Goal: Task Accomplishment & Management: Manage account settings

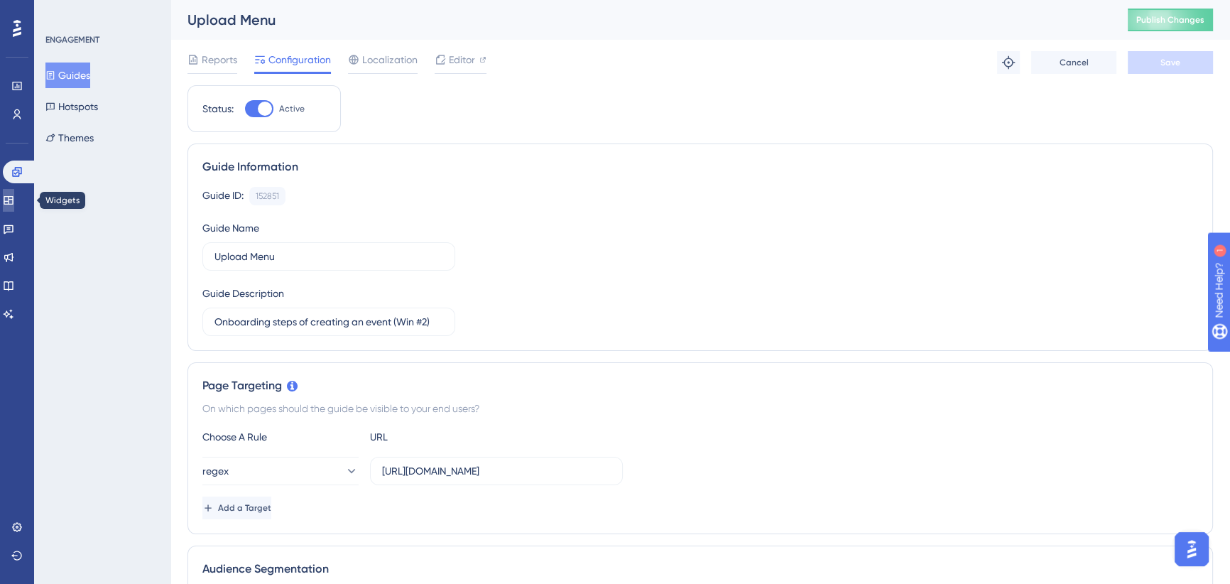
drag, startPoint x: 20, startPoint y: 201, endPoint x: 83, endPoint y: 179, distance: 66.9
click at [14, 200] on icon at bounding box center [8, 200] width 11 height 11
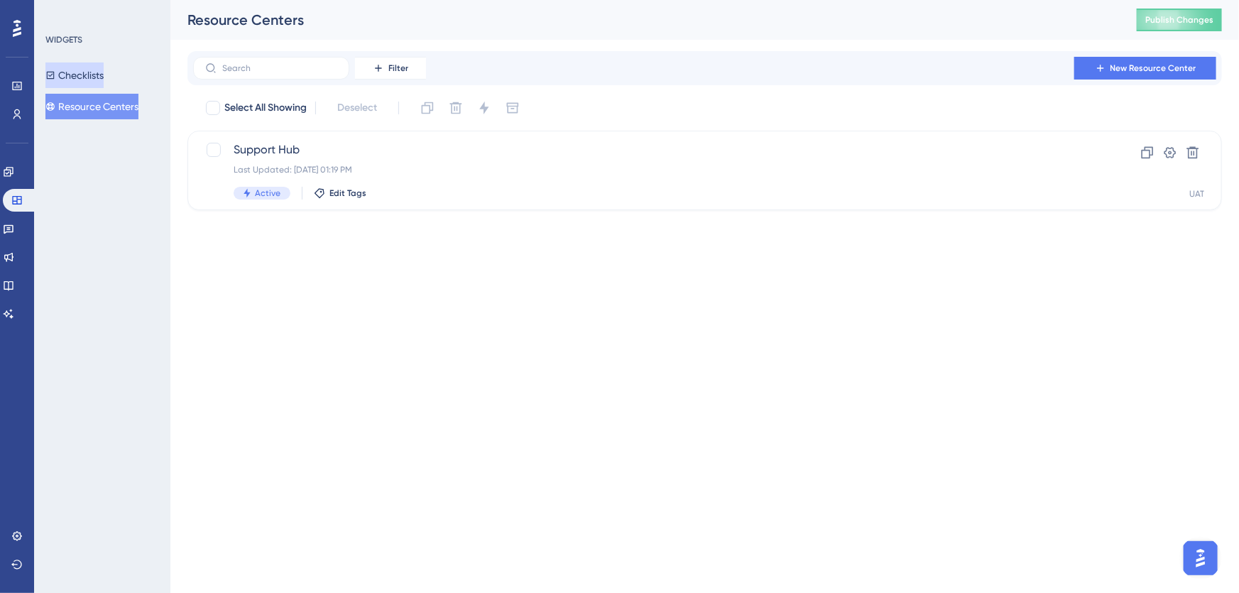
click at [87, 75] on button "Checklists" at bounding box center [74, 75] width 58 height 26
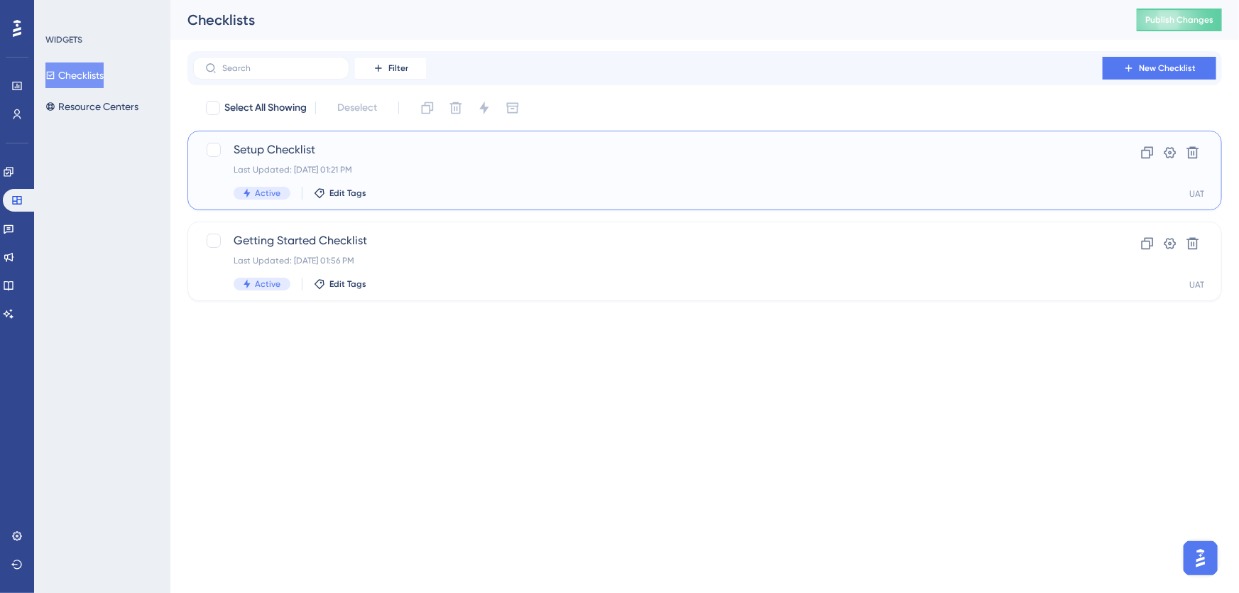
click at [637, 156] on span "Setup Checklist" at bounding box center [648, 149] width 829 height 17
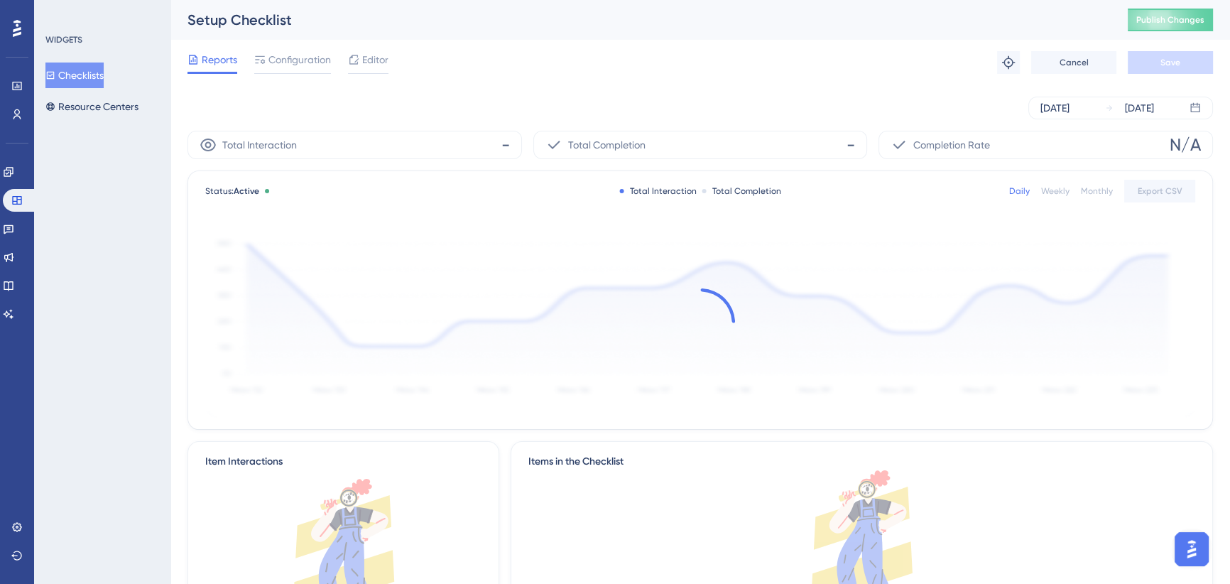
click at [306, 58] on span "Configuration" at bounding box center [299, 59] width 62 height 17
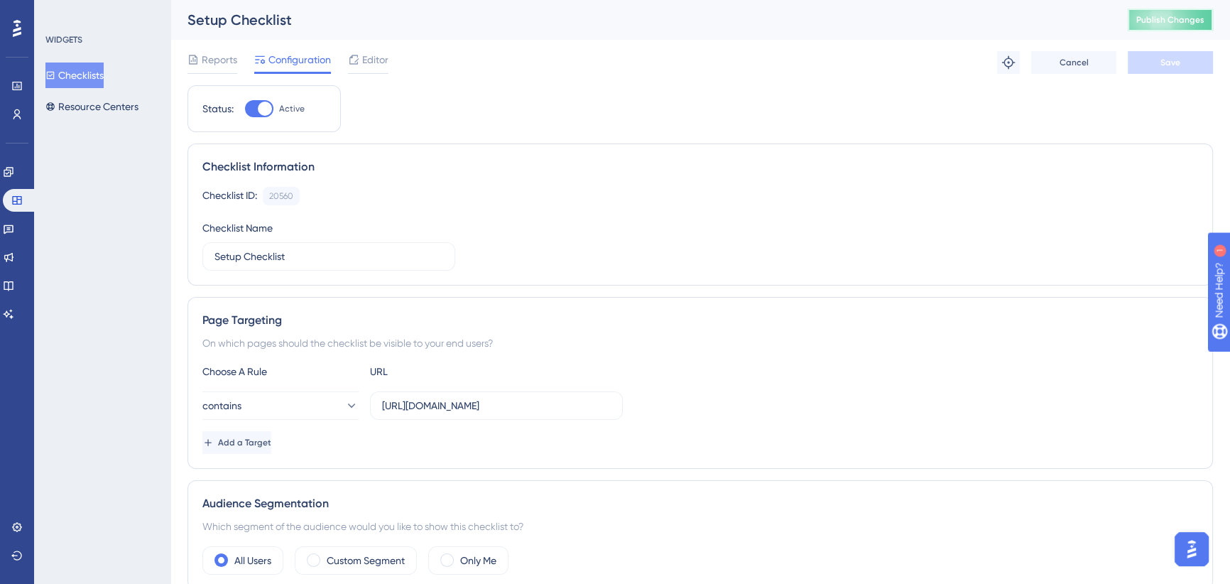
click at [1175, 18] on span "Publish Changes" at bounding box center [1170, 19] width 68 height 11
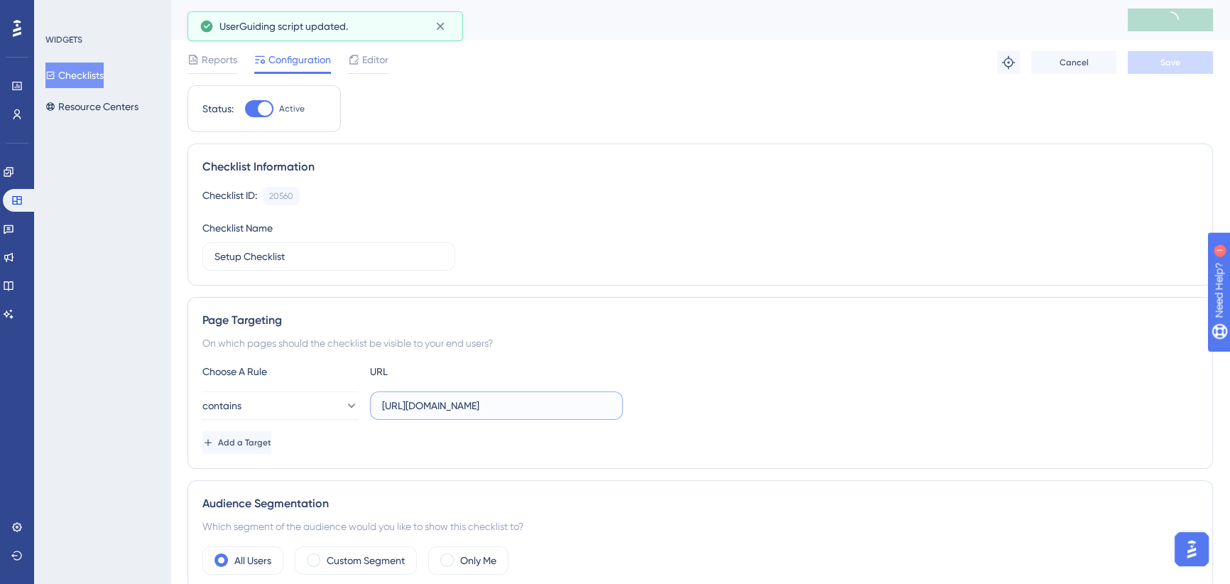
click at [506, 402] on input "[URL][DOMAIN_NAME]" at bounding box center [496, 406] width 229 height 16
drag, startPoint x: 474, startPoint y: 402, endPoint x: 741, endPoint y: 403, distance: 267.0
click at [741, 403] on div "contains [URL][DOMAIN_NAME]" at bounding box center [700, 405] width 996 height 28
click at [680, 322] on div "Page Targeting" at bounding box center [700, 320] width 996 height 17
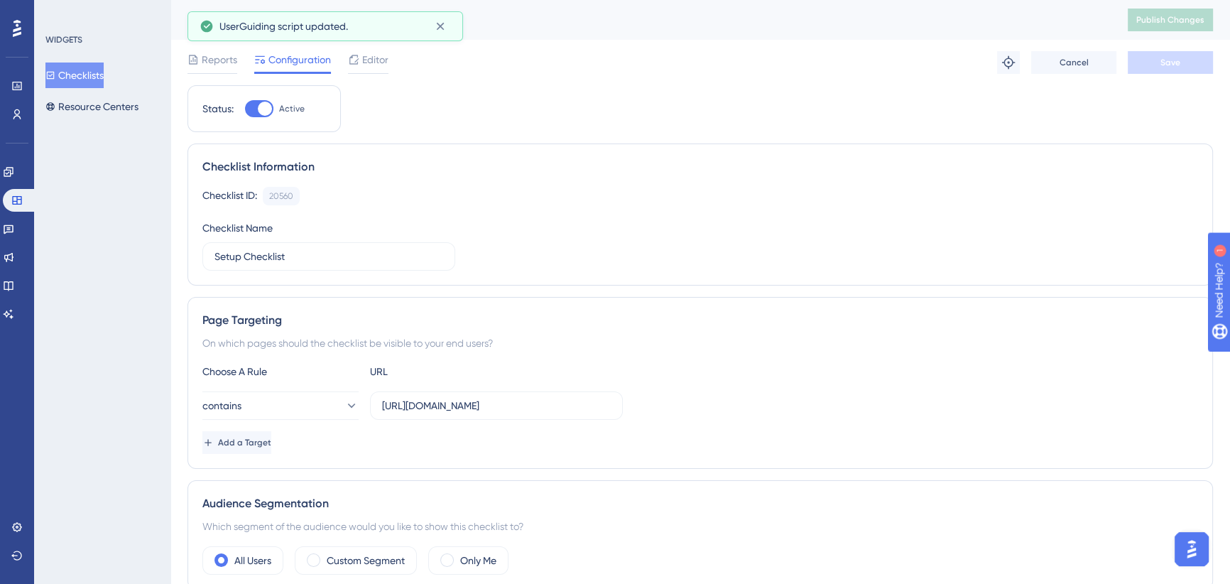
scroll to position [0, 0]
click at [316, 409] on button "contains" at bounding box center [280, 405] width 156 height 28
click at [344, 401] on icon at bounding box center [351, 405] width 14 height 14
click at [628, 299] on div "Page Targeting On which pages should the checklist be visible to your end users…" at bounding box center [699, 383] width 1025 height 172
click at [533, 403] on input "[URL][DOMAIN_NAME]" at bounding box center [496, 406] width 229 height 16
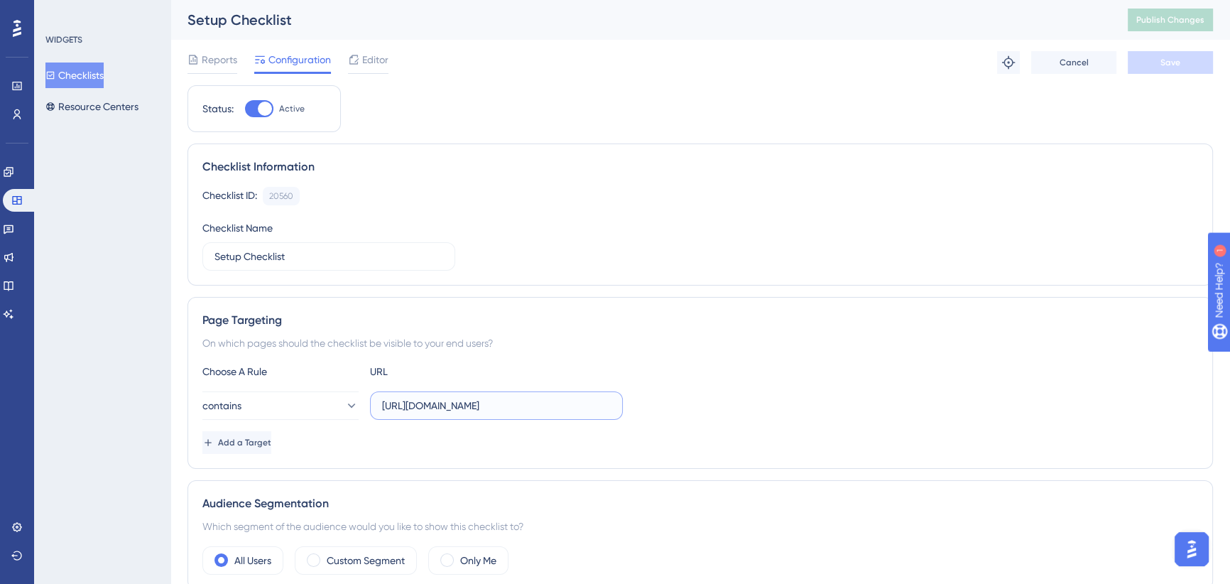
scroll to position [0, 85]
drag, startPoint x: 498, startPoint y: 403, endPoint x: 674, endPoint y: 402, distance: 176.1
click at [674, 402] on div "contains [URL][DOMAIN_NAME]" at bounding box center [700, 405] width 996 height 28
click at [739, 389] on div "Choose A Rule URL contains [URL][DOMAIN_NAME] Add a Target" at bounding box center [700, 408] width 996 height 91
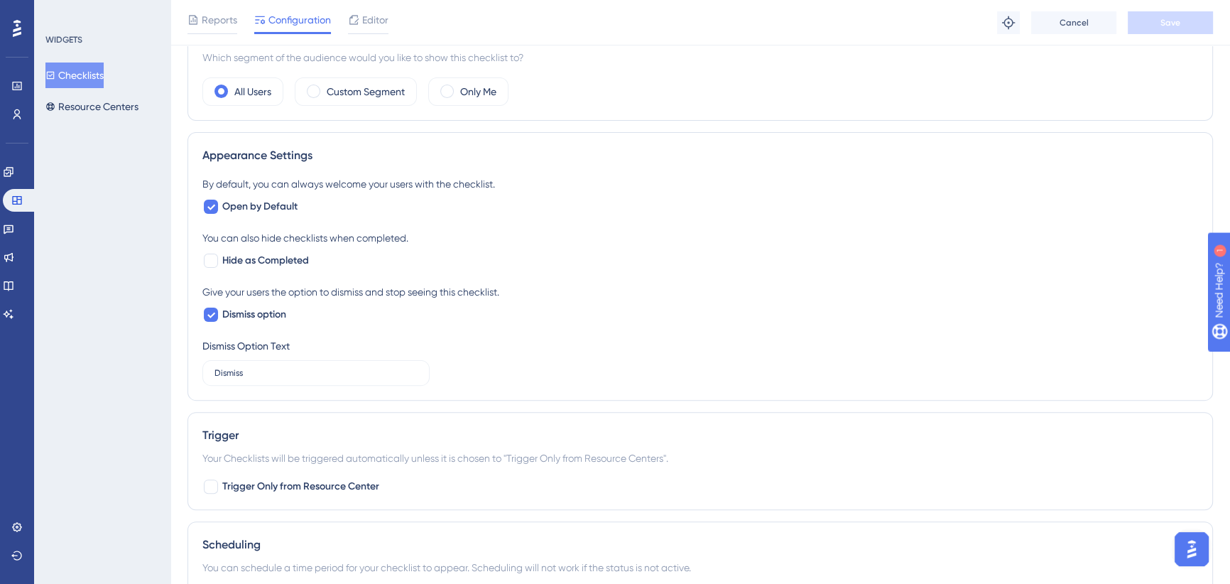
scroll to position [581, 0]
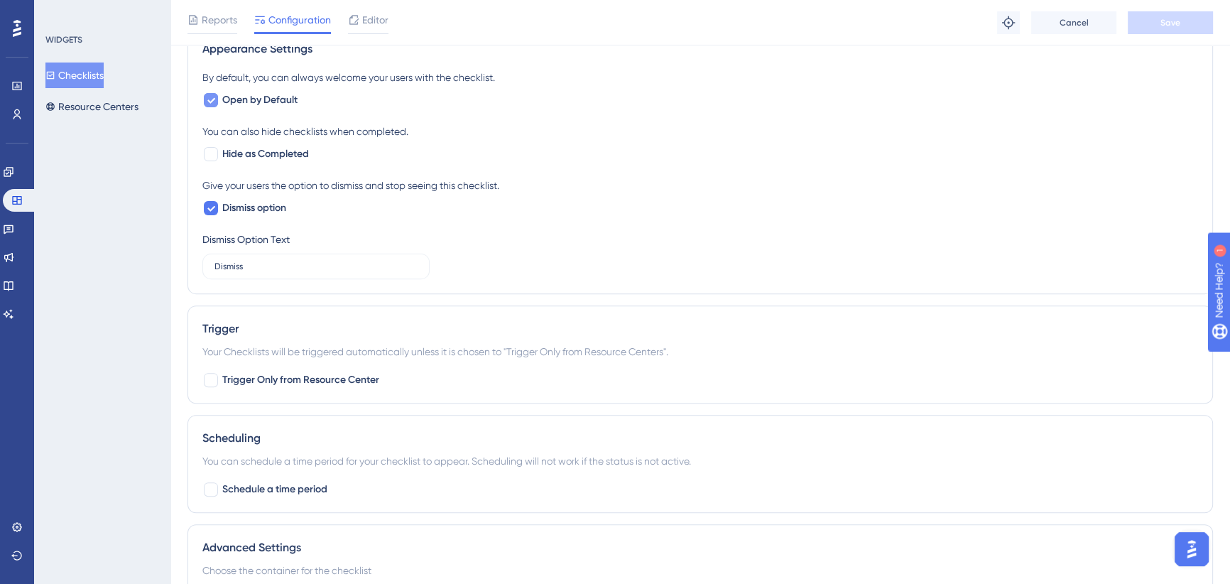
click at [211, 99] on icon at bounding box center [211, 101] width 8 height 6
checkbox input "false"
click at [1187, 21] on button "Save" at bounding box center [1170, 22] width 85 height 23
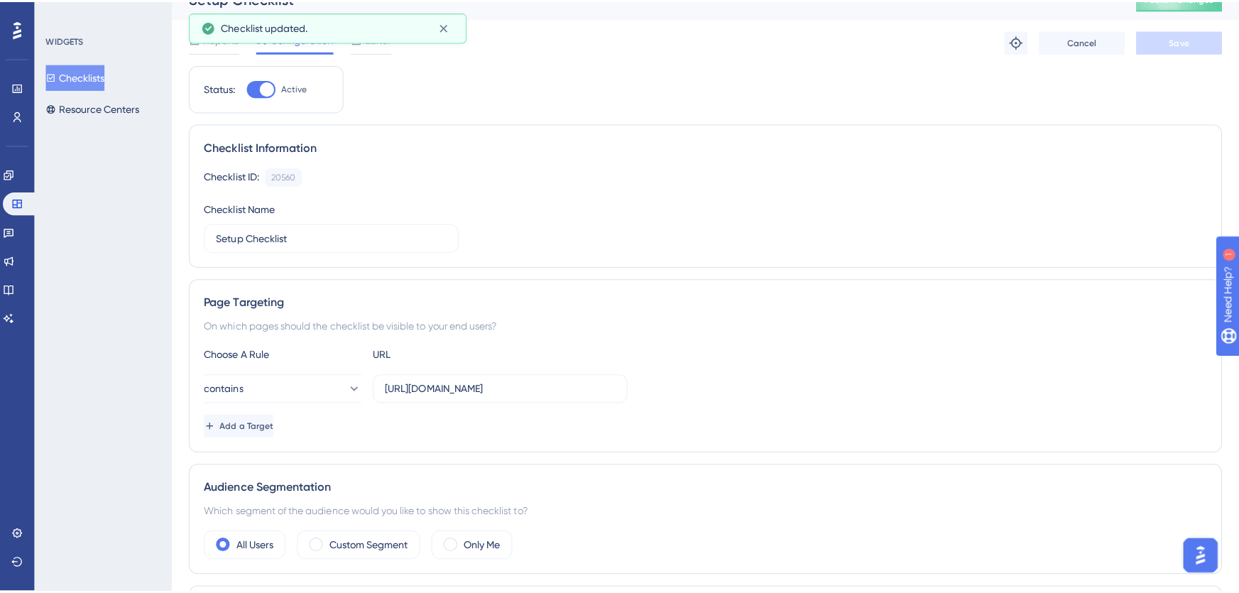
scroll to position [0, 0]
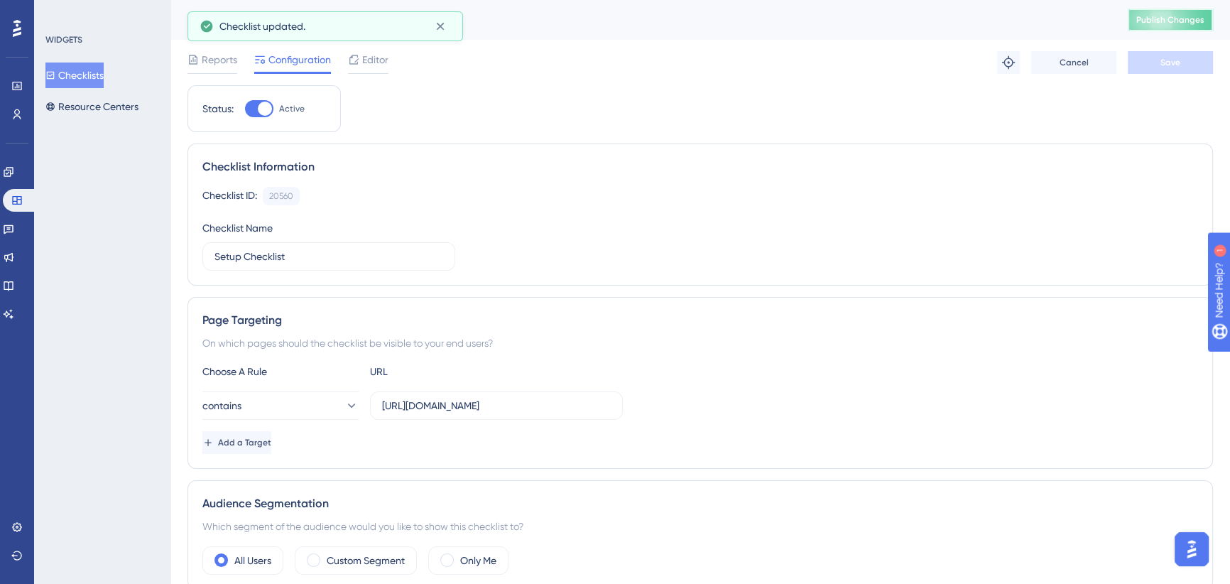
click at [1177, 18] on span "Publish Changes" at bounding box center [1170, 19] width 68 height 11
click at [380, 60] on span "Editor" at bounding box center [375, 59] width 26 height 17
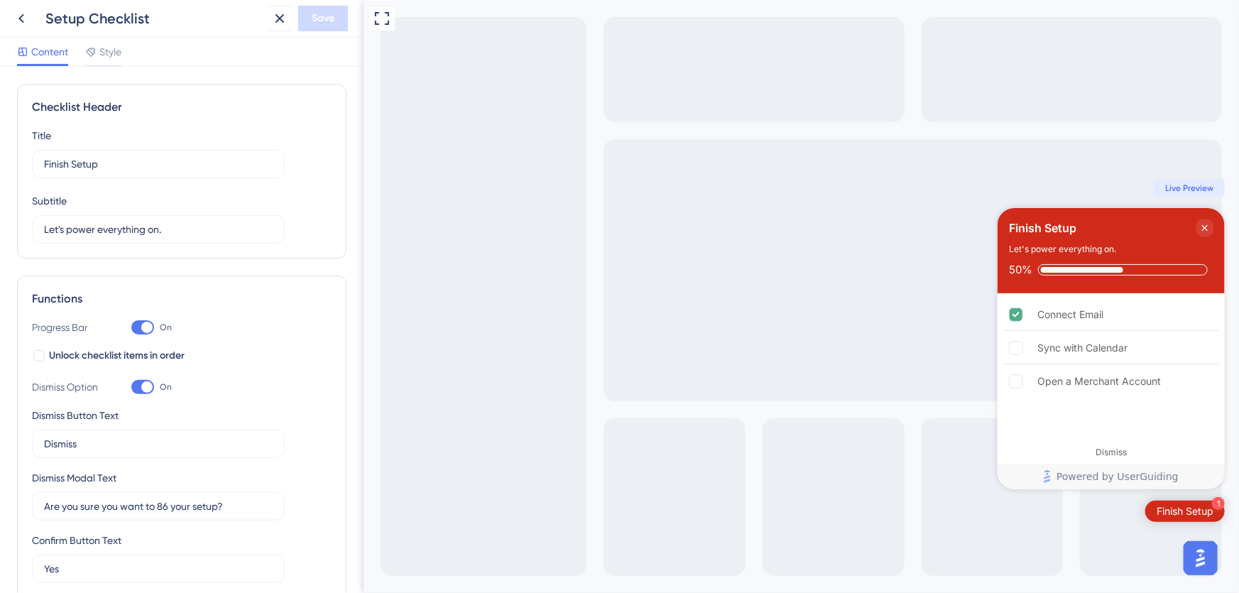
scroll to position [417, 0]
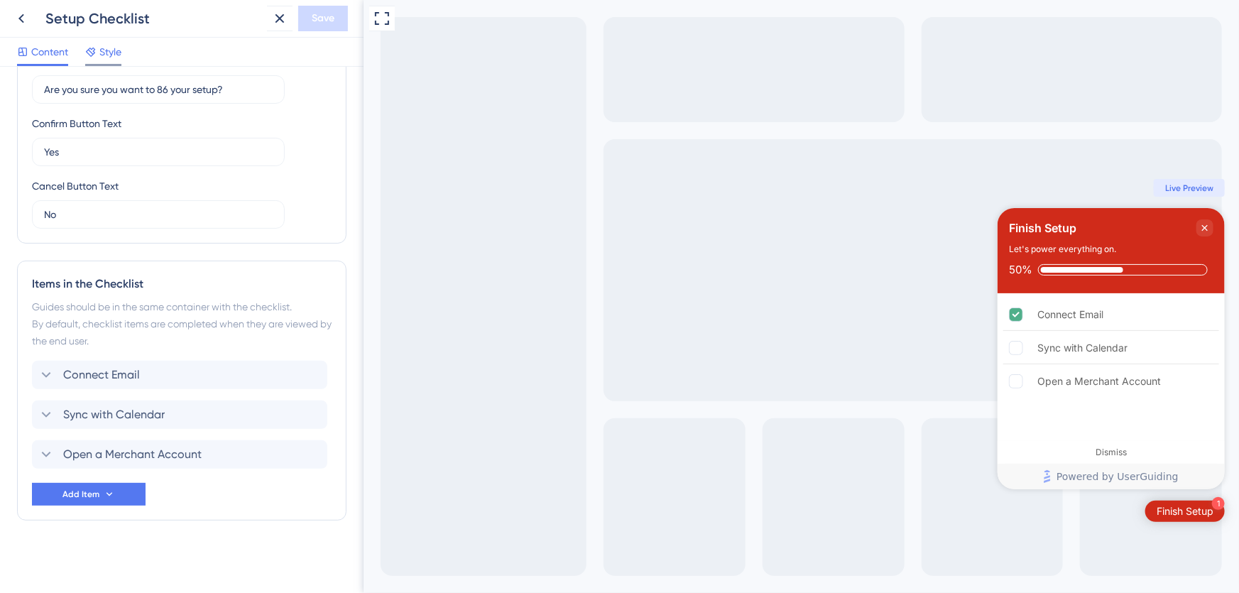
click at [107, 55] on span "Style" at bounding box center [110, 51] width 22 height 17
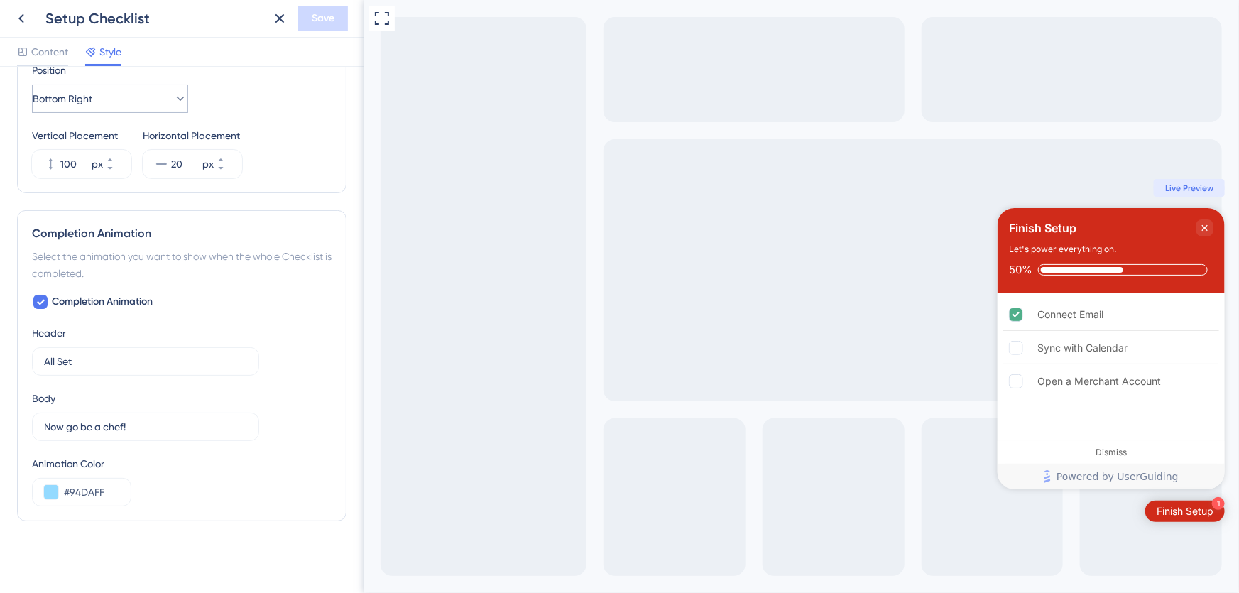
scroll to position [560, 0]
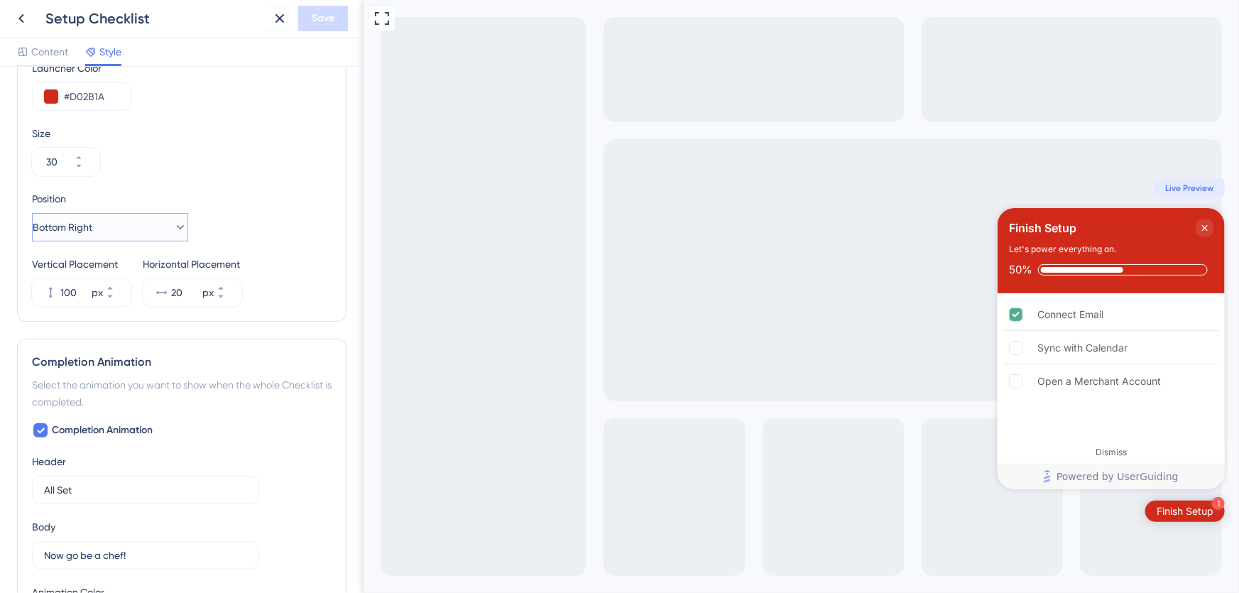
click at [156, 229] on button "Bottom Right" at bounding box center [110, 227] width 156 height 28
click at [148, 227] on button "Bottom Right" at bounding box center [110, 227] width 156 height 28
click at [108, 298] on button "100 px" at bounding box center [119, 300] width 26 height 14
click at [114, 285] on icon at bounding box center [110, 288] width 9 height 9
type input "100"
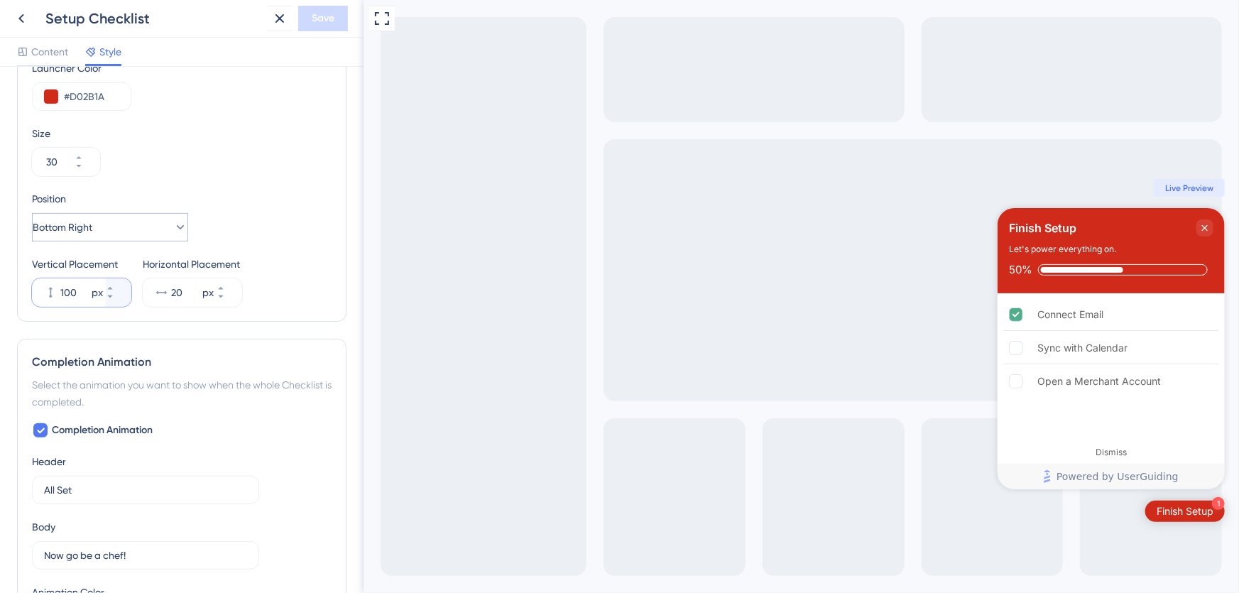
scroll to position [0, 0]
click at [173, 225] on icon at bounding box center [180, 227] width 14 height 14
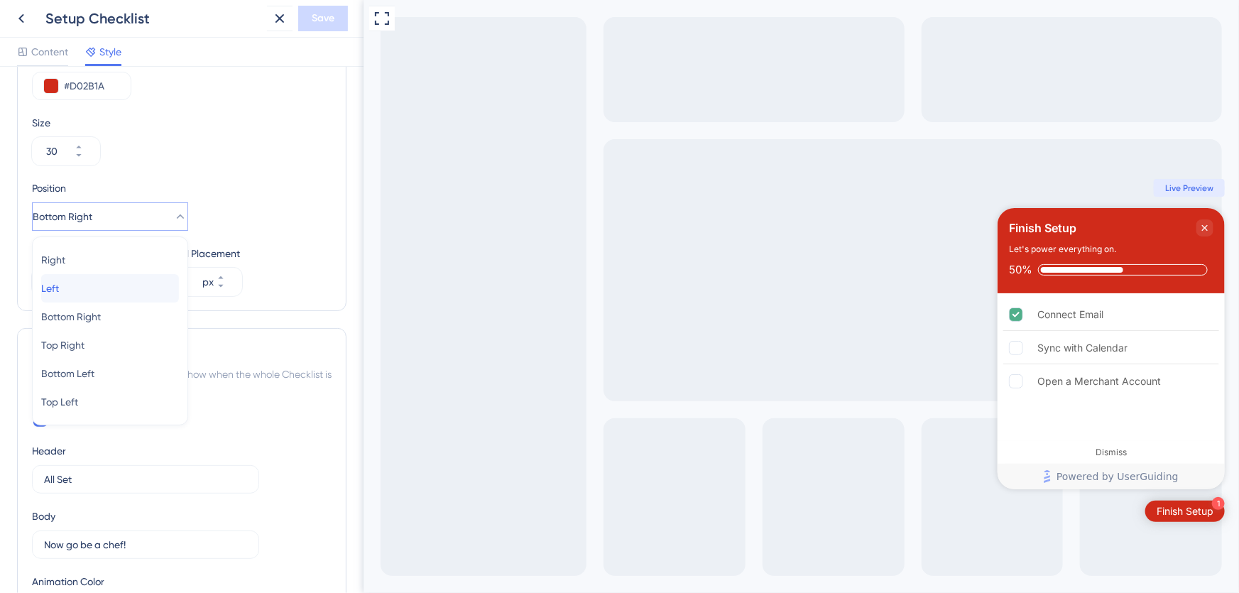
click at [98, 290] on div "Left Left" at bounding box center [110, 288] width 138 height 28
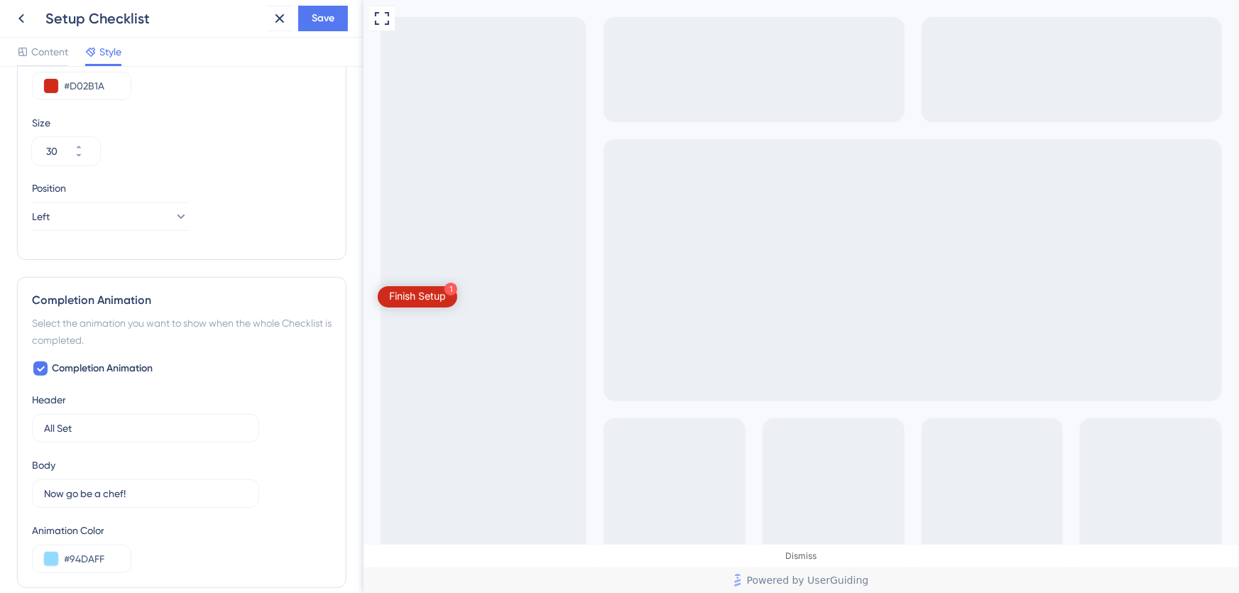
click at [304, 199] on div "Position Left" at bounding box center [182, 205] width 300 height 51
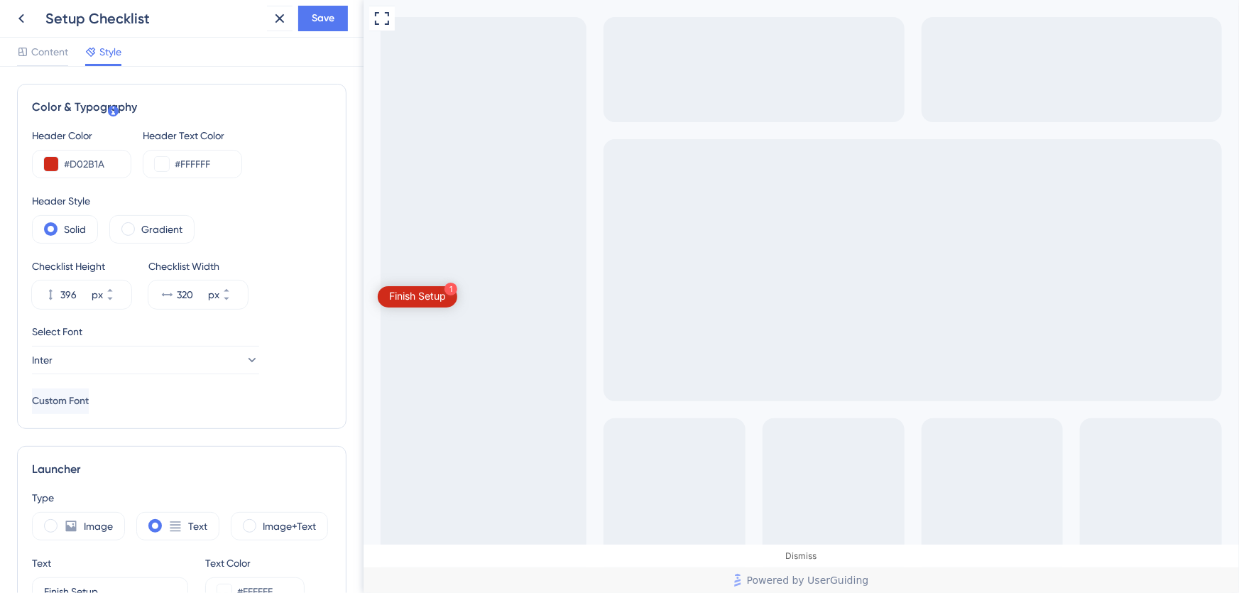
scroll to position [452, 0]
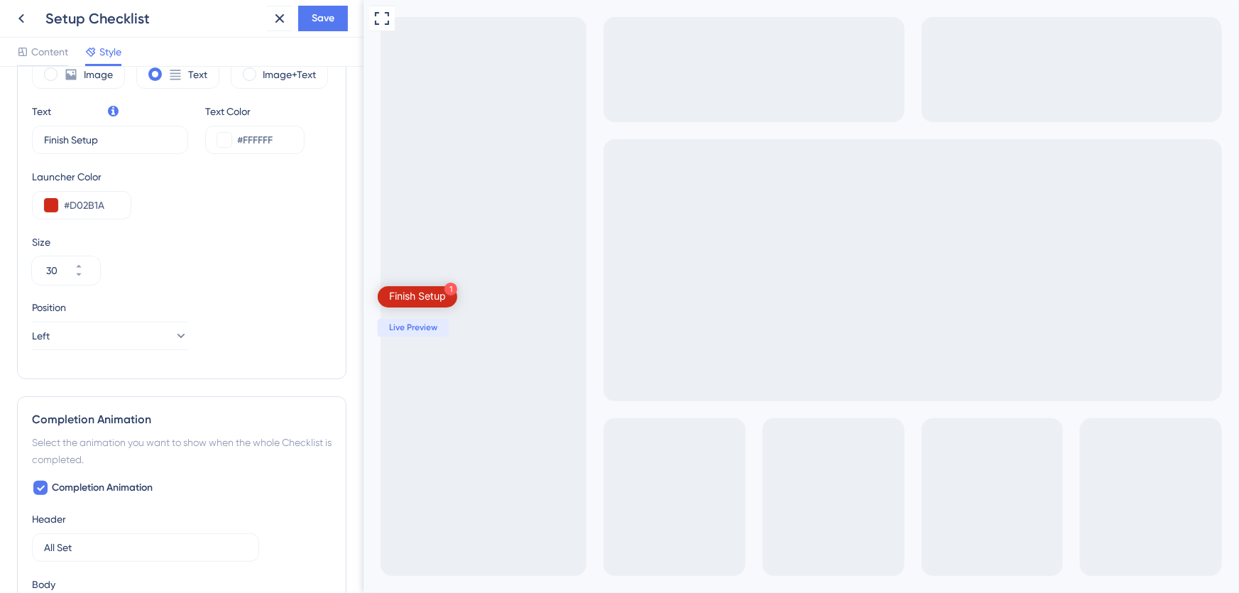
click at [439, 298] on div "Finish Setup" at bounding box center [416, 296] width 57 height 13
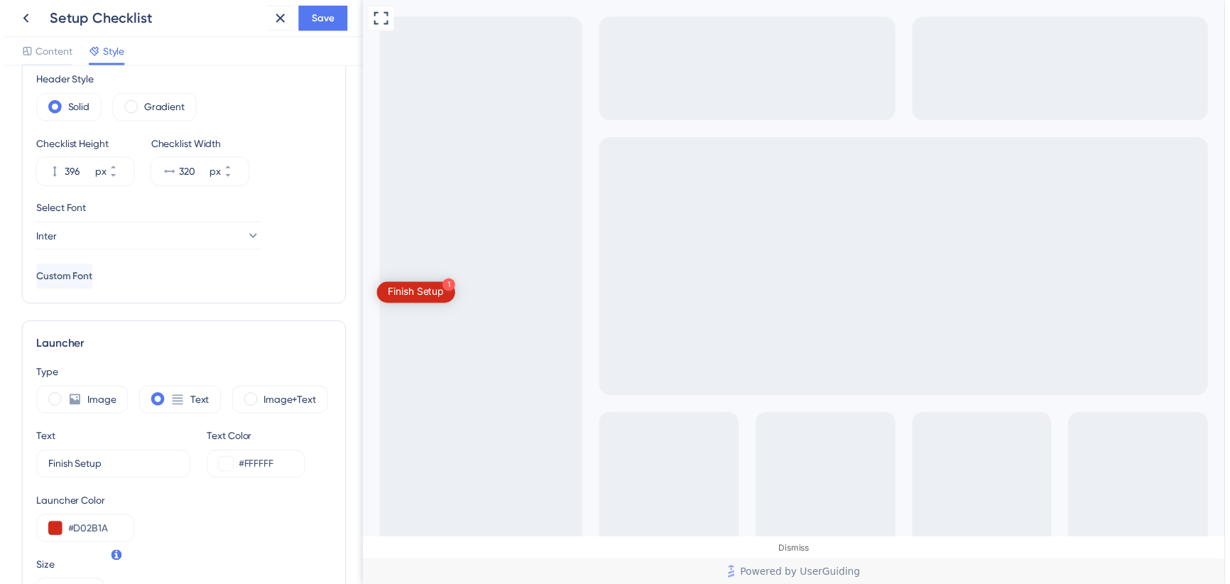
scroll to position [0, 0]
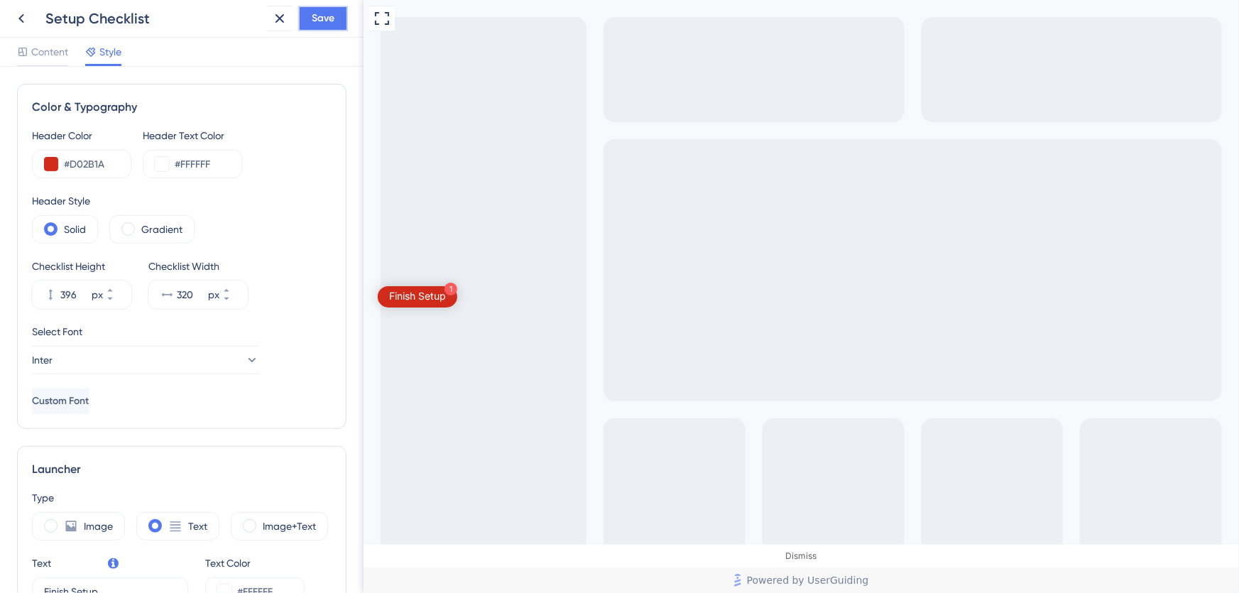
drag, startPoint x: 324, startPoint y: 16, endPoint x: 34, endPoint y: 43, distance: 291.1
click at [324, 16] on span "Save" at bounding box center [323, 18] width 23 height 17
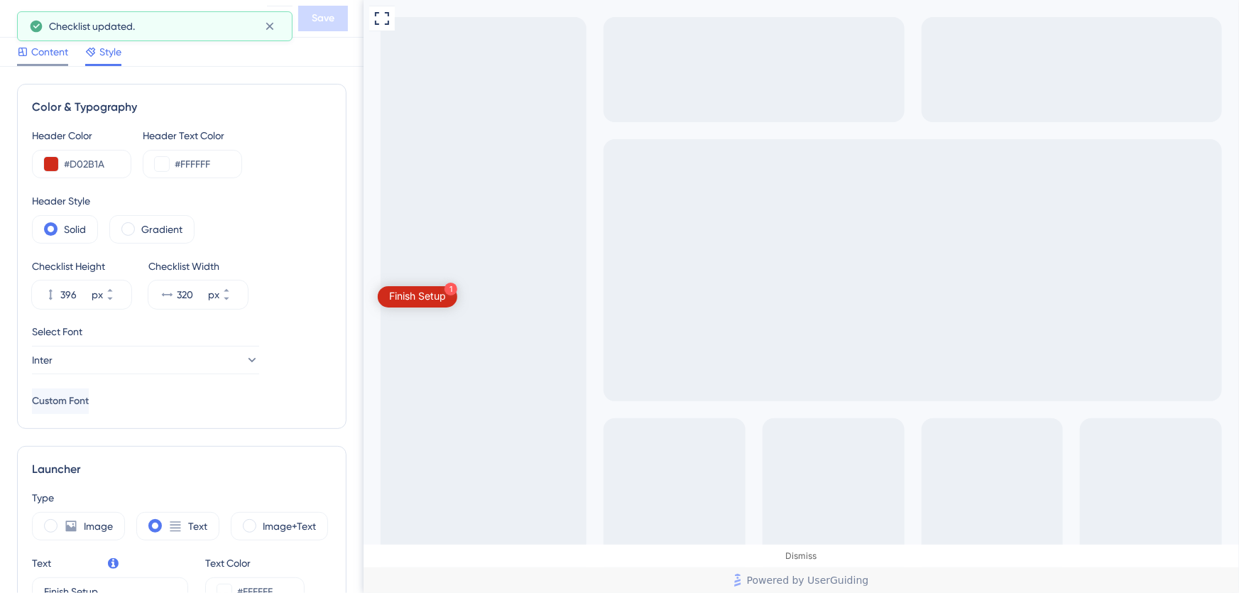
click at [33, 56] on span "Content" at bounding box center [49, 51] width 37 height 17
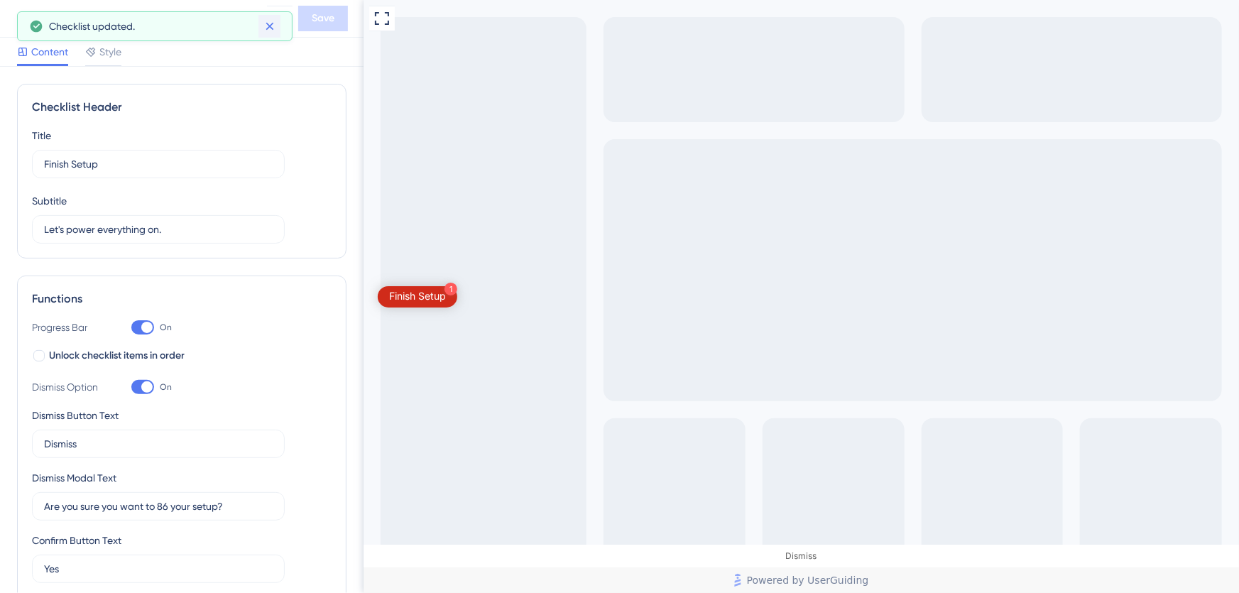
click at [268, 28] on icon at bounding box center [270, 27] width 8 height 8
click at [18, 20] on icon at bounding box center [21, 18] width 17 height 17
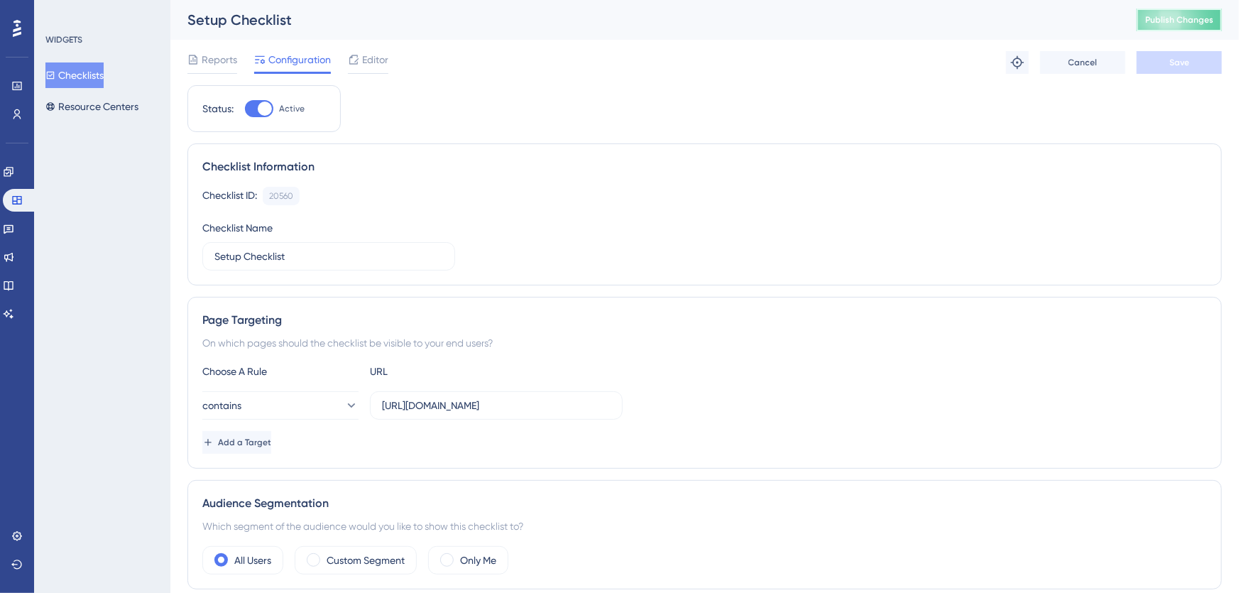
click at [1165, 21] on span "Publish Changes" at bounding box center [1179, 19] width 68 height 11
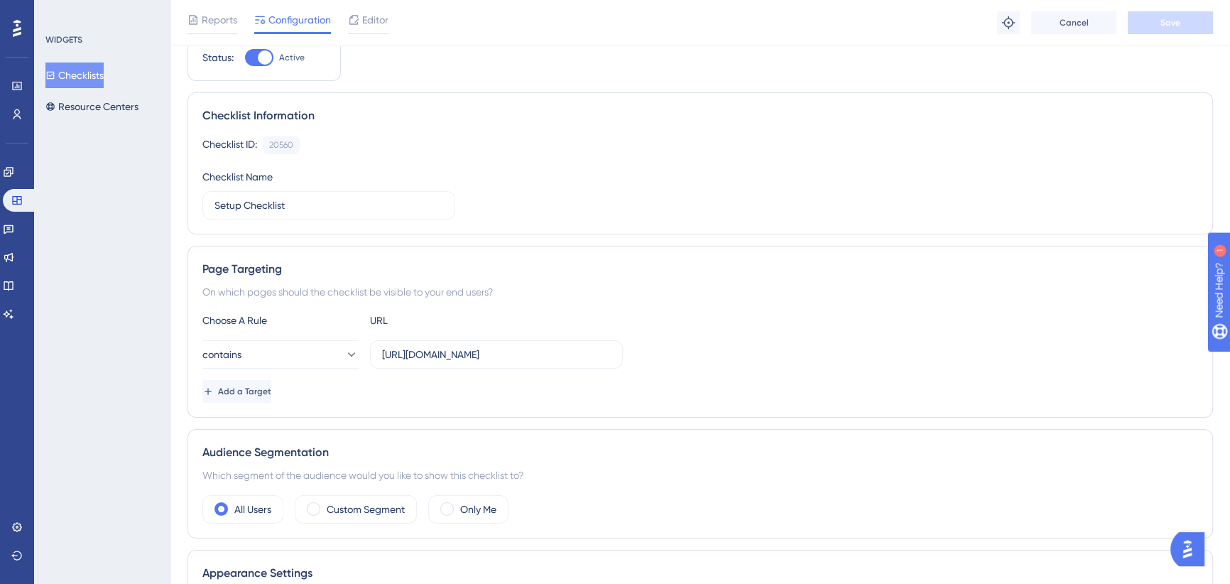
scroll to position [64, 0]
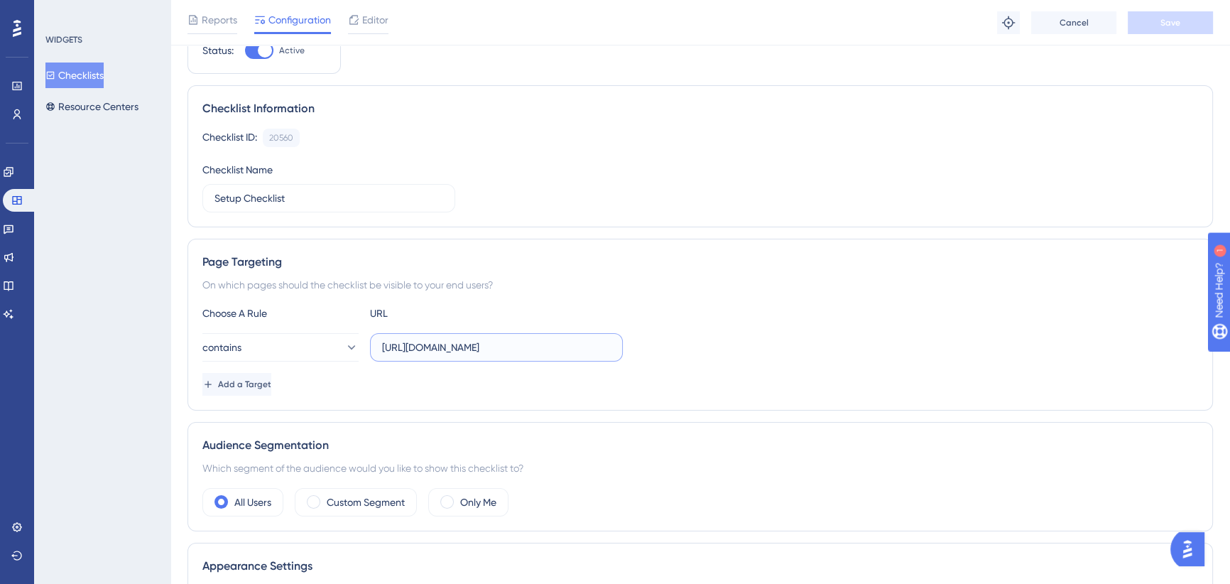
click at [482, 346] on input "[URL][DOMAIN_NAME]" at bounding box center [496, 347] width 229 height 16
drag, startPoint x: 508, startPoint y: 345, endPoint x: 669, endPoint y: 343, distance: 160.5
click at [669, 343] on div "contains [URL][DOMAIN_NAME]" at bounding box center [700, 347] width 996 height 28
click at [560, 342] on input "[URL][DOMAIN_NAME]" at bounding box center [496, 347] width 229 height 16
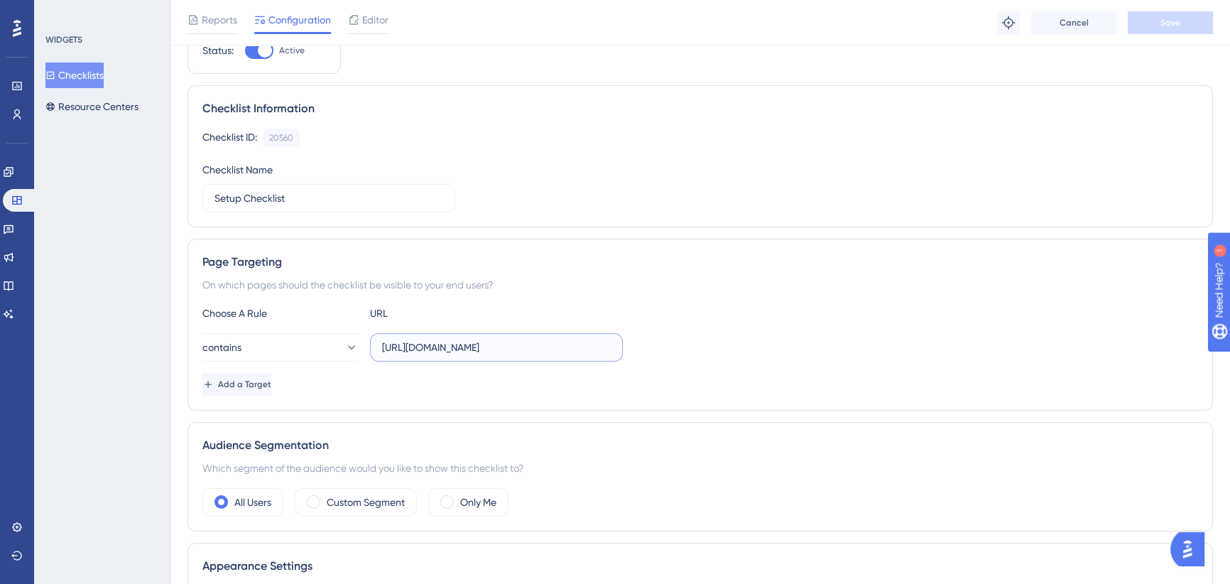
scroll to position [0, 0]
click at [380, 18] on span "Editor" at bounding box center [375, 19] width 26 height 17
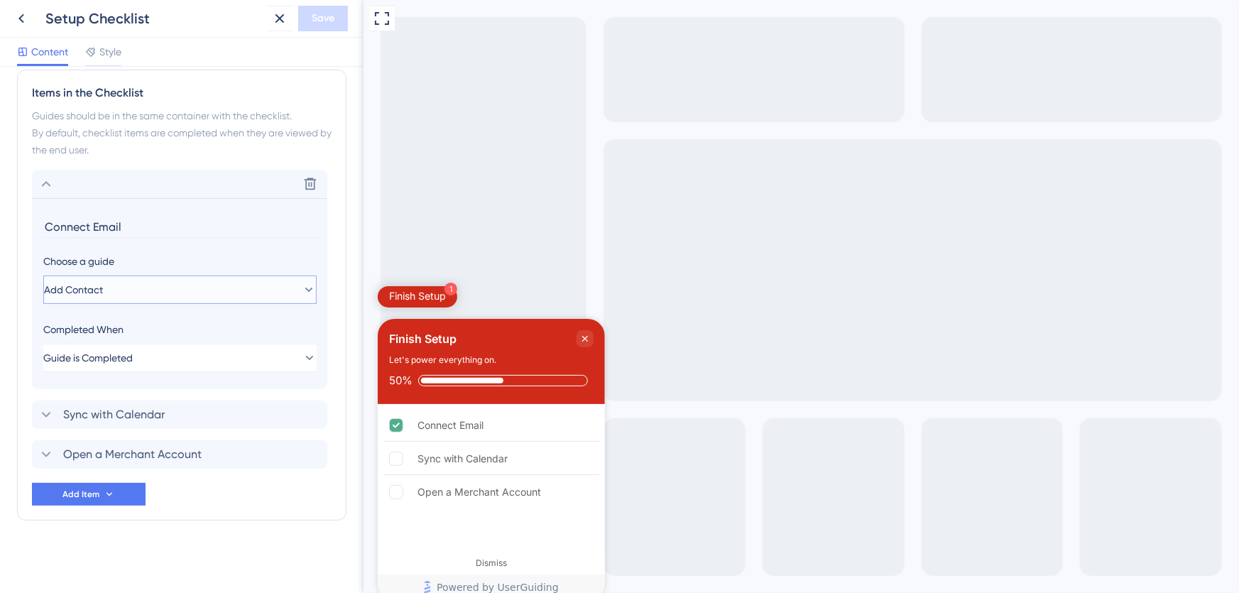
click at [151, 285] on button "Add Contact" at bounding box center [179, 290] width 273 height 28
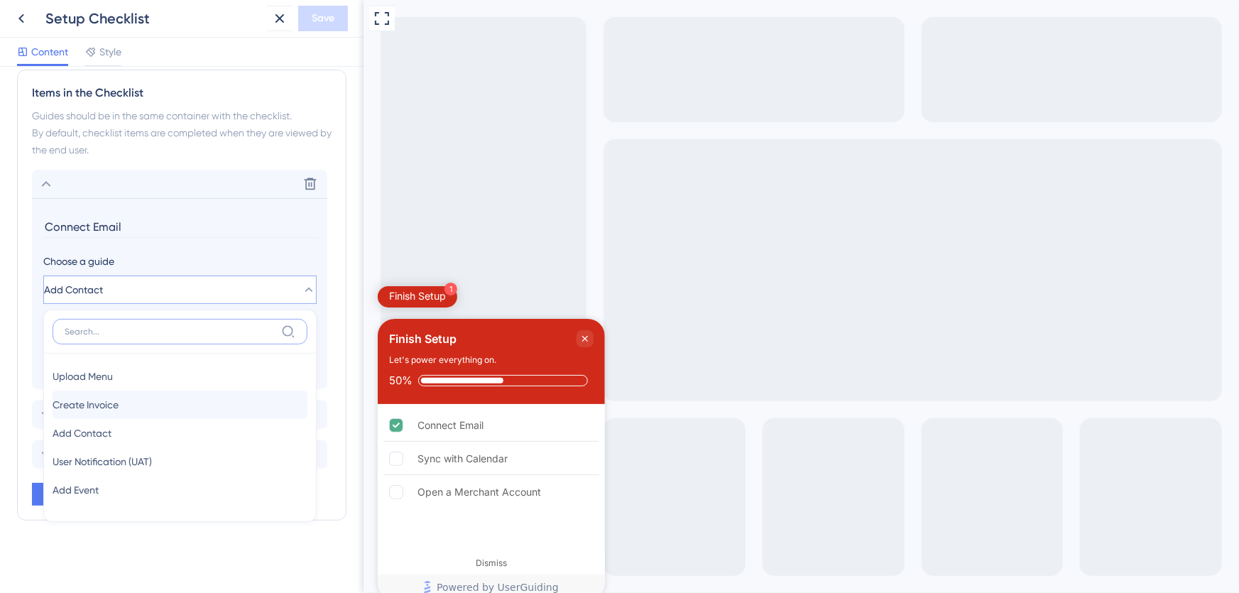
scroll to position [608, 0]
click at [172, 184] on div "Delete" at bounding box center [179, 184] width 295 height 28
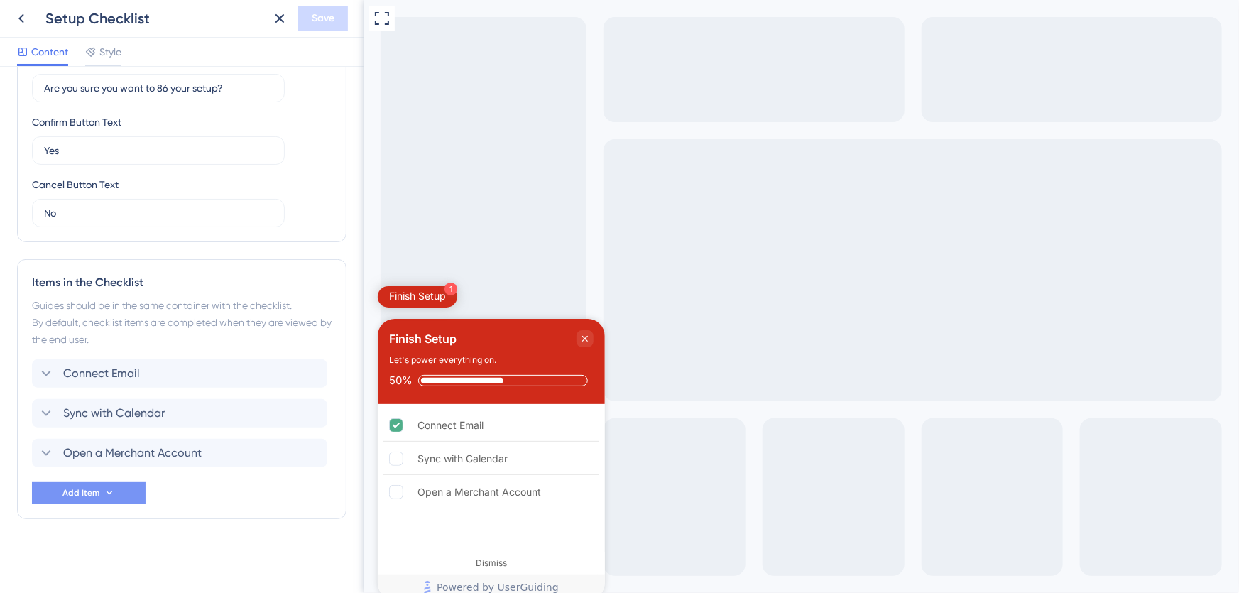
scroll to position [417, 0]
click at [99, 495] on button "Add Item" at bounding box center [89, 494] width 114 height 23
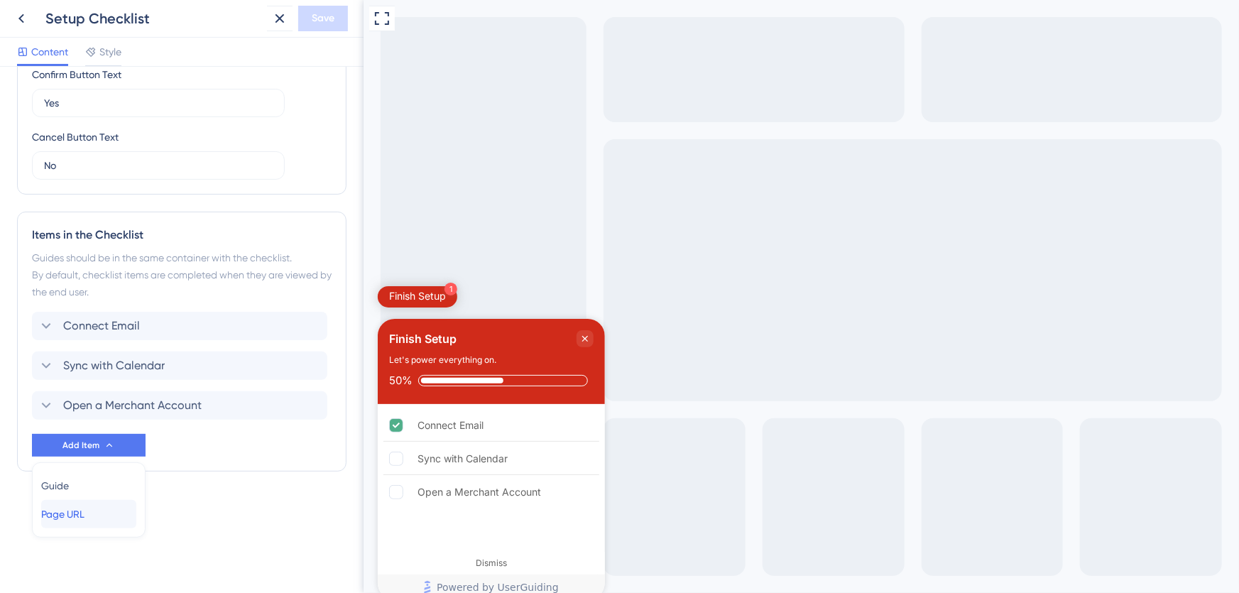
click at [85, 518] on span "Page URL" at bounding box center [62, 514] width 43 height 17
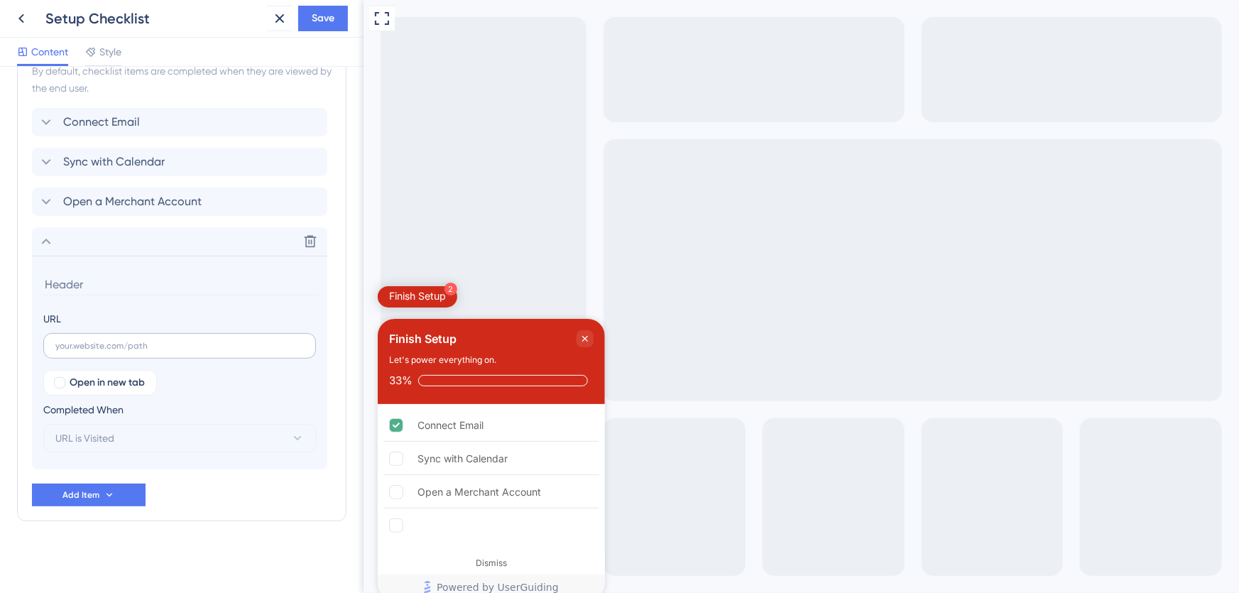
scroll to position [670, 0]
click at [124, 347] on input "text" at bounding box center [179, 345] width 249 height 10
click at [87, 347] on input "text" at bounding box center [179, 345] width 249 height 10
click at [197, 379] on div "Open in new tab Completed When URL is Visited" at bounding box center [179, 410] width 273 height 82
click at [0, 0] on html "Setup Checklist Save Content Style Checklist Header Title Finish Setup Subtitle…" at bounding box center [619, 0] width 1239 height 0
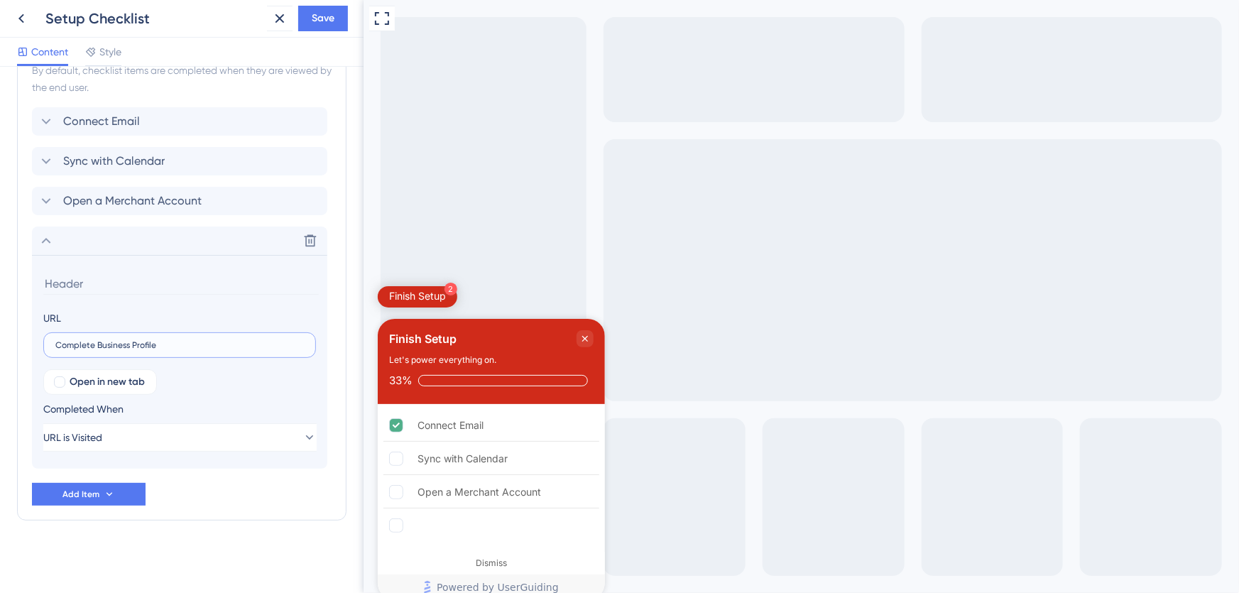
paste input "[URL][DOMAIN_NAME]"
type input "[URL][DOMAIN_NAME]"
click at [101, 288] on input at bounding box center [181, 284] width 276 height 22
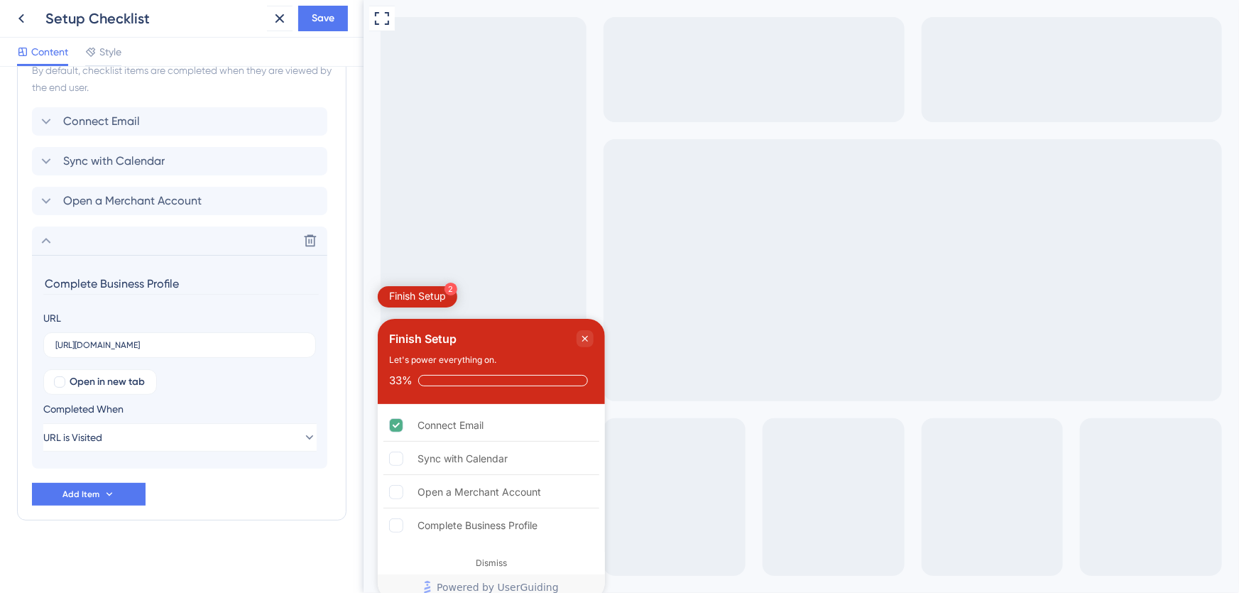
type input "Complete Business Profile"
click at [221, 503] on div "Connect Email Sync with Calendar Open a Merchant Account Delete Complete Busine…" at bounding box center [182, 306] width 300 height 398
click at [103, 435] on span "URL is Visited" at bounding box center [73, 437] width 59 height 17
click at [117, 510] on span "Goal is Reached" at bounding box center [90, 509] width 75 height 17
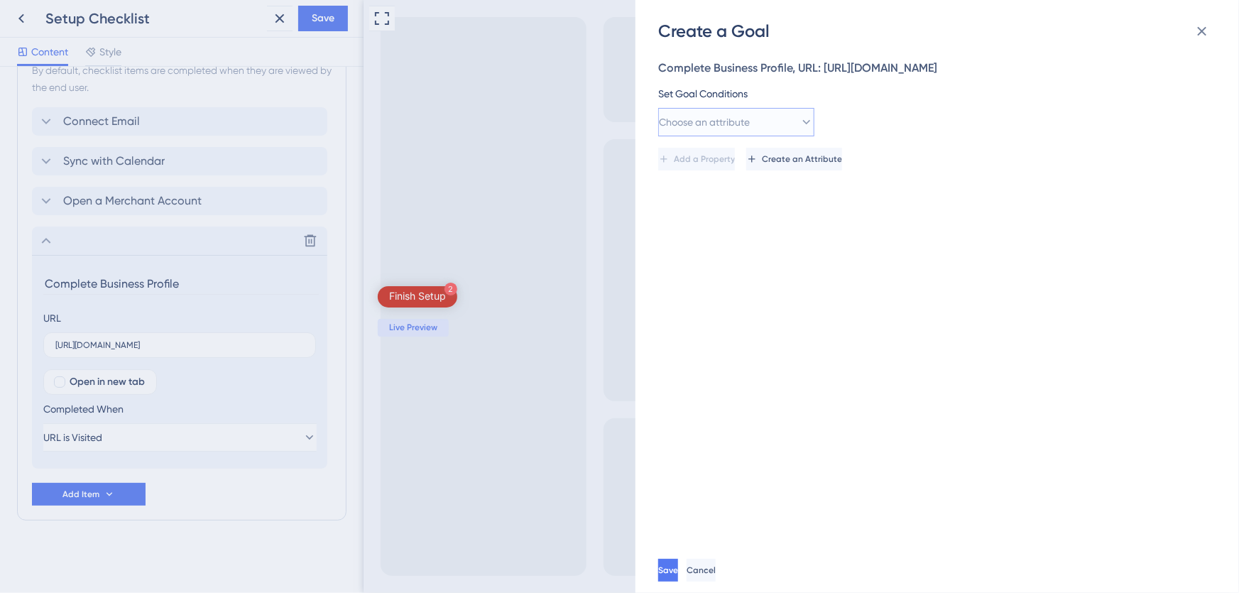
click at [750, 116] on span "Choose an attribute" at bounding box center [704, 122] width 91 height 17
click at [775, 121] on button "Choose an attribute" at bounding box center [736, 122] width 156 height 28
click at [800, 119] on icon at bounding box center [807, 122] width 14 height 14
click at [845, 285] on div "Complete Business Profile, URL: [URL][DOMAIN_NAME] Set Goal Conditions Choose a…" at bounding box center [944, 295] width 572 height 505
click at [681, 570] on button "Save" at bounding box center [669, 570] width 23 height 23
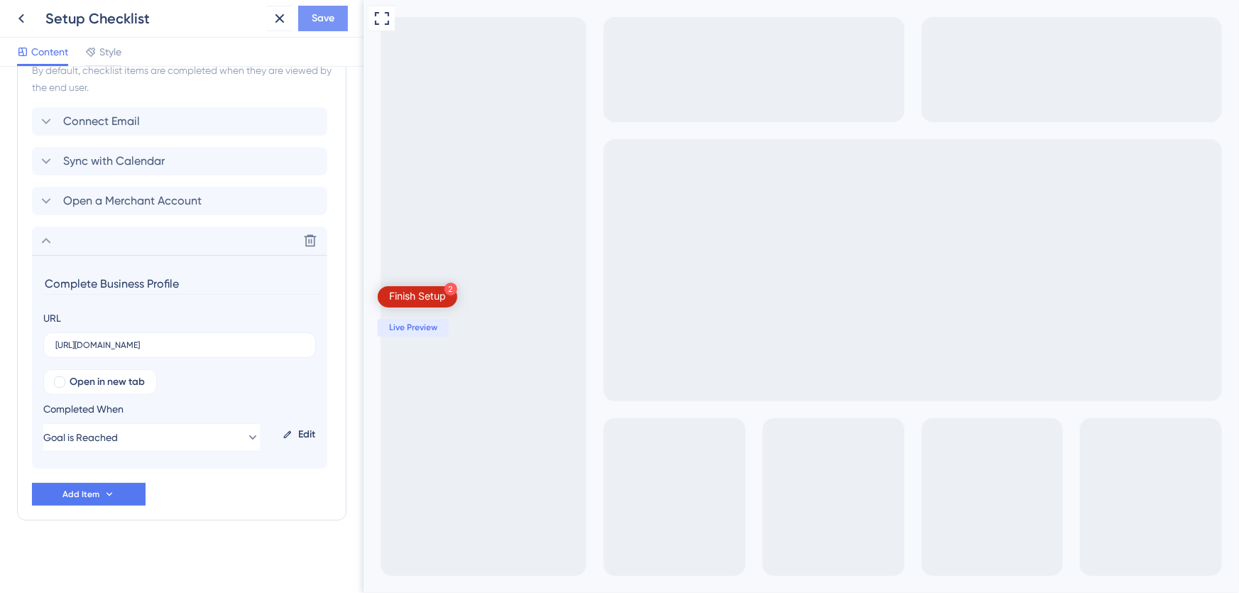
click at [323, 6] on button "Save" at bounding box center [323, 19] width 50 height 26
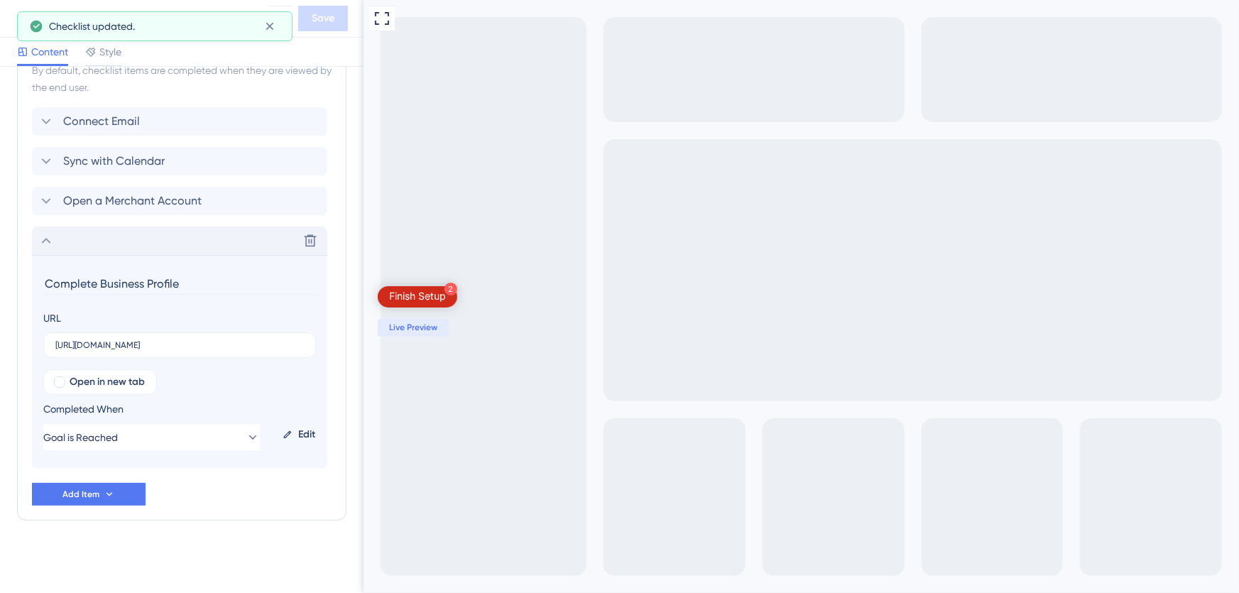
click at [50, 246] on icon at bounding box center [46, 240] width 17 height 17
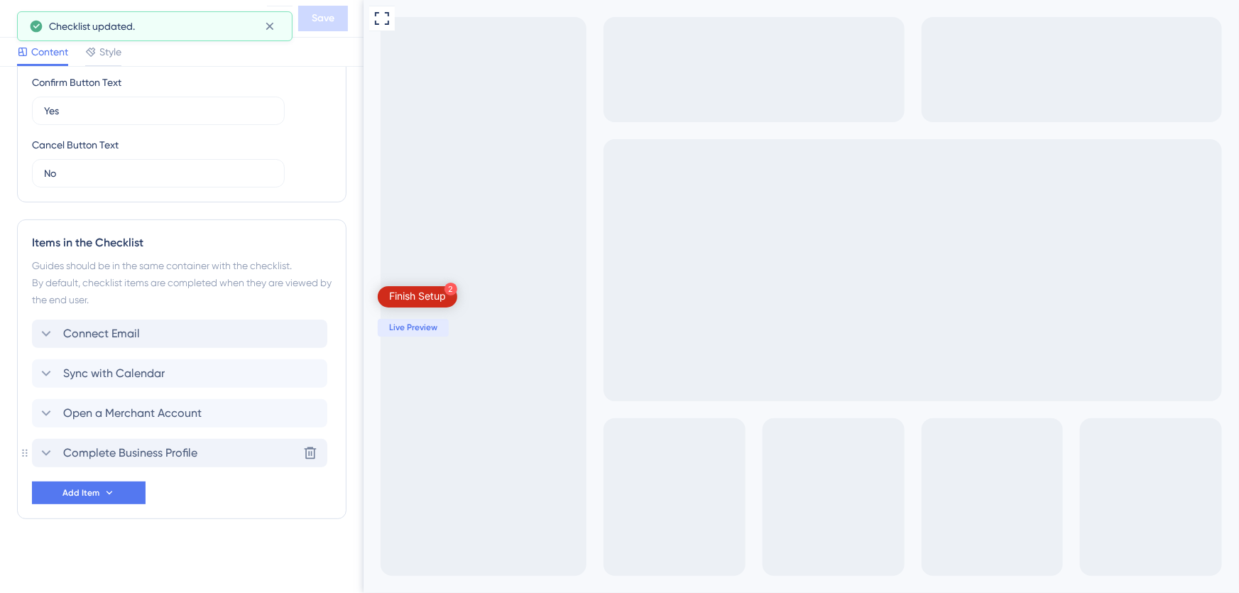
scroll to position [457, 0]
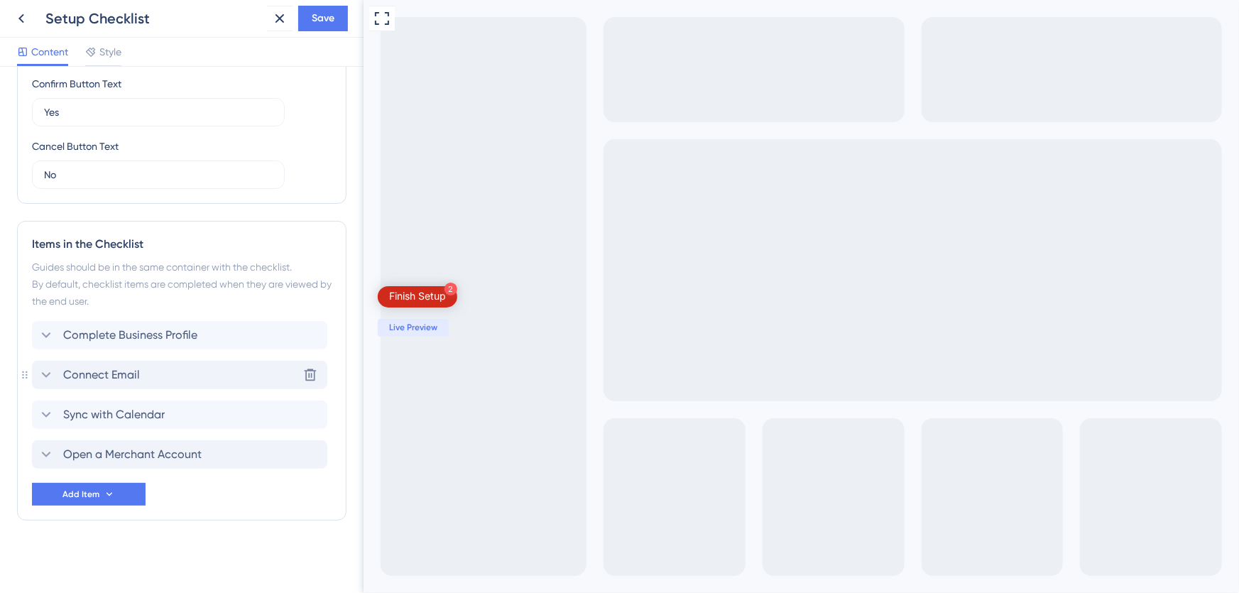
click at [45, 367] on icon at bounding box center [46, 374] width 17 height 17
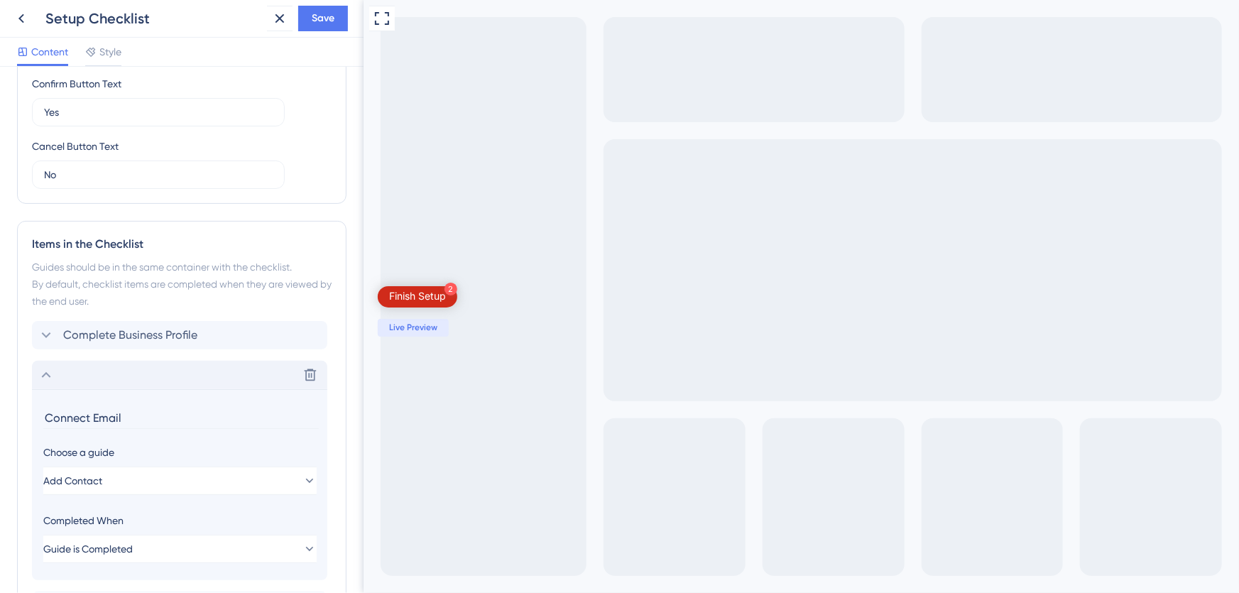
scroll to position [648, 0]
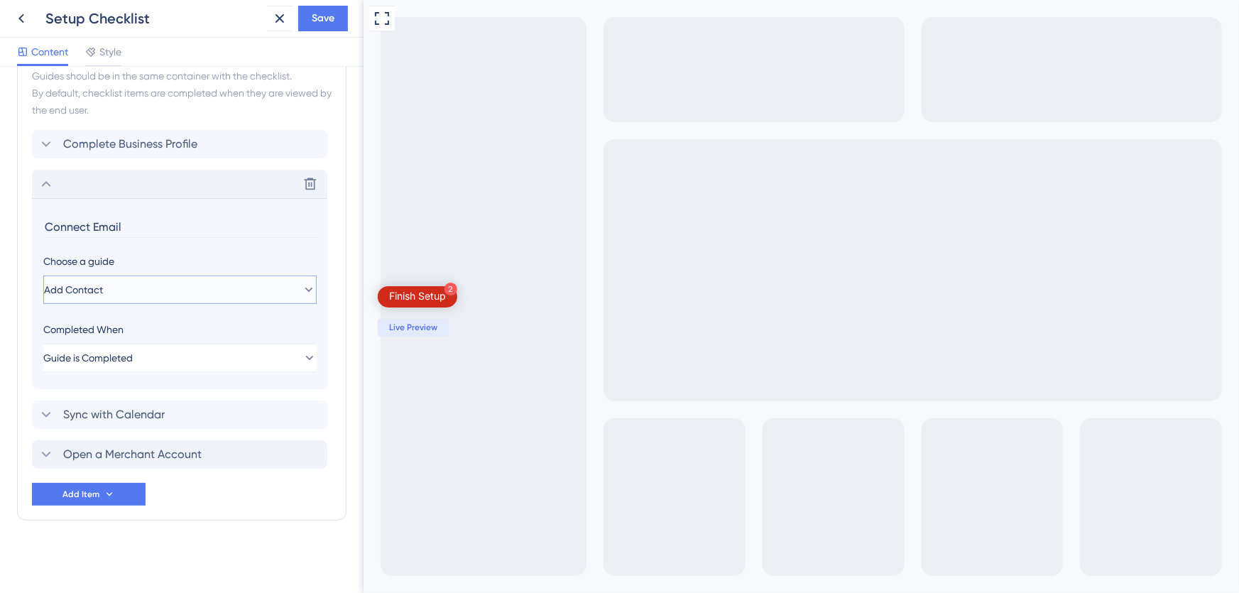
click at [126, 285] on button "Add Contact" at bounding box center [179, 290] width 273 height 28
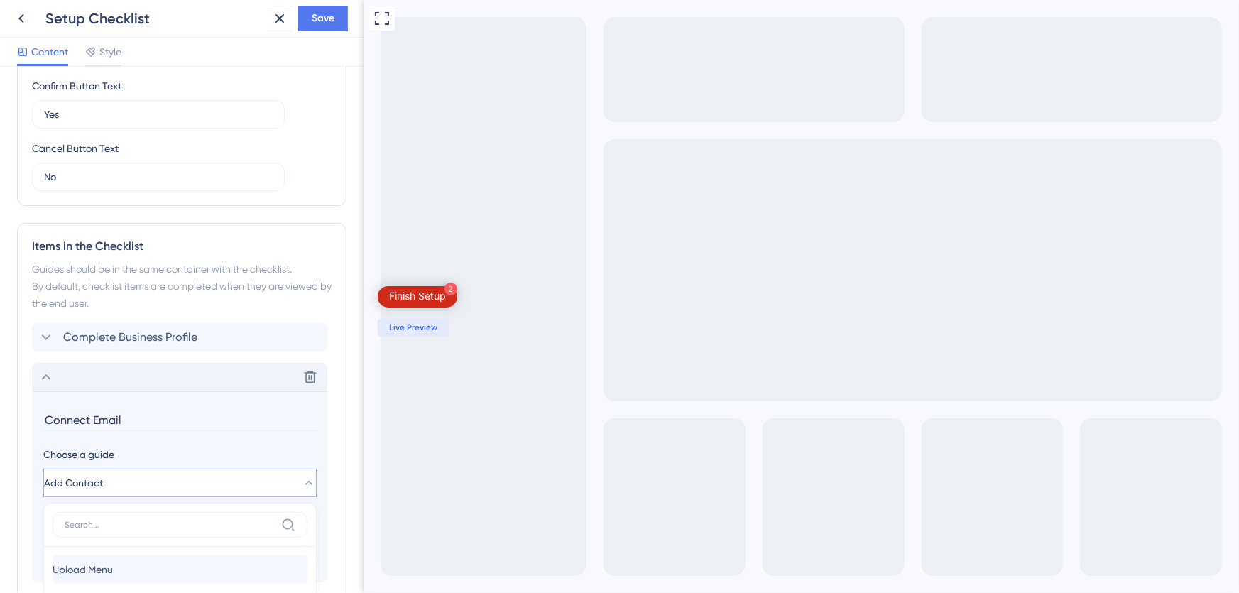
scroll to position [583, 0]
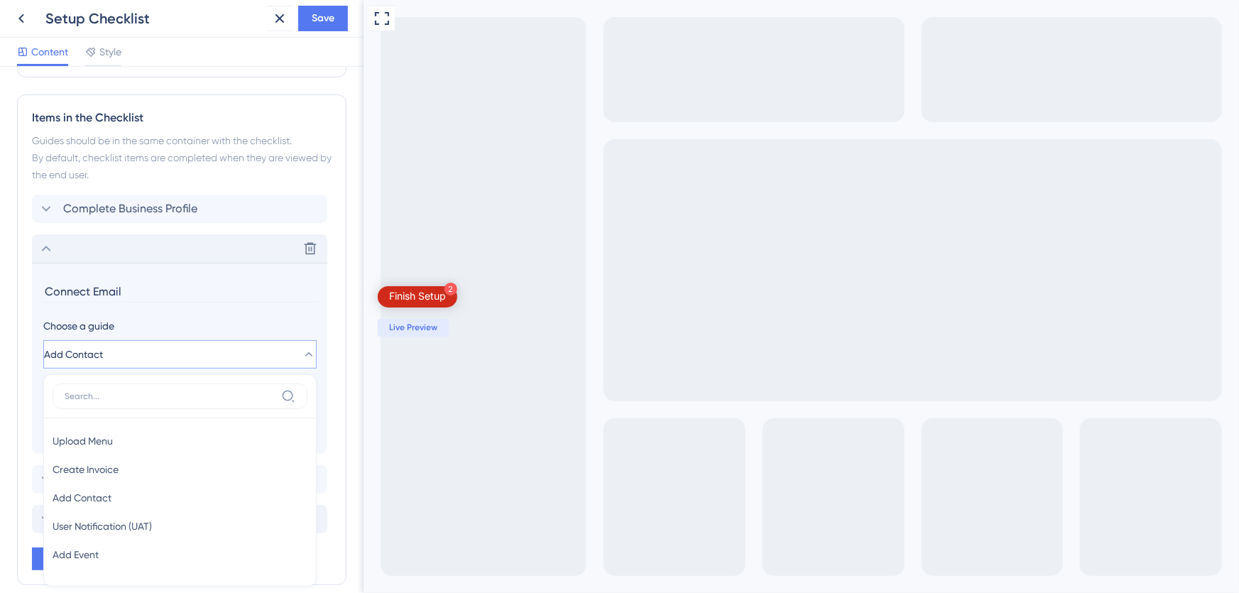
click at [122, 352] on button "Add Contact" at bounding box center [179, 354] width 273 height 28
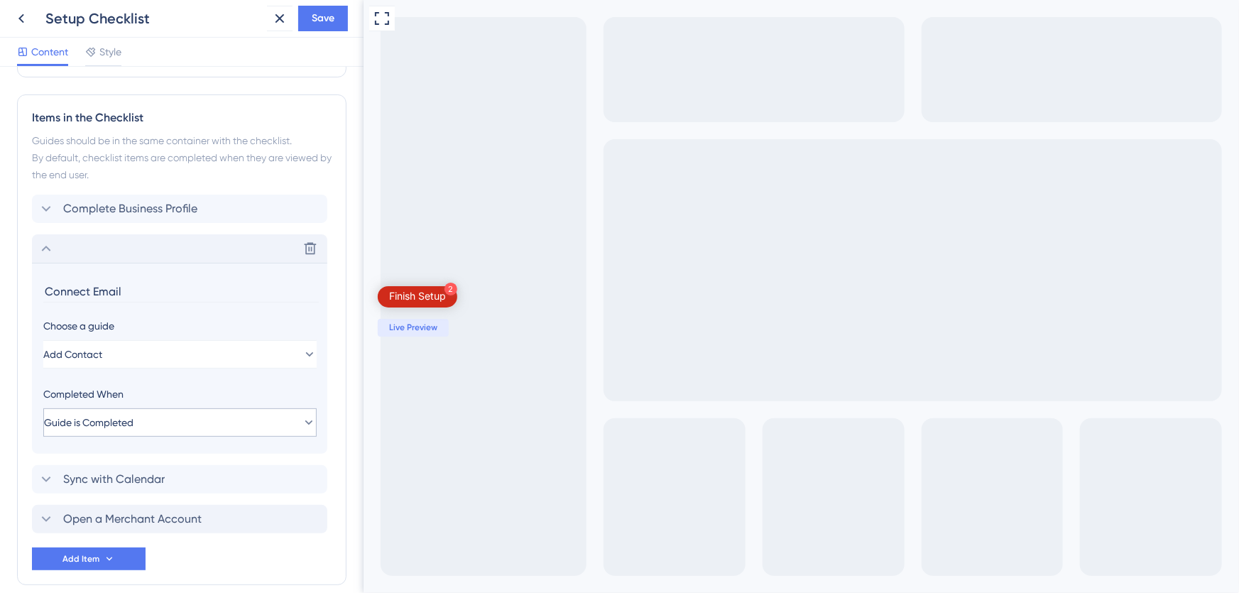
scroll to position [648, 0]
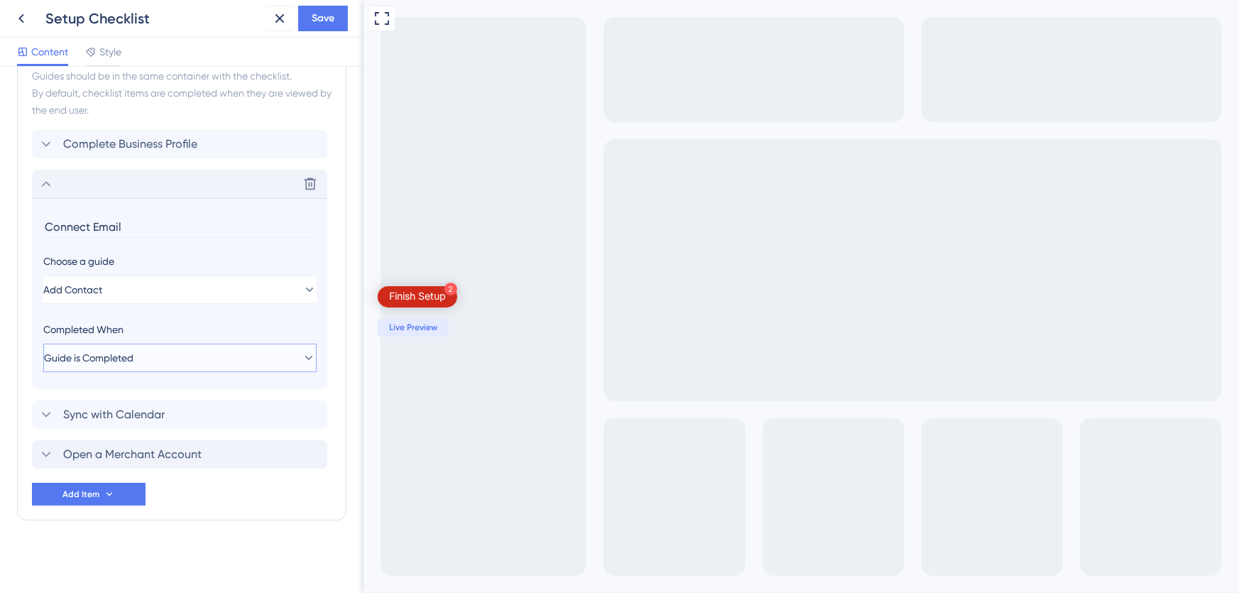
click at [134, 349] on span "Guide is Completed" at bounding box center [88, 357] width 89 height 17
click at [148, 283] on button "Add Contact" at bounding box center [179, 290] width 273 height 28
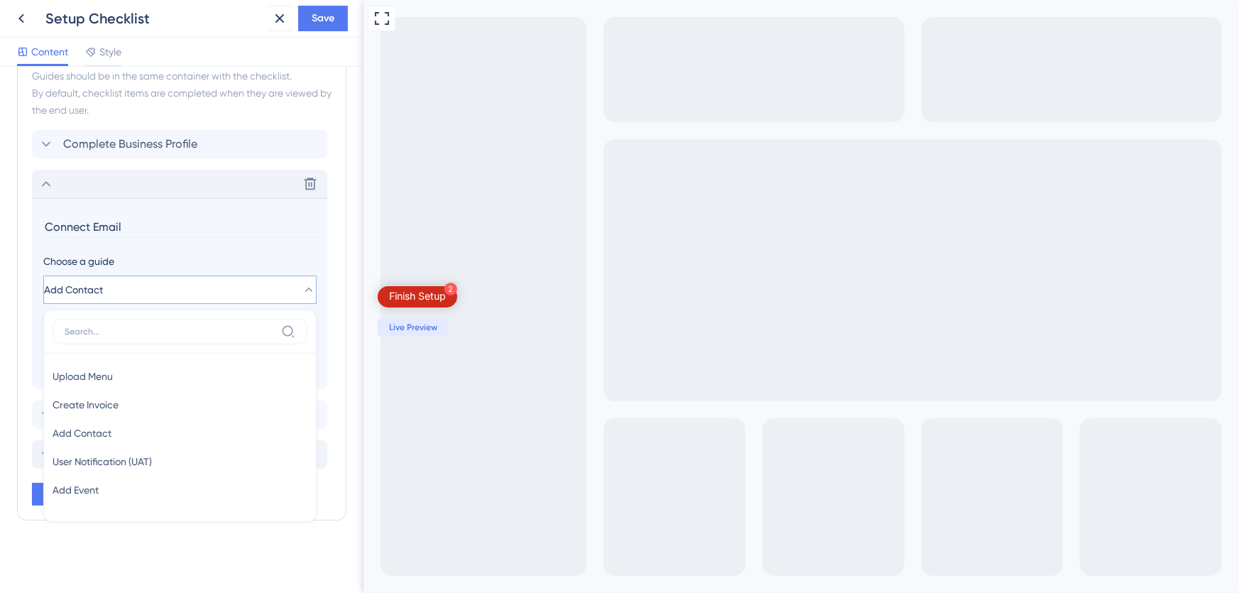
click at [323, 268] on section "Connect Email Choose a guide Add Contact Upload Menu Upload Menu Create Invoice…" at bounding box center [179, 293] width 295 height 191
click at [345, 410] on div "Checklist Header Title Finish Setup Subtitle Let's power everything on. Functio…" at bounding box center [182, 330] width 364 height 526
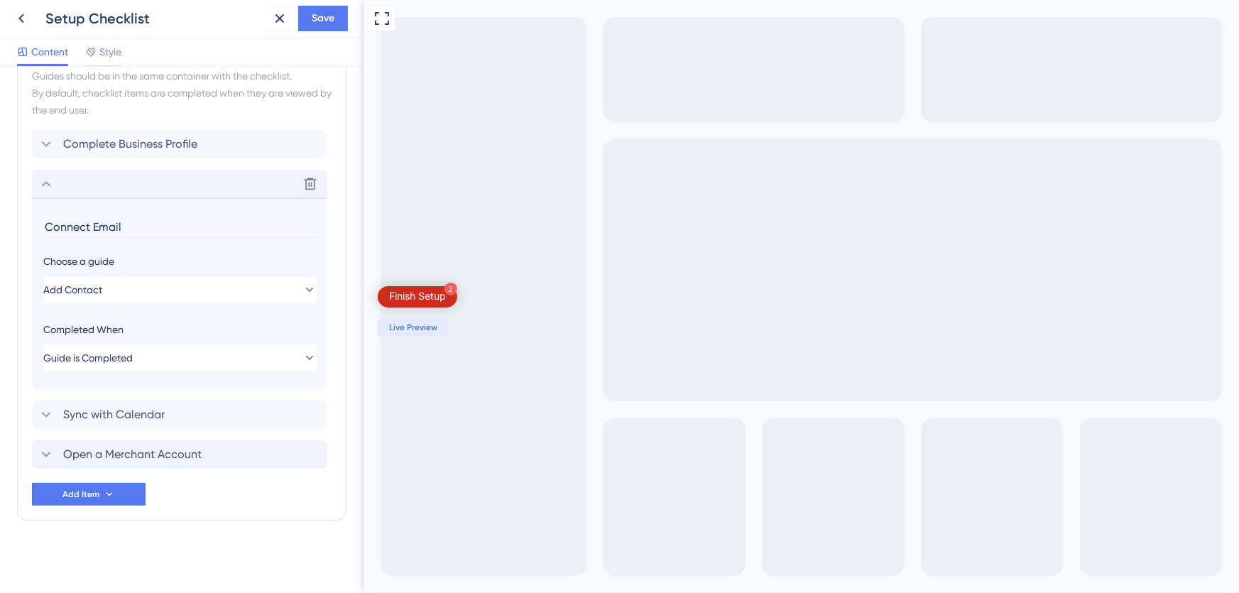
click at [219, 570] on div "Checklist Header Title Finish Setup Subtitle Let's power everything on. Functio…" at bounding box center [182, 6] width 330 height 1141
click at [98, 494] on span "Add Item" at bounding box center [80, 494] width 37 height 11
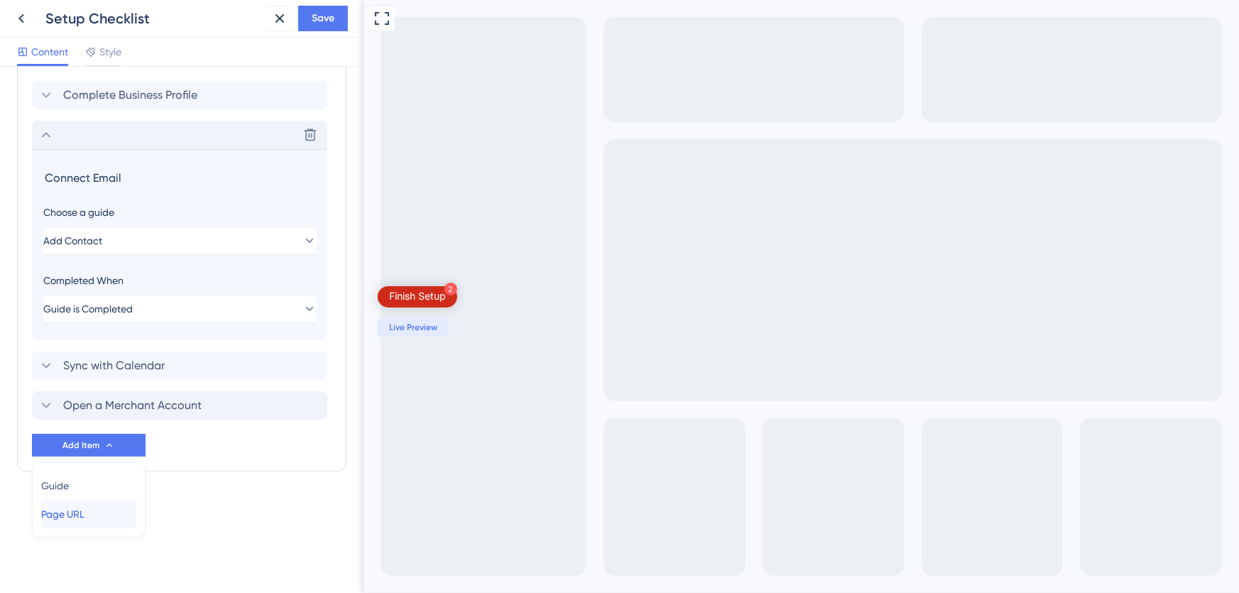
click at [85, 511] on span "Page URL" at bounding box center [62, 514] width 43 height 17
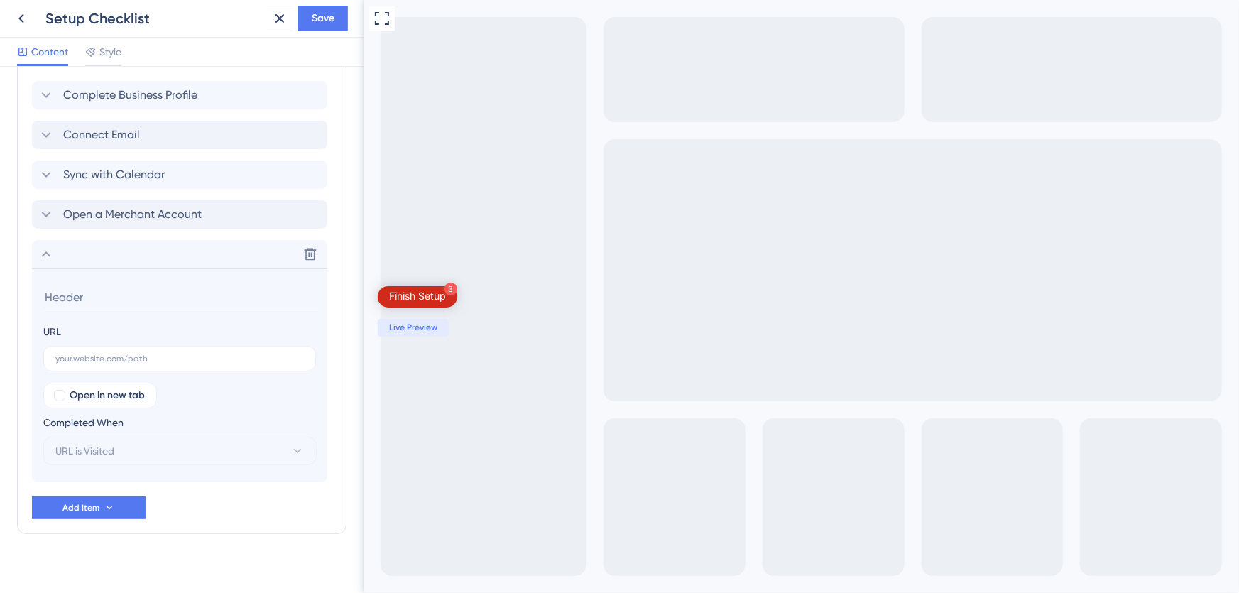
scroll to position [710, 0]
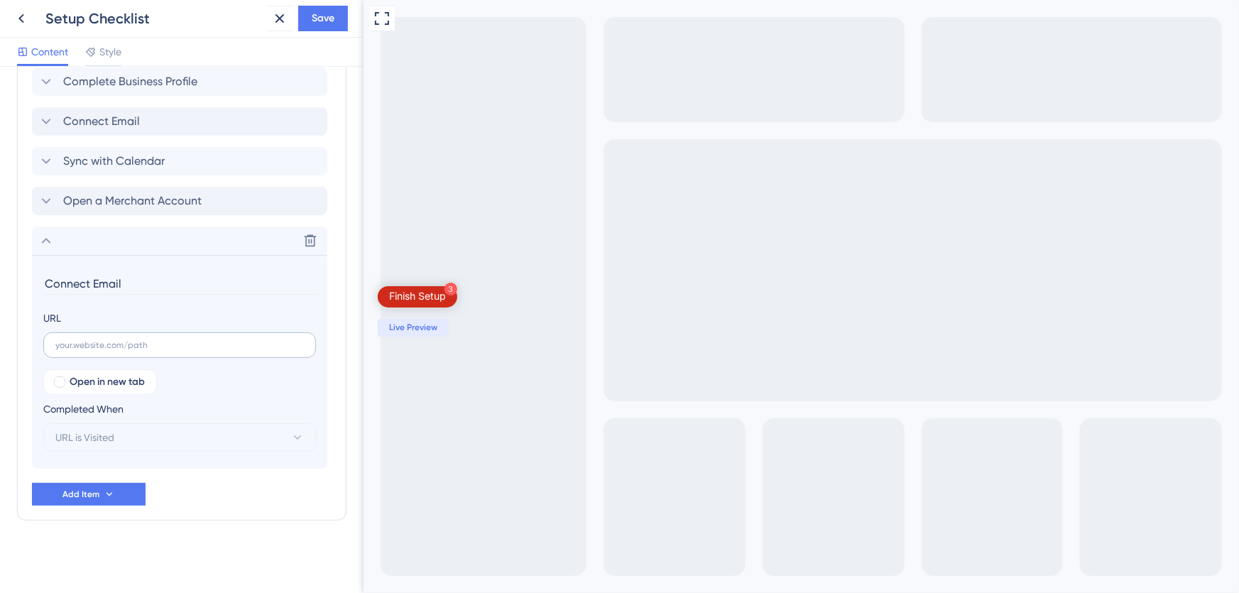
type input "Connect Email"
click at [140, 347] on input "text" at bounding box center [179, 345] width 249 height 10
paste input "[URL][DOMAIN_NAME]"
type input "[URL][DOMAIN_NAME]"
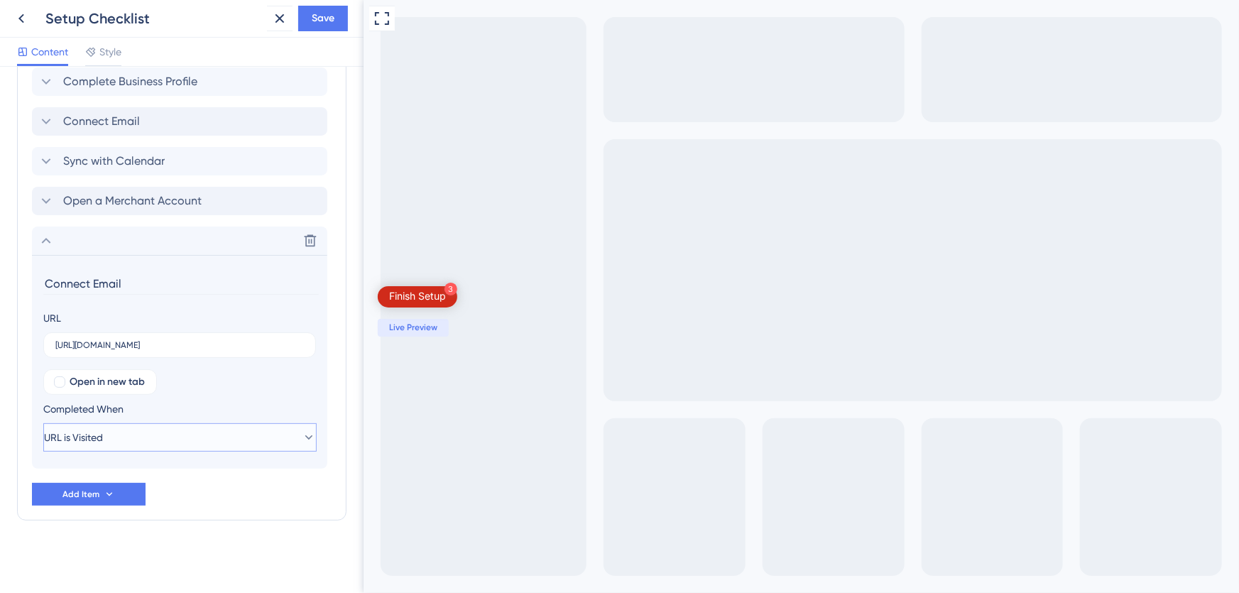
click at [118, 433] on button "URL is Visited" at bounding box center [179, 437] width 273 height 28
click at [97, 511] on span "Goal is Reached" at bounding box center [90, 509] width 75 height 17
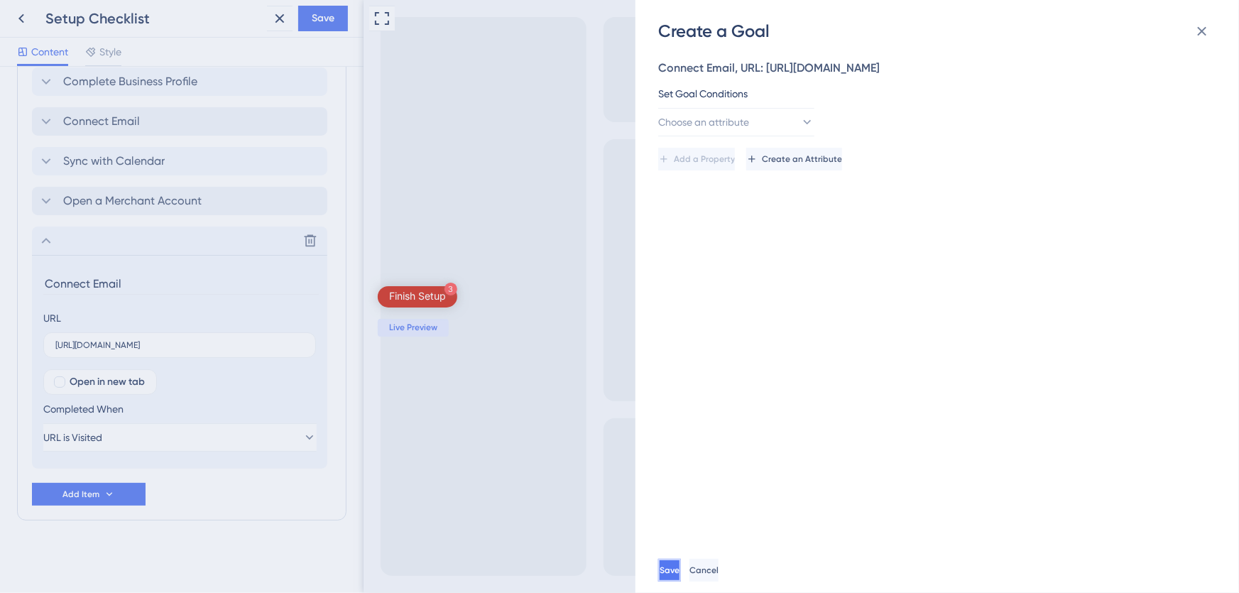
click at [680, 575] on span "Save" at bounding box center [670, 570] width 20 height 11
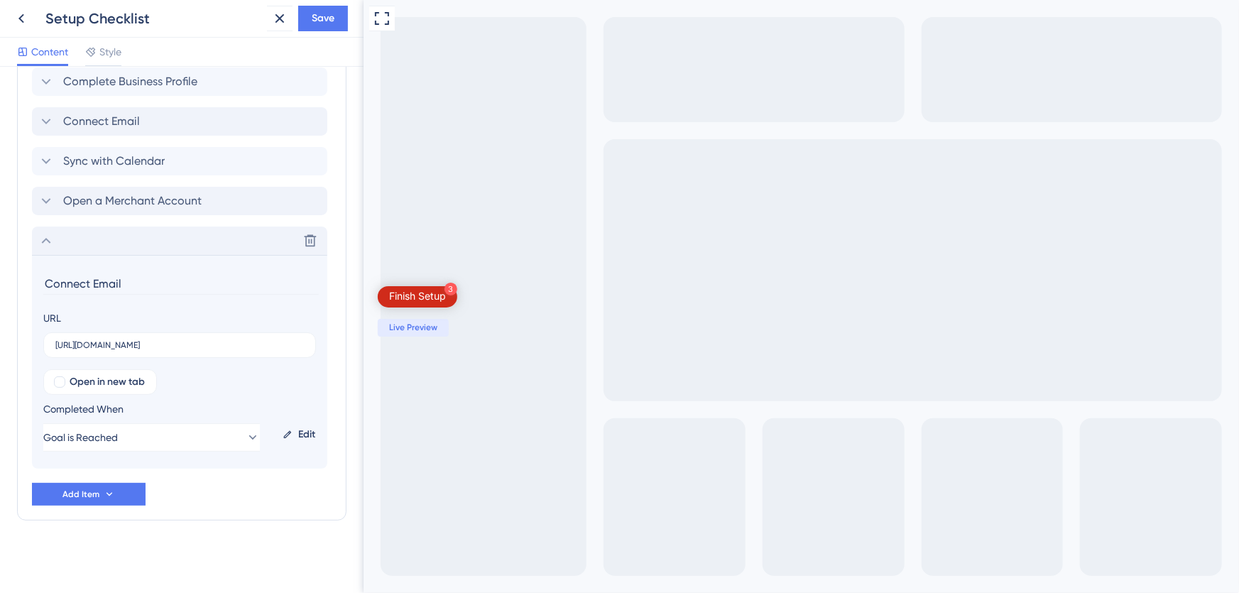
click at [46, 241] on icon at bounding box center [46, 240] width 17 height 17
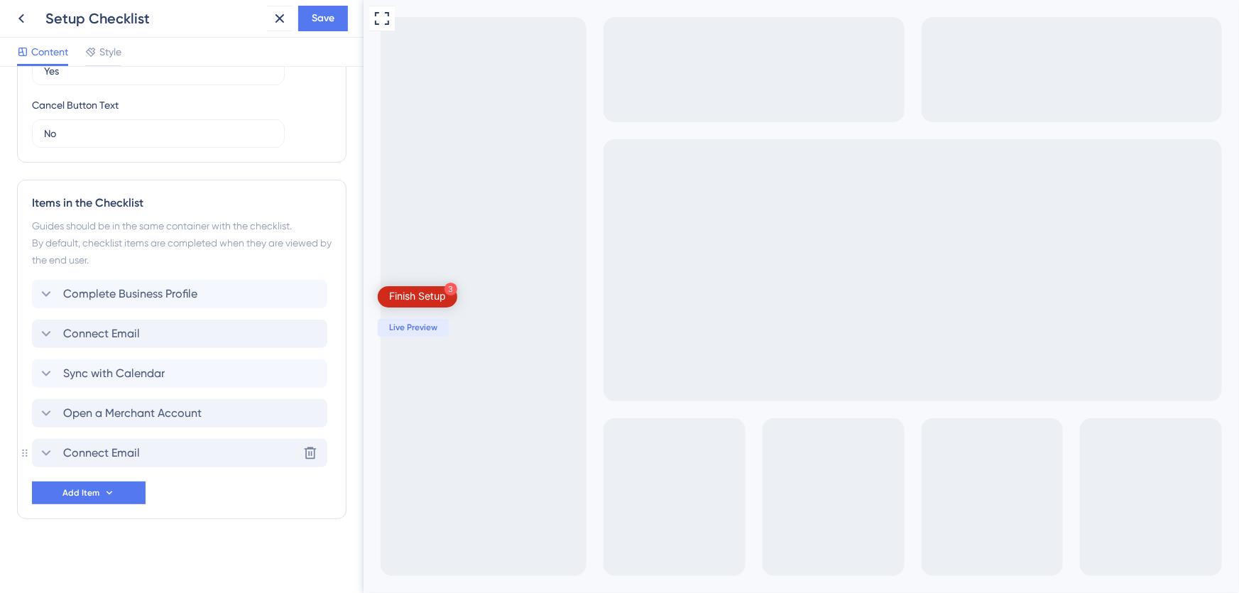
scroll to position [497, 0]
click at [275, 336] on div "Connect Email" at bounding box center [179, 334] width 295 height 28
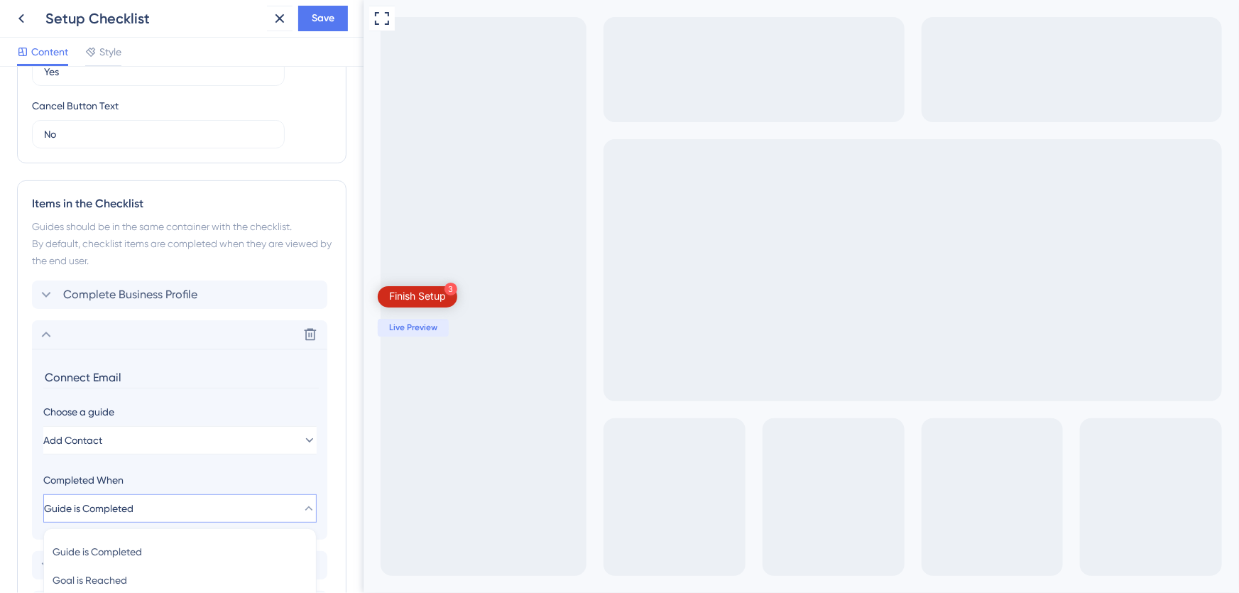
scroll to position [687, 0]
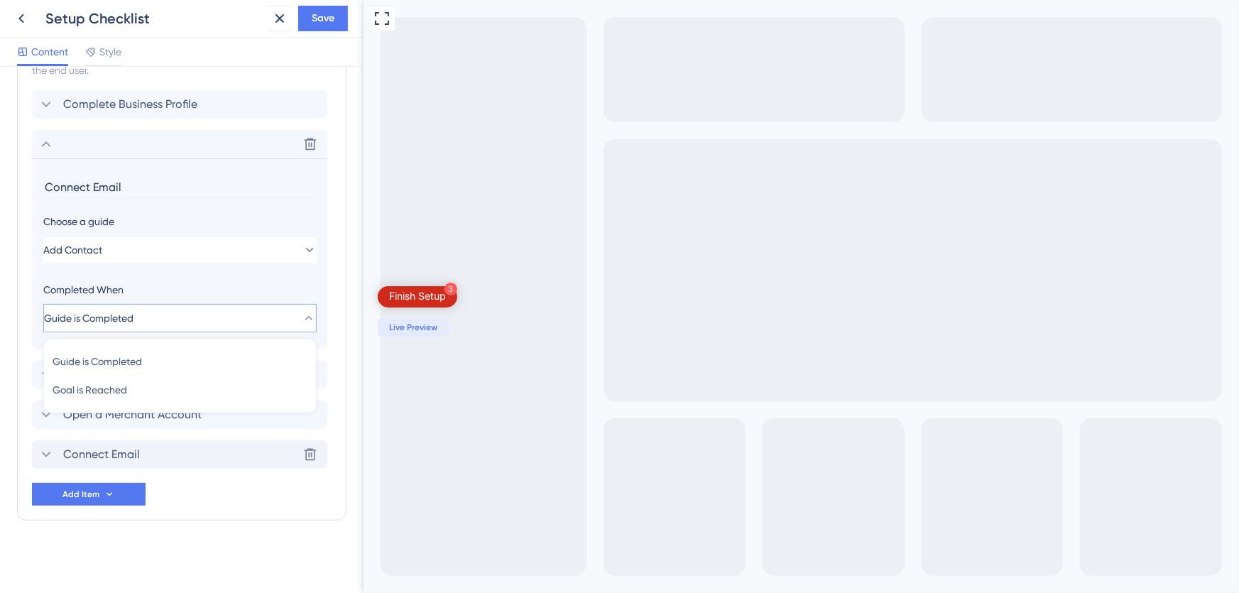
click at [153, 213] on div "Choose a guide" at bounding box center [179, 221] width 273 height 17
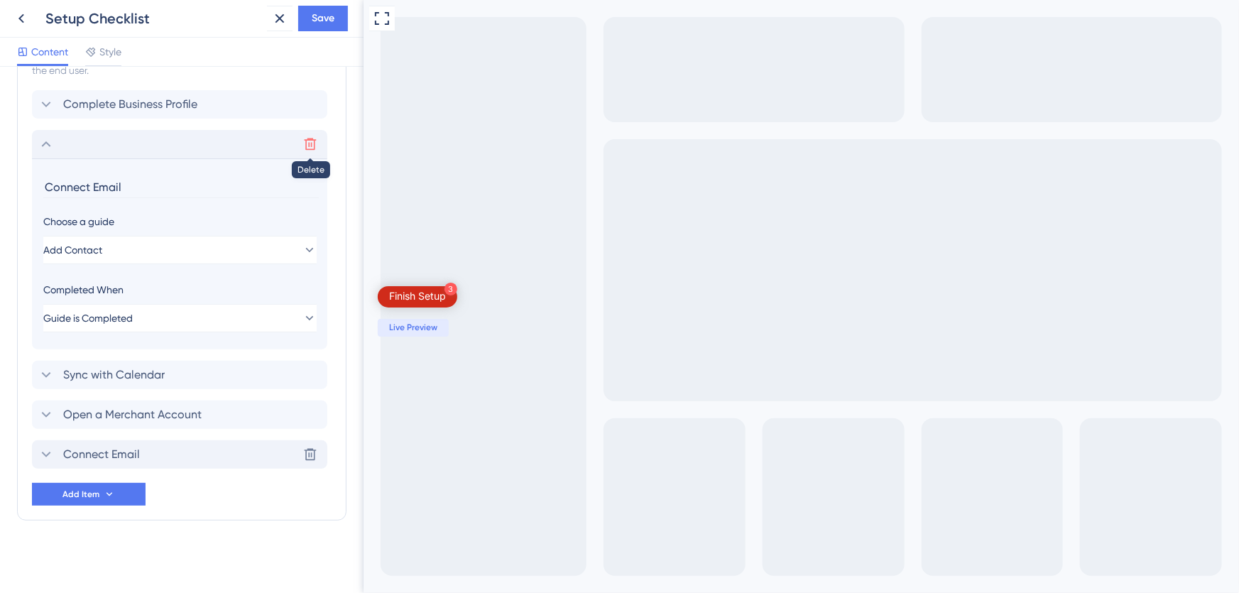
click at [308, 142] on icon at bounding box center [311, 144] width 12 height 12
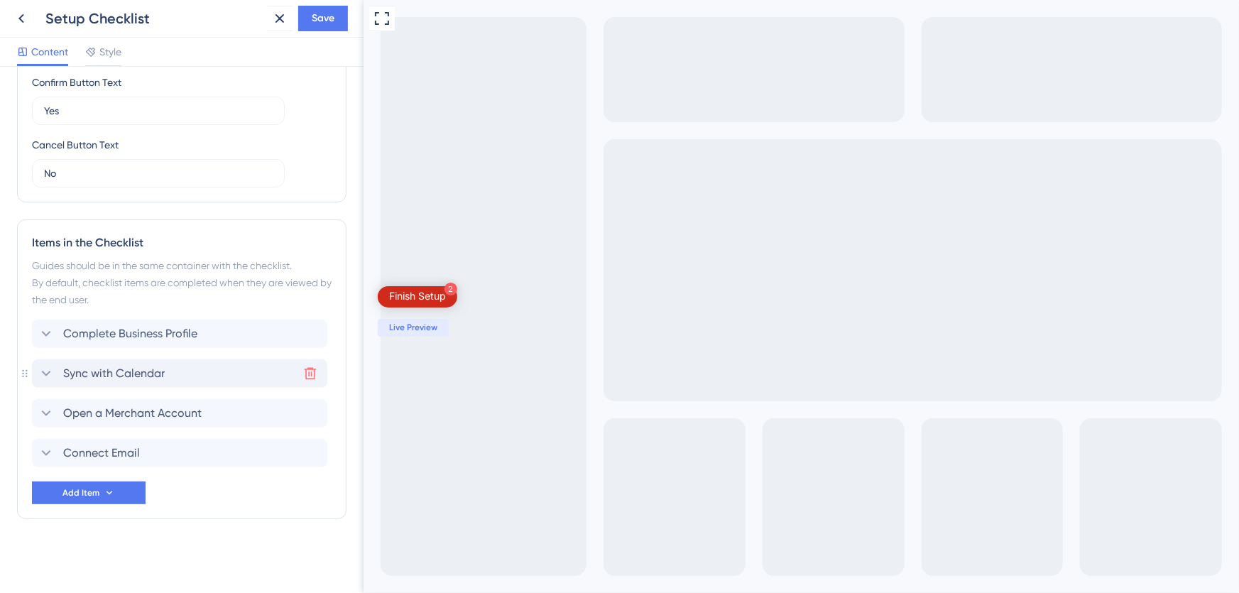
scroll to position [457, 0]
drag, startPoint x: 27, startPoint y: 452, endPoint x: 30, endPoint y: 441, distance: 11.7
click at [30, 441] on div "Items in the Checklist Guides should be in the same container with the checklis…" at bounding box center [182, 371] width 330 height 300
click at [136, 411] on span "Sync with Calendar" at bounding box center [114, 414] width 102 height 17
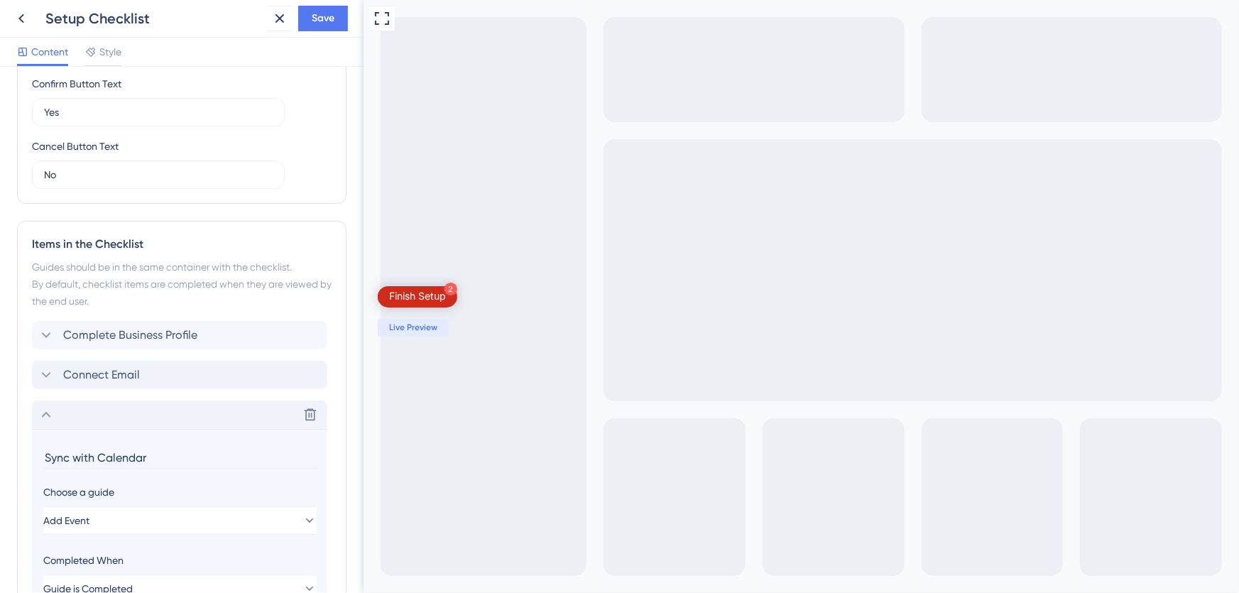
scroll to position [648, 0]
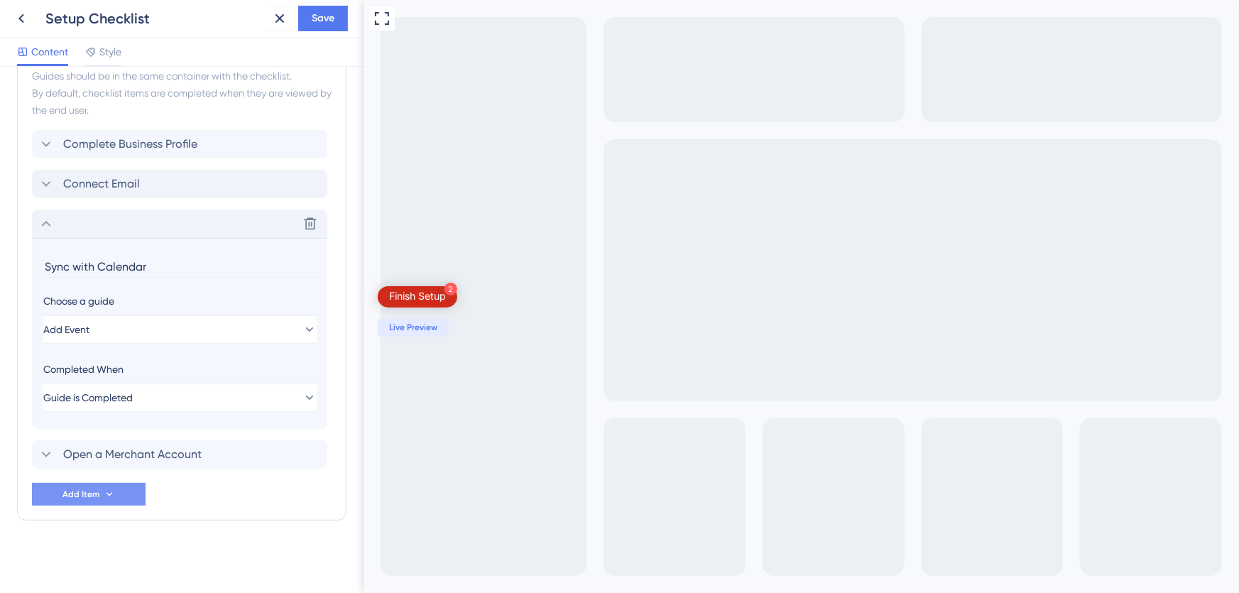
click at [107, 496] on icon at bounding box center [109, 494] width 11 height 11
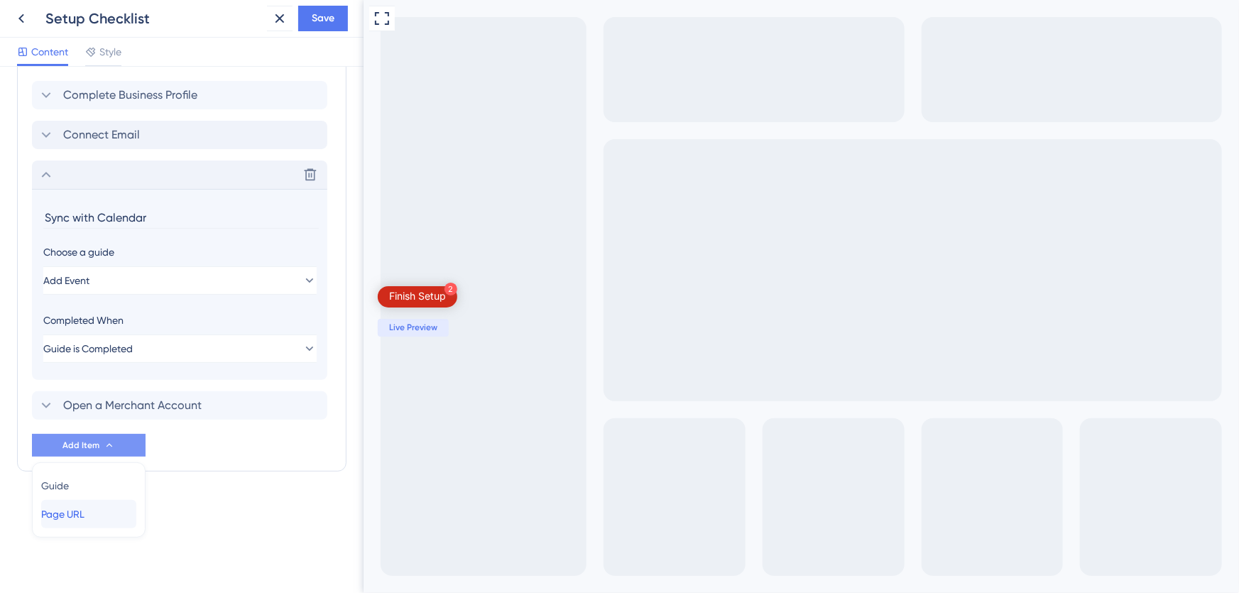
click at [99, 515] on div "Page URL Page URL" at bounding box center [88, 514] width 95 height 28
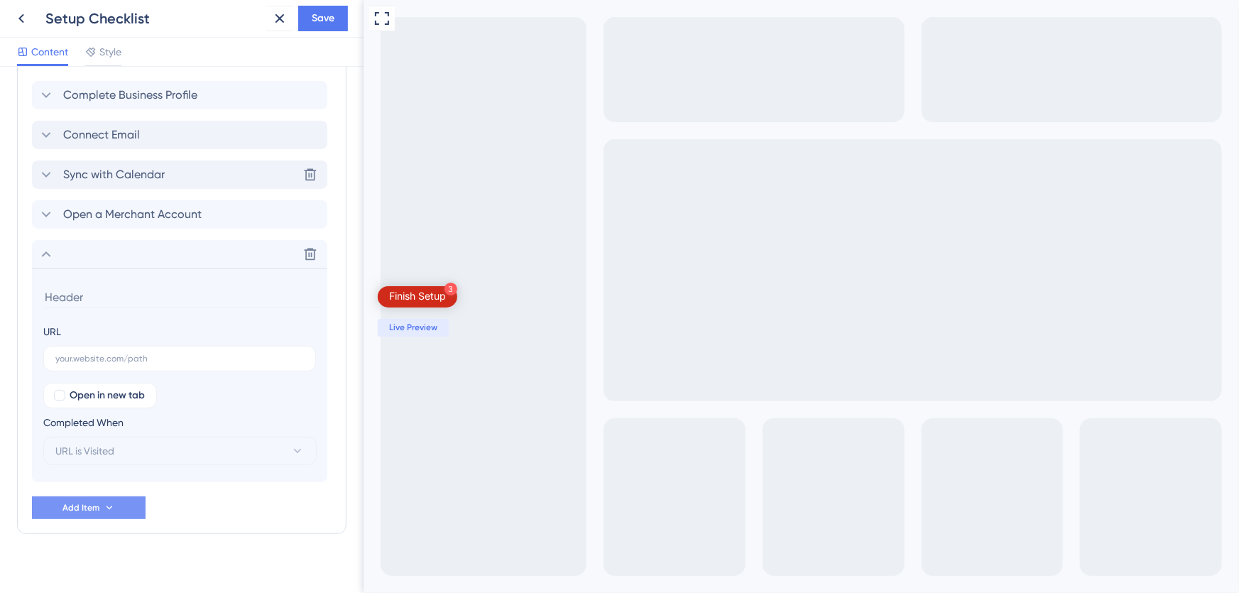
scroll to position [710, 0]
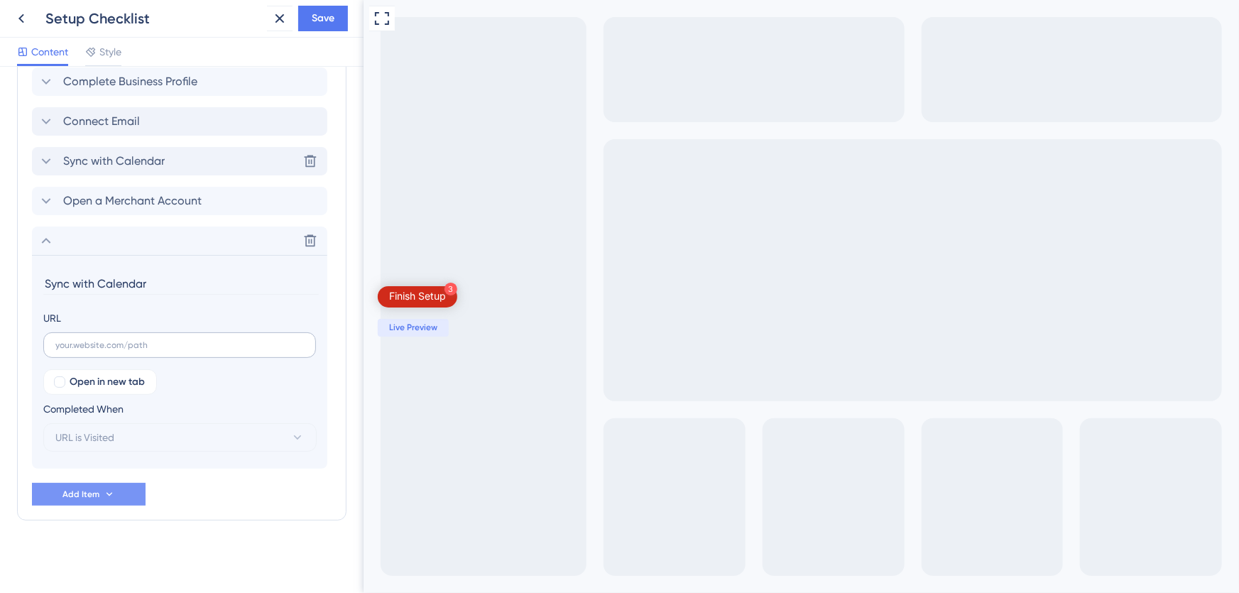
type input "Sync with Calendar"
click at [99, 349] on label at bounding box center [179, 345] width 273 height 26
click at [99, 349] on input "text" at bounding box center [179, 345] width 249 height 10
paste input "[URL][DOMAIN_NAME]"
type input "[URL][DOMAIN_NAME]"
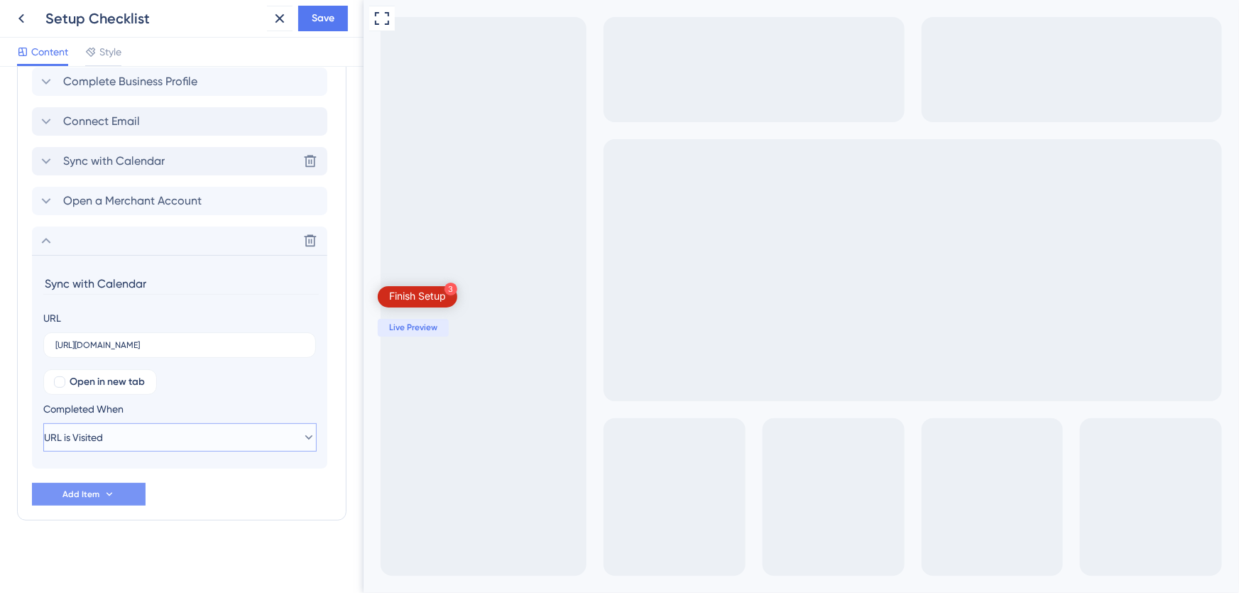
click at [167, 434] on button "URL is Visited" at bounding box center [179, 437] width 273 height 28
click at [114, 506] on span "Goal is Reached" at bounding box center [90, 509] width 75 height 17
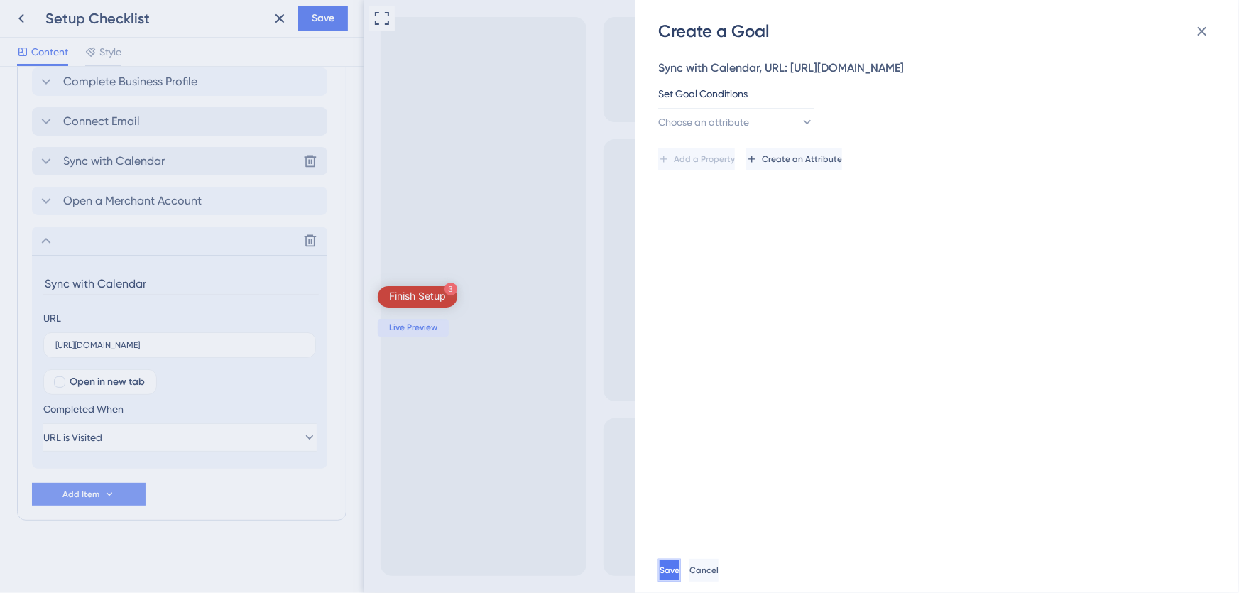
click at [681, 572] on button "Save" at bounding box center [669, 570] width 23 height 23
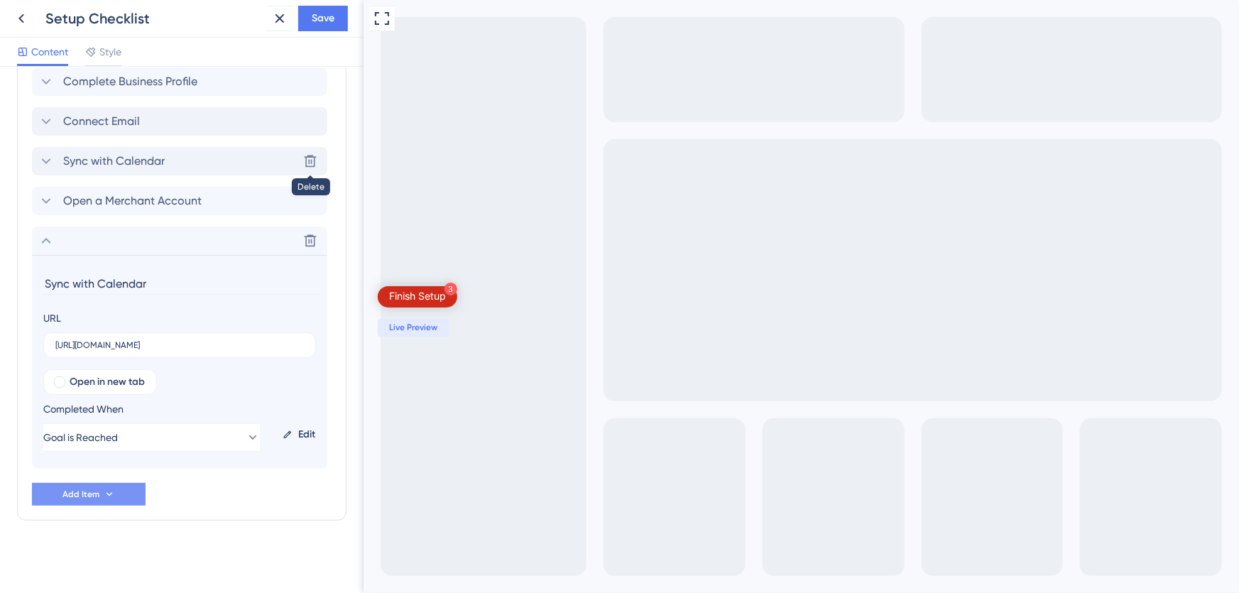
click at [311, 156] on icon at bounding box center [311, 162] width 12 height 12
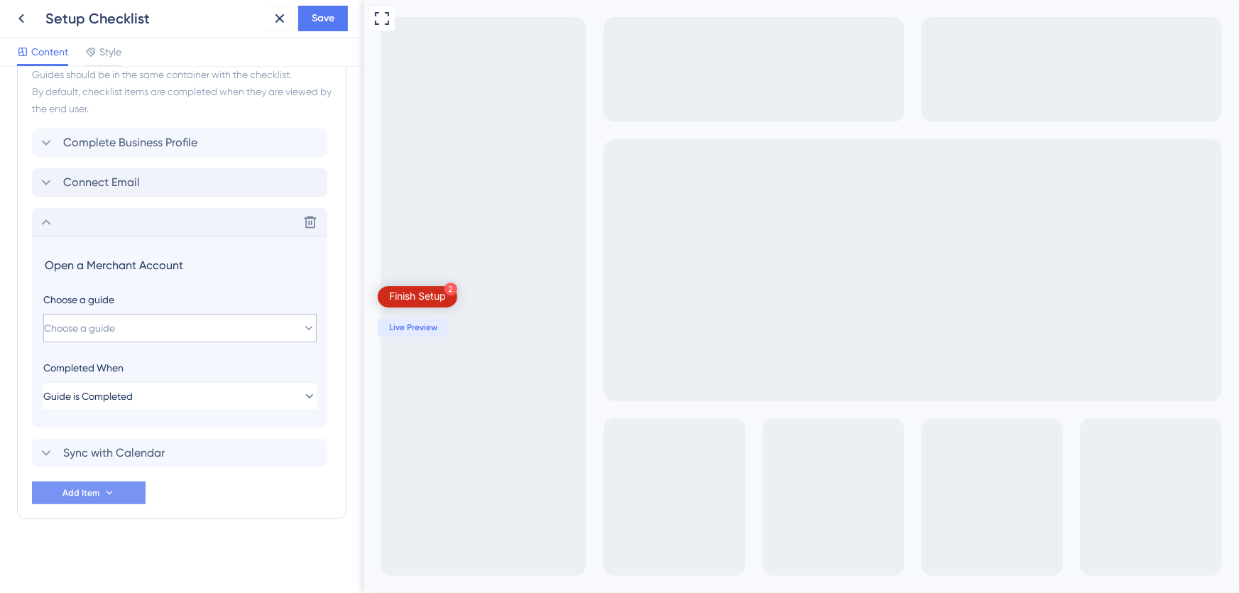
scroll to position [648, 0]
drag, startPoint x: 43, startPoint y: 453, endPoint x: 217, endPoint y: 257, distance: 262.1
click at [44, 227] on div "Complete Business Profile Connect Email Delete Open a Merchant Account Choose a…" at bounding box center [182, 299] width 300 height 339
click at [102, 222] on div "Delete" at bounding box center [179, 223] width 295 height 28
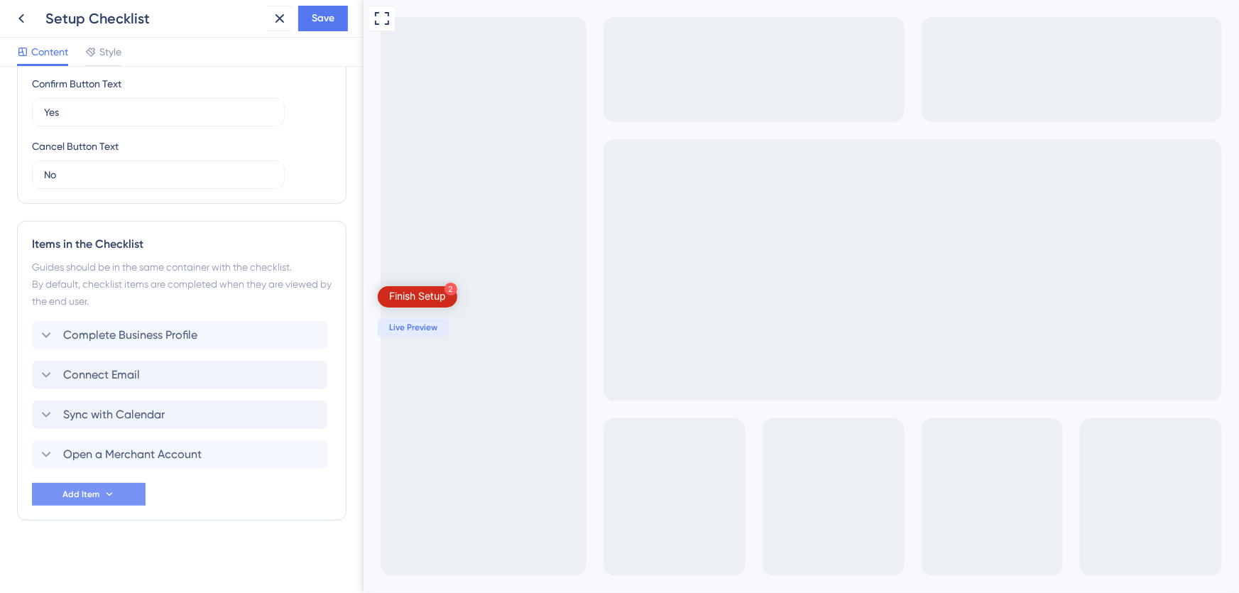
click at [251, 497] on div "Complete Business Profile Connect Email Sync with Calendar Open a Merchant Acco…" at bounding box center [182, 413] width 300 height 185
click at [234, 518] on div "Items in the Checklist Guides should be in the same container with the checklis…" at bounding box center [182, 371] width 330 height 300
click at [327, 15] on span "Save" at bounding box center [323, 18] width 23 height 17
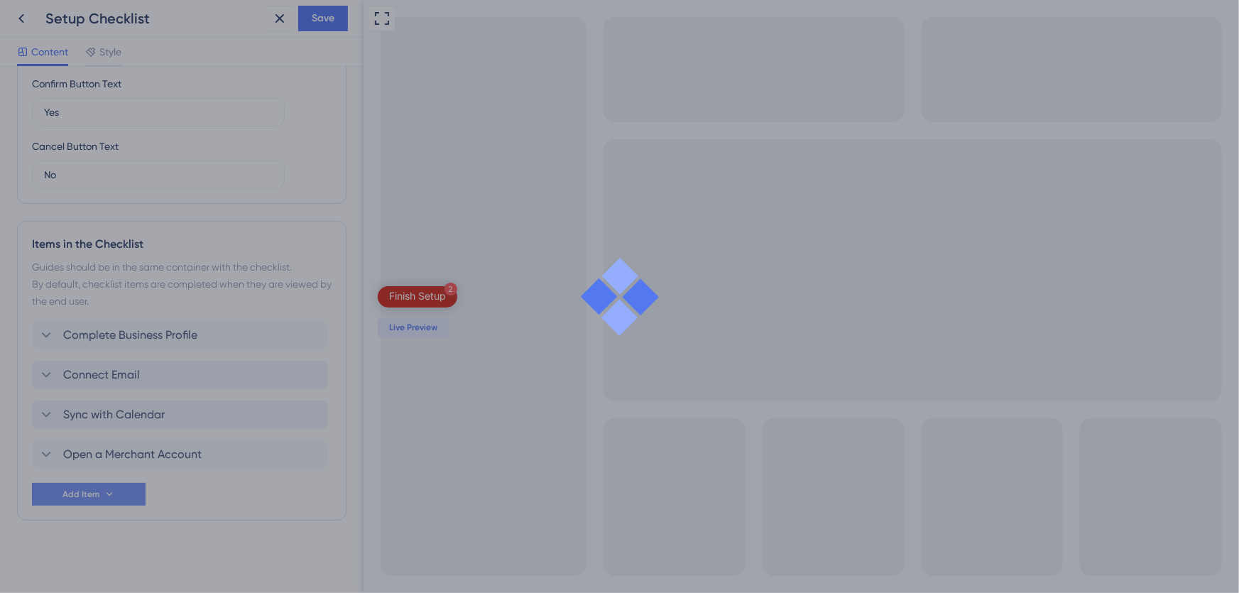
click at [23, 21] on icon at bounding box center [21, 18] width 17 height 17
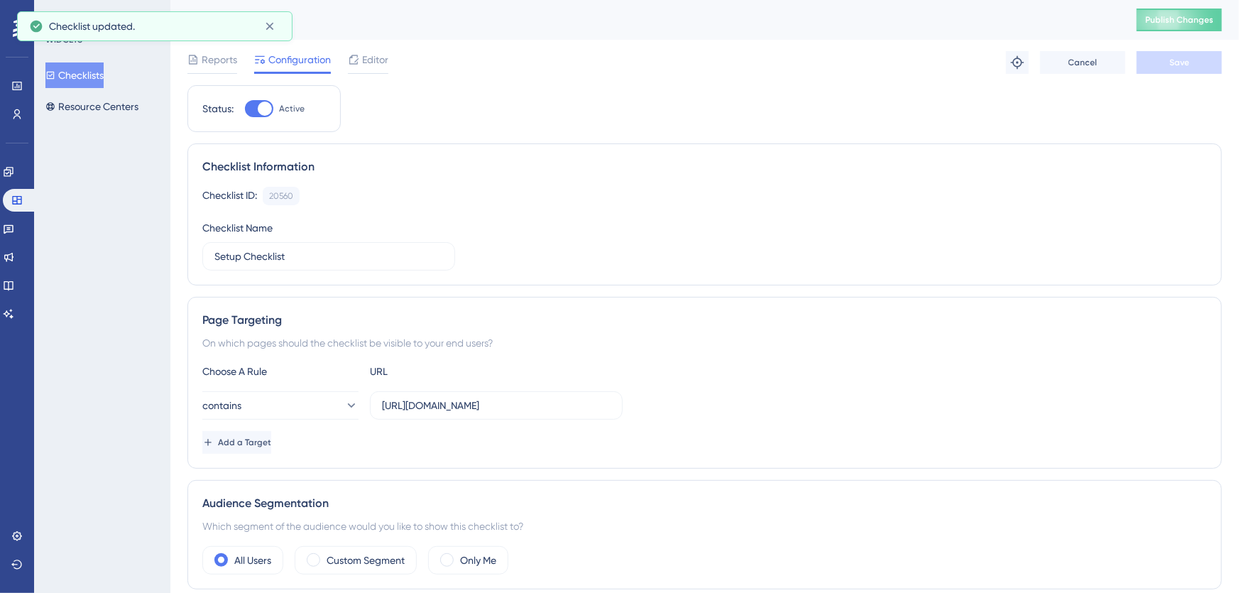
click at [1167, 16] on span "Publish Changes" at bounding box center [1179, 19] width 68 height 11
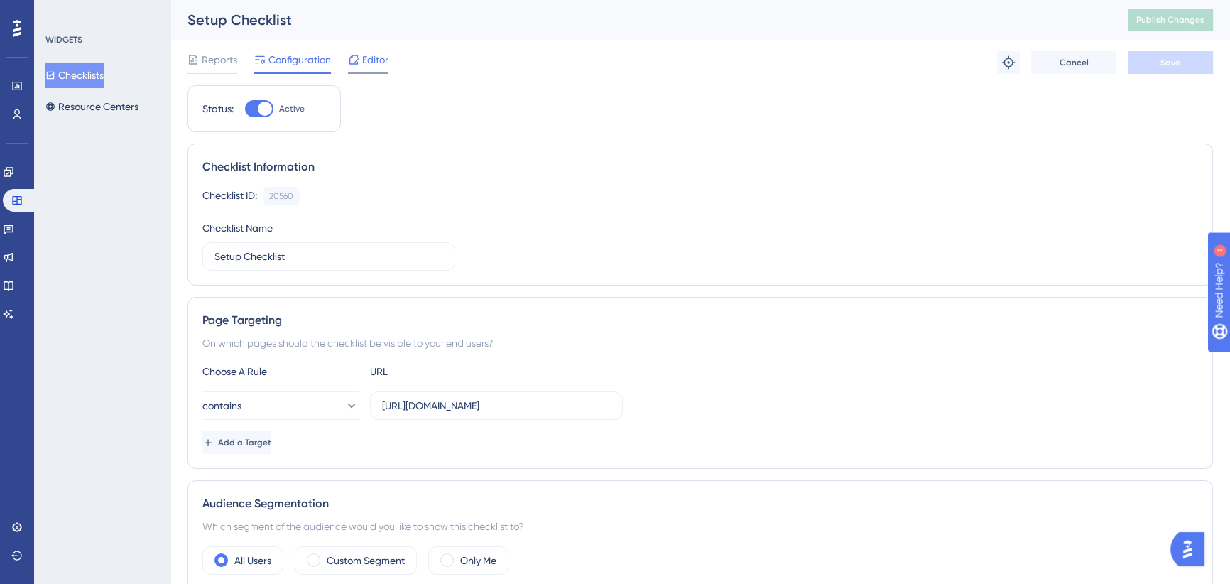
click at [367, 61] on span "Editor" at bounding box center [375, 59] width 26 height 17
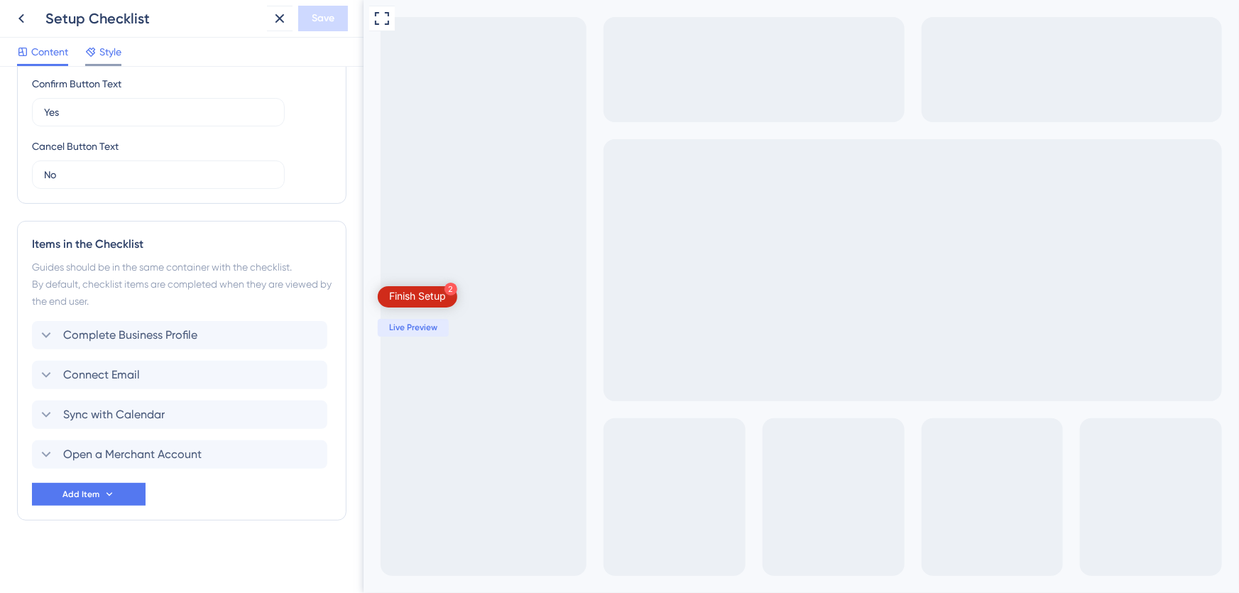
click at [108, 48] on span "Style" at bounding box center [110, 51] width 22 height 17
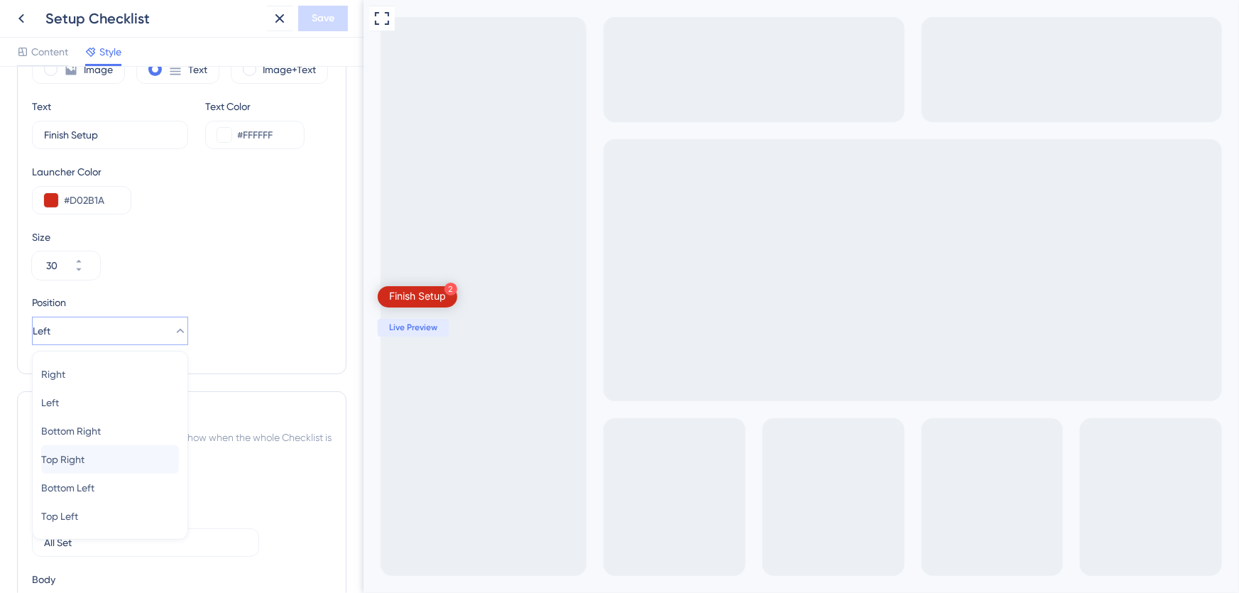
scroll to position [571, 0]
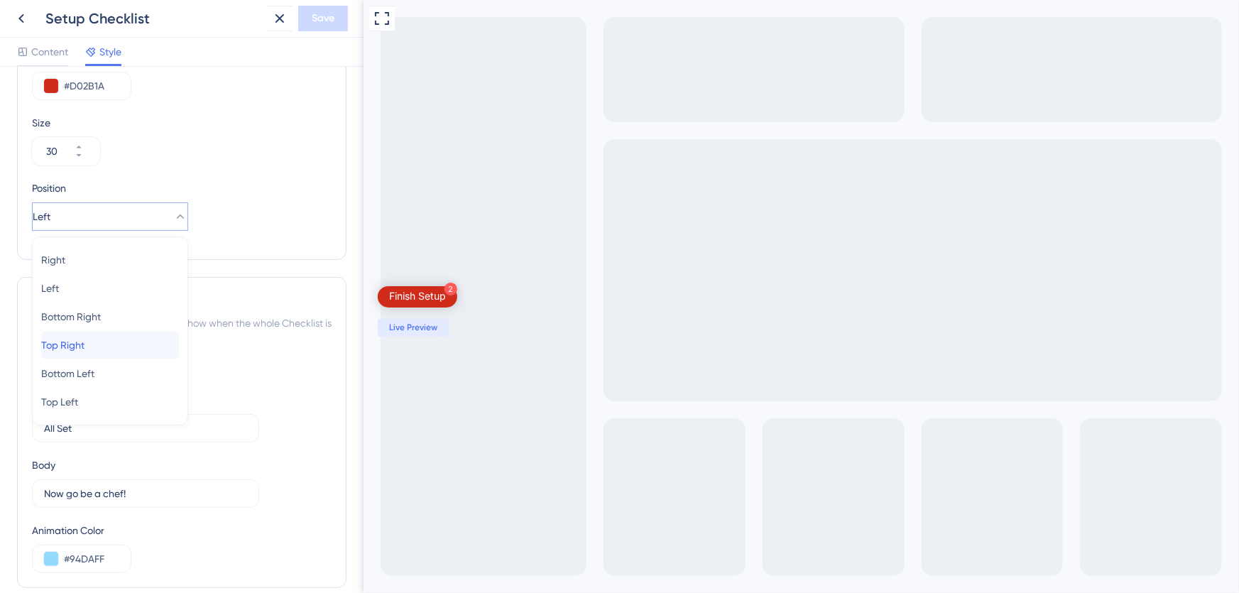
click at [99, 343] on div "Top Right Top Right" at bounding box center [110, 345] width 138 height 28
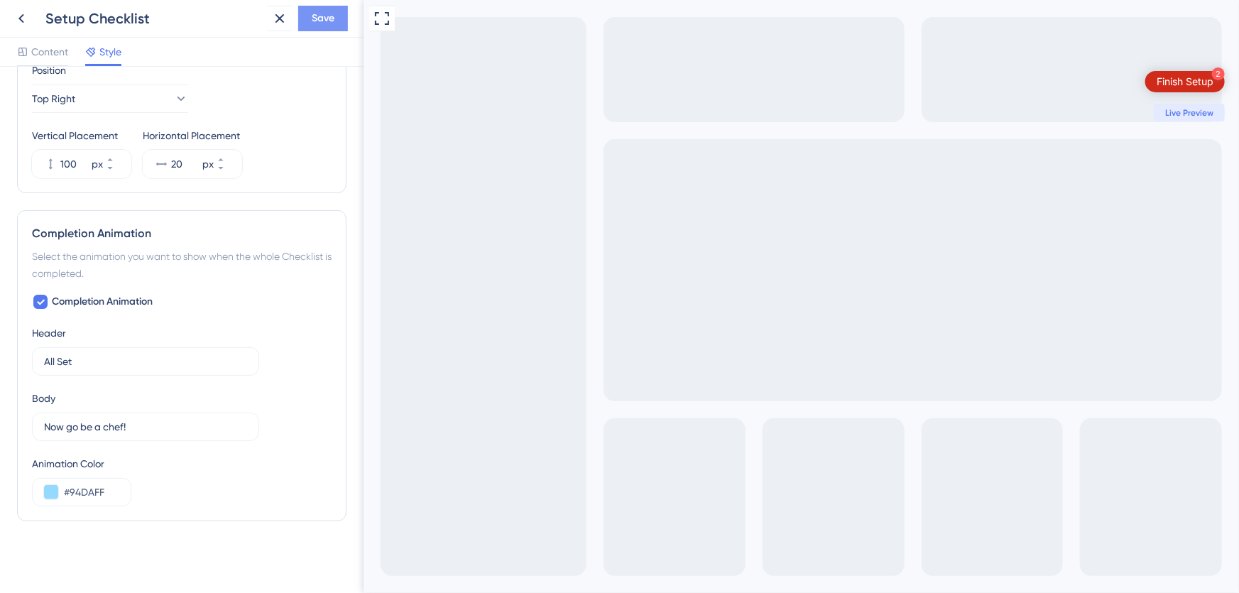
scroll to position [560, 0]
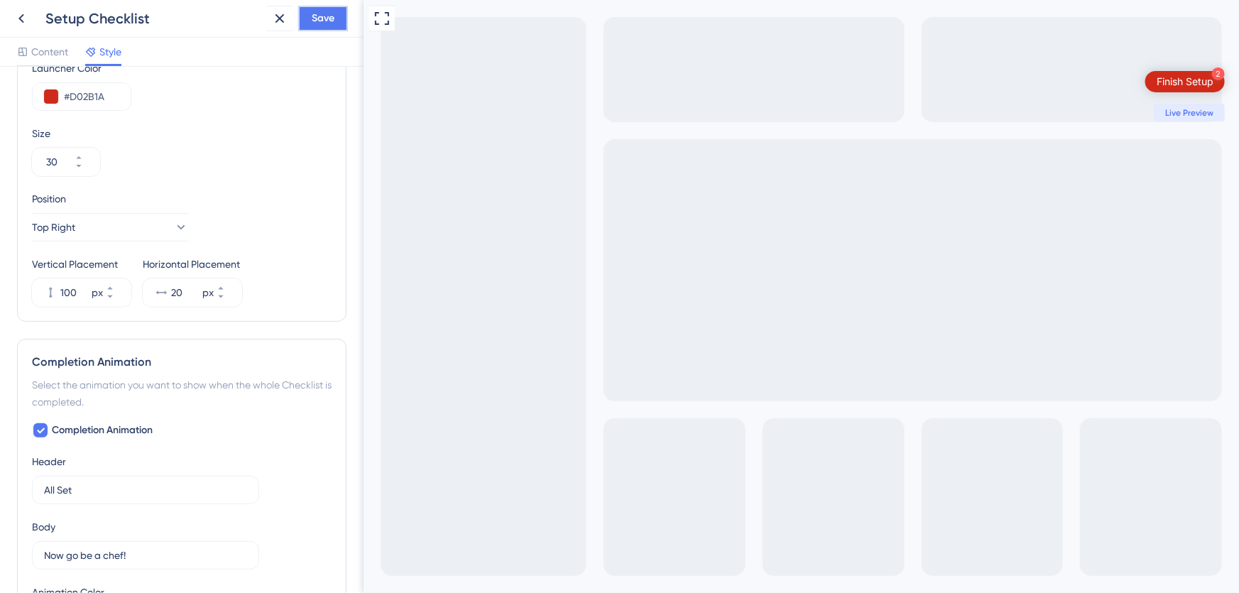
click at [314, 16] on span "Save" at bounding box center [323, 18] width 23 height 17
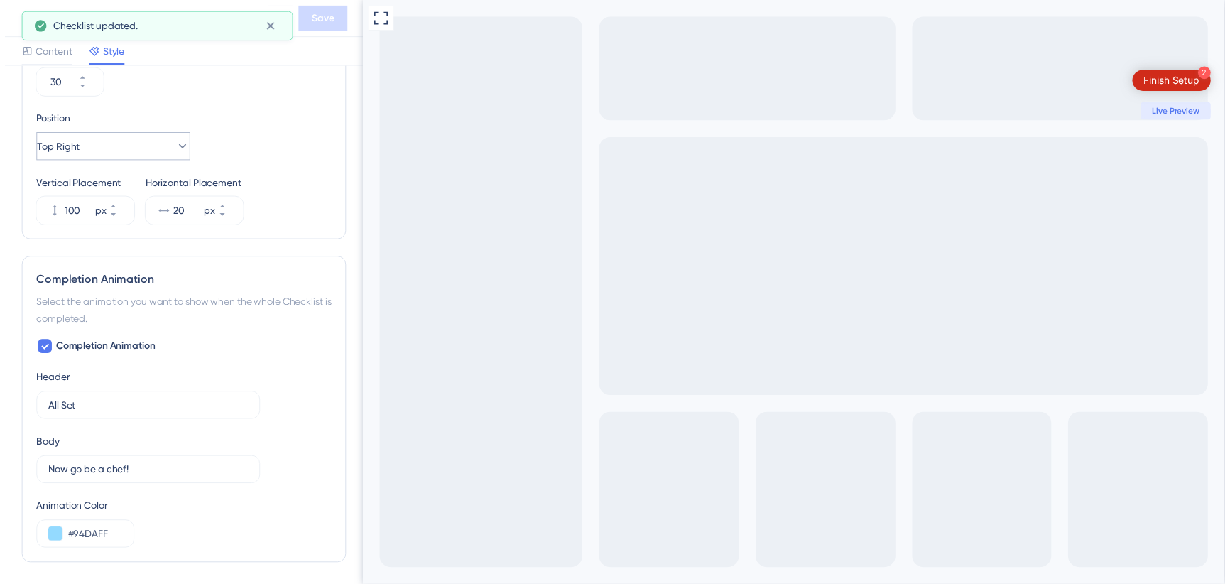
scroll to position [625, 0]
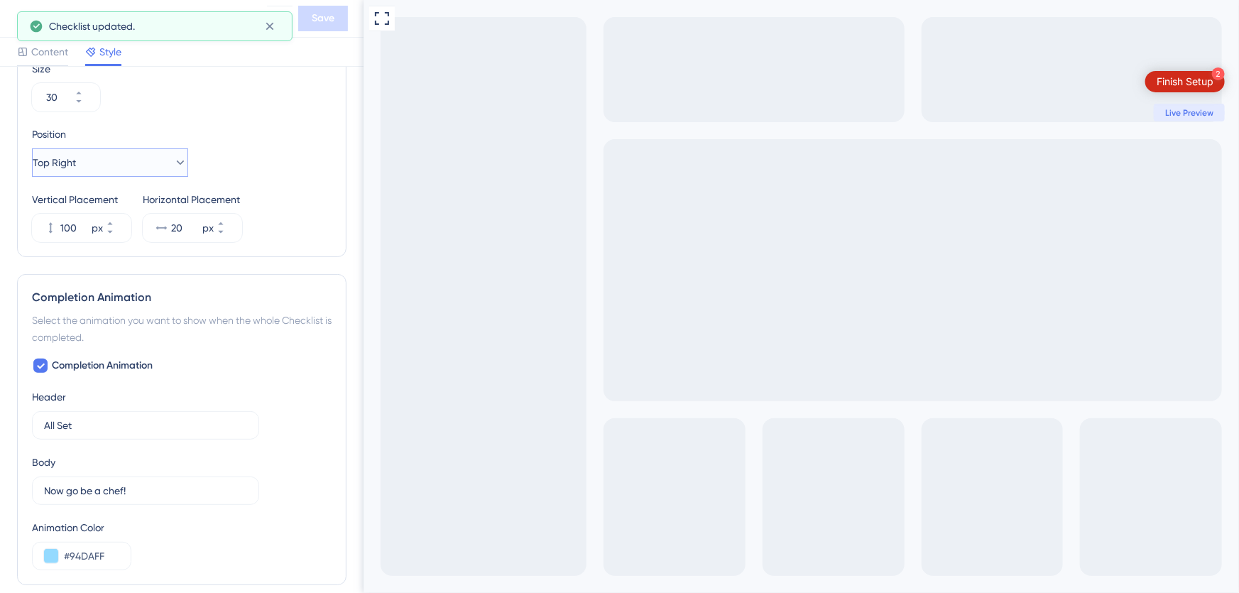
click at [143, 161] on button "Top Right" at bounding box center [110, 162] width 156 height 28
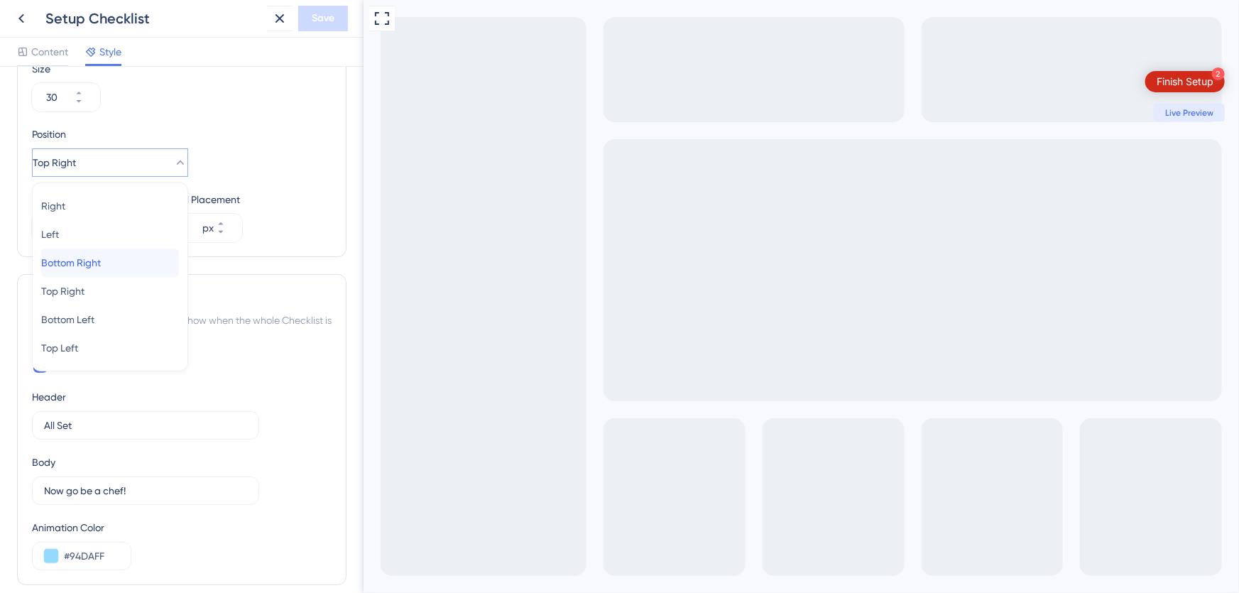
click at [118, 257] on div "Bottom Right Bottom Right" at bounding box center [110, 263] width 138 height 28
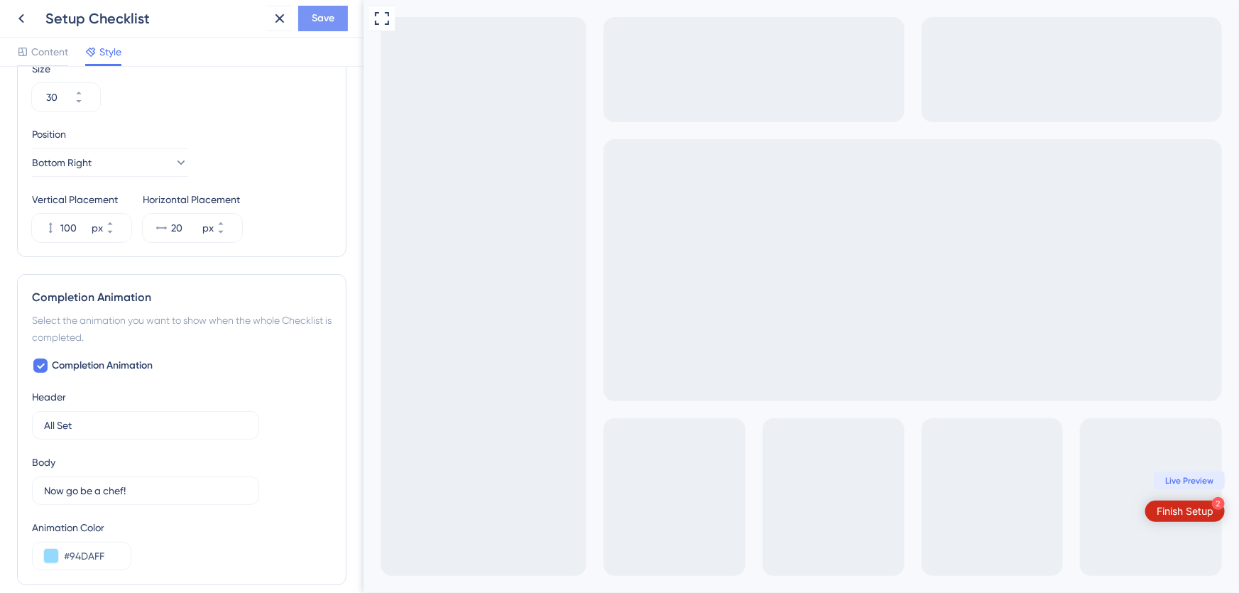
click at [314, 18] on span "Save" at bounding box center [323, 18] width 23 height 17
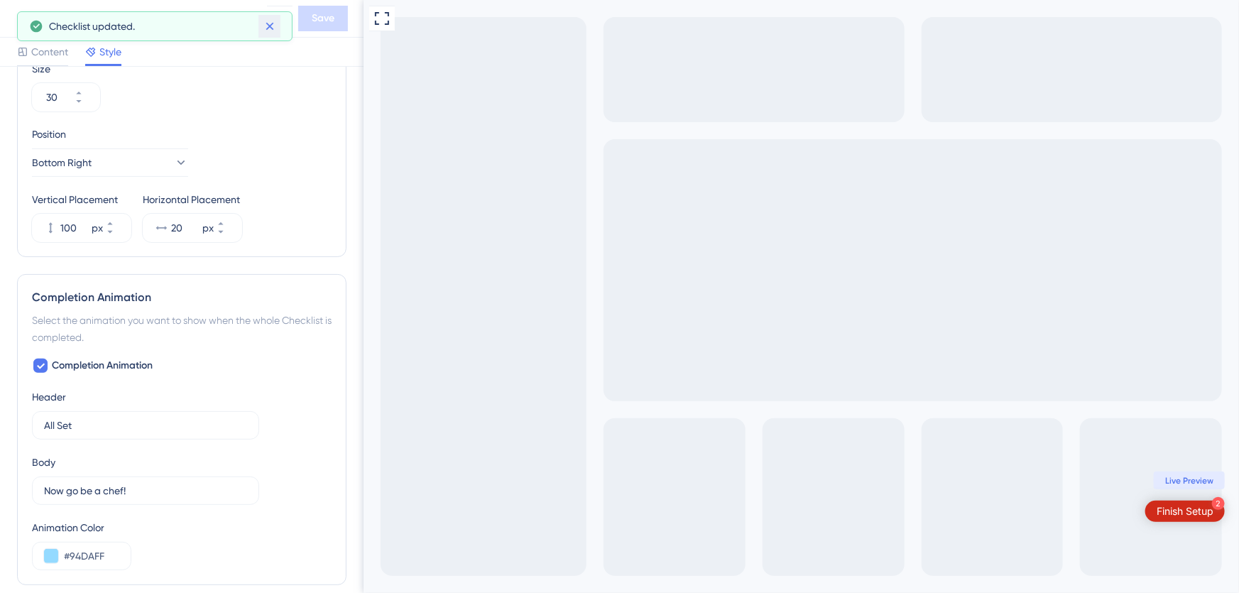
click at [271, 26] on icon at bounding box center [270, 26] width 14 height 14
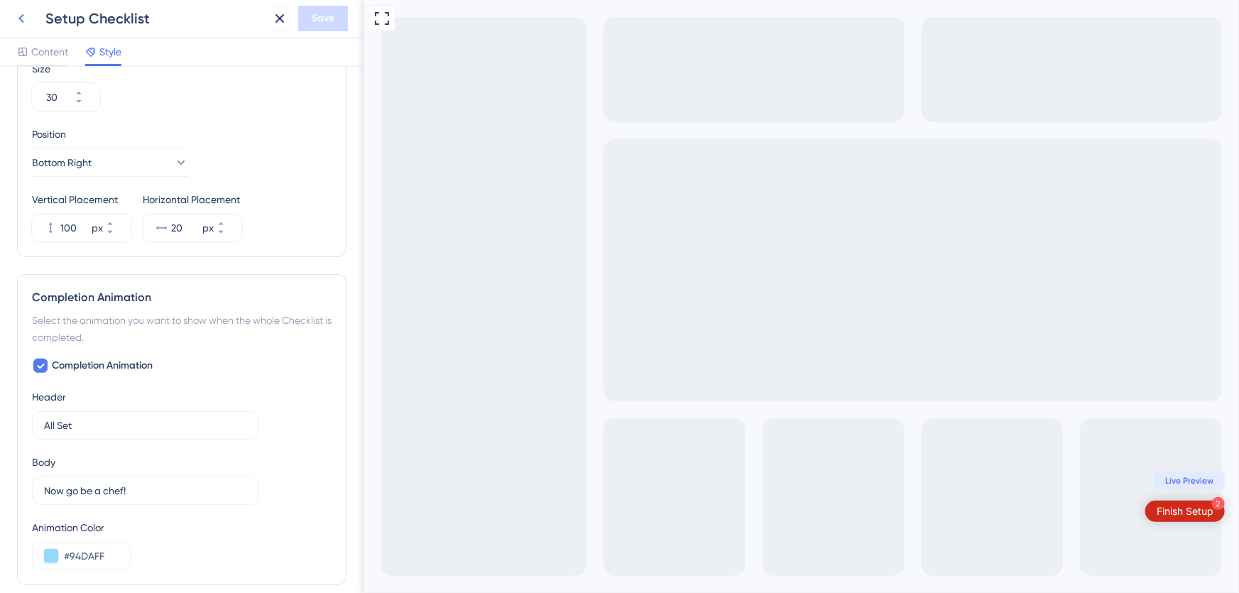
click at [23, 19] on icon at bounding box center [21, 18] width 17 height 17
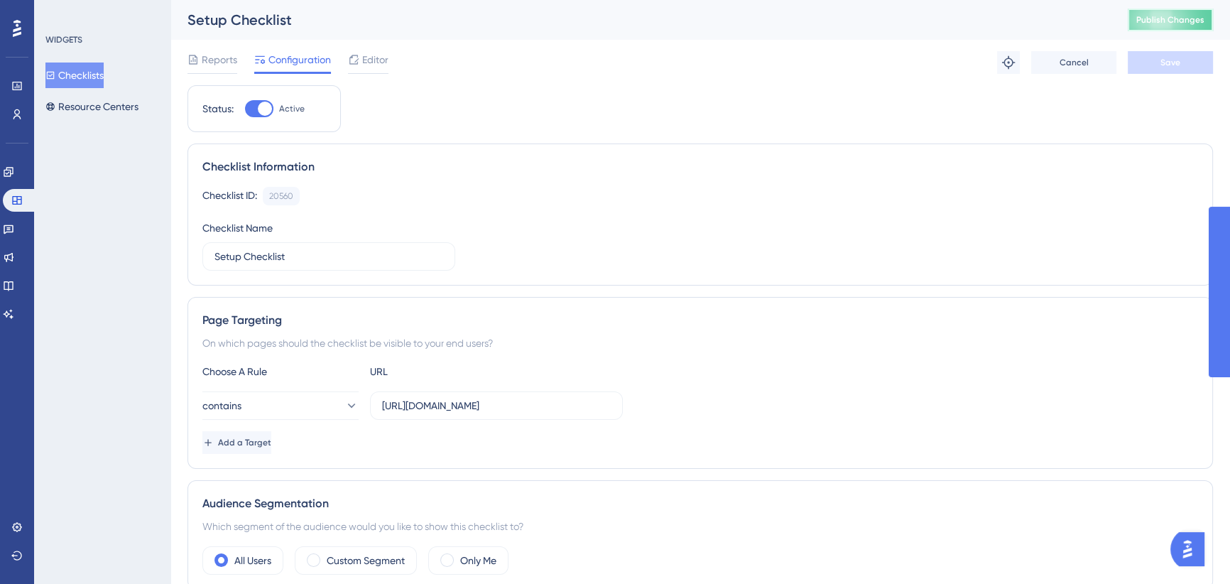
click at [1165, 26] on button "Publish Changes" at bounding box center [1170, 20] width 85 height 23
click at [374, 61] on span "Editor" at bounding box center [375, 59] width 26 height 17
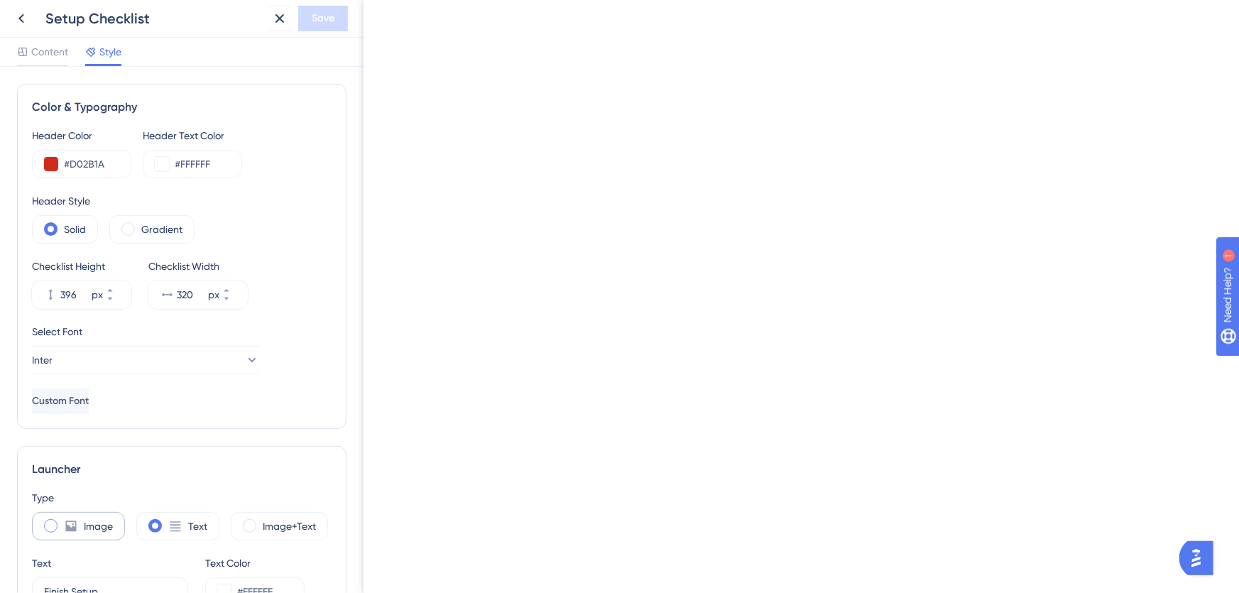
click at [78, 512] on div "Image" at bounding box center [78, 526] width 93 height 28
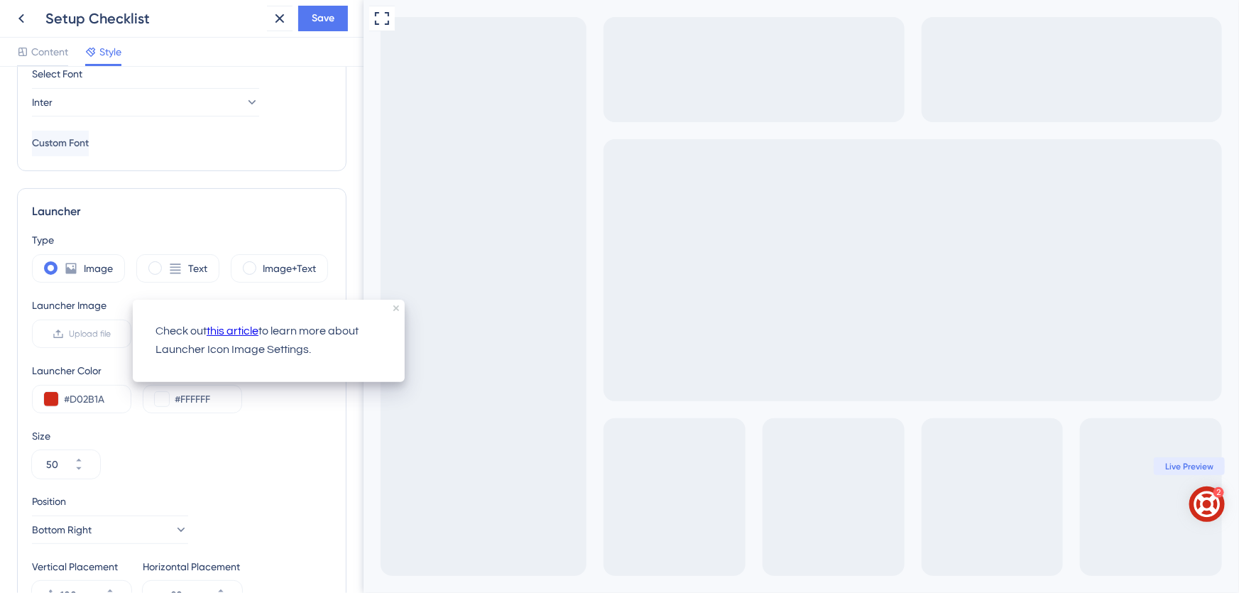
click at [395, 304] on div "Check out this article to learn more about Launcher Icon Image Settings." at bounding box center [269, 341] width 272 height 82
click at [395, 308] on icon "close tooltip" at bounding box center [396, 308] width 6 height 6
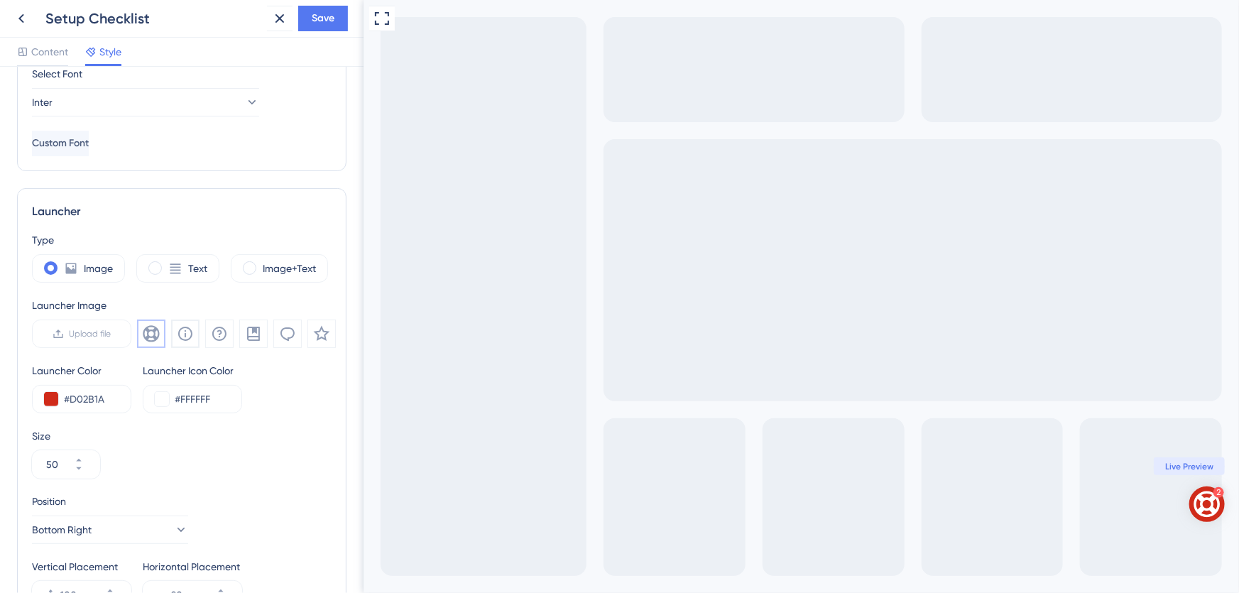
click at [191, 330] on icon at bounding box center [185, 334] width 14 height 14
click at [327, 6] on button "Save" at bounding box center [323, 19] width 50 height 26
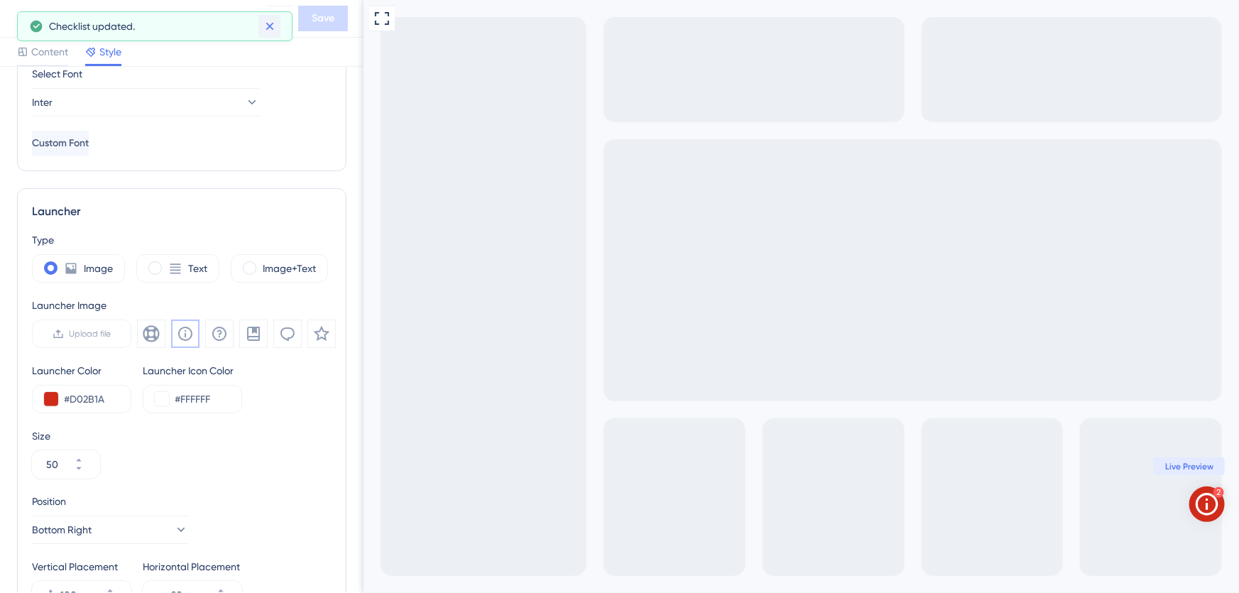
click at [270, 26] on icon at bounding box center [270, 27] width 8 height 8
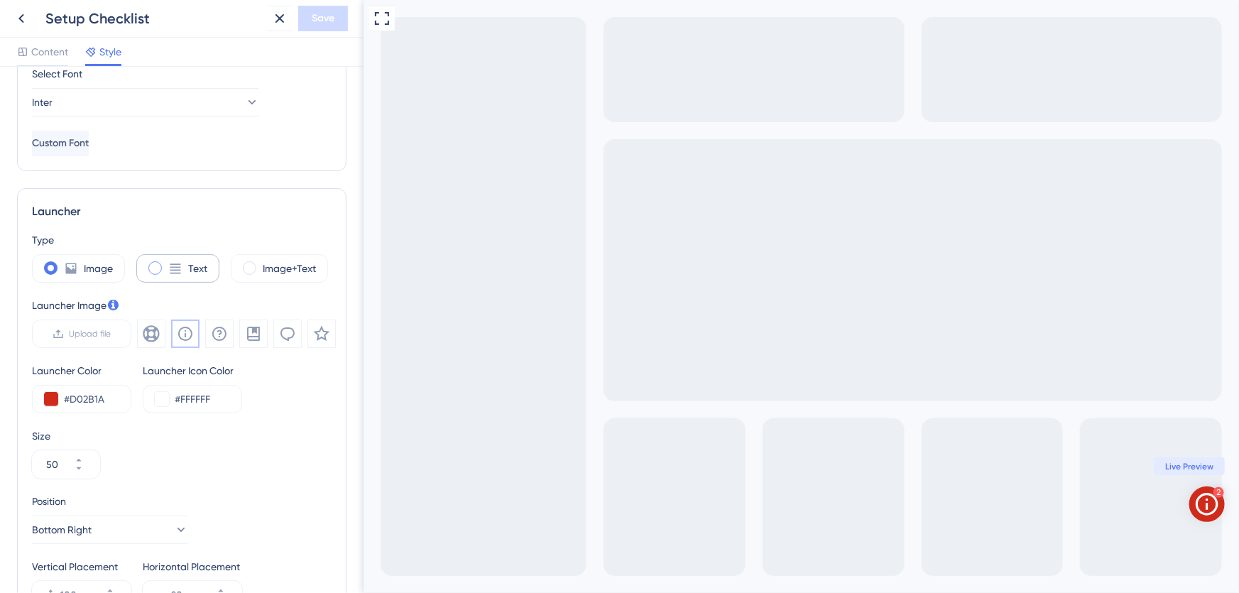
click at [163, 263] on div "Text" at bounding box center [177, 268] width 83 height 28
type input "30"
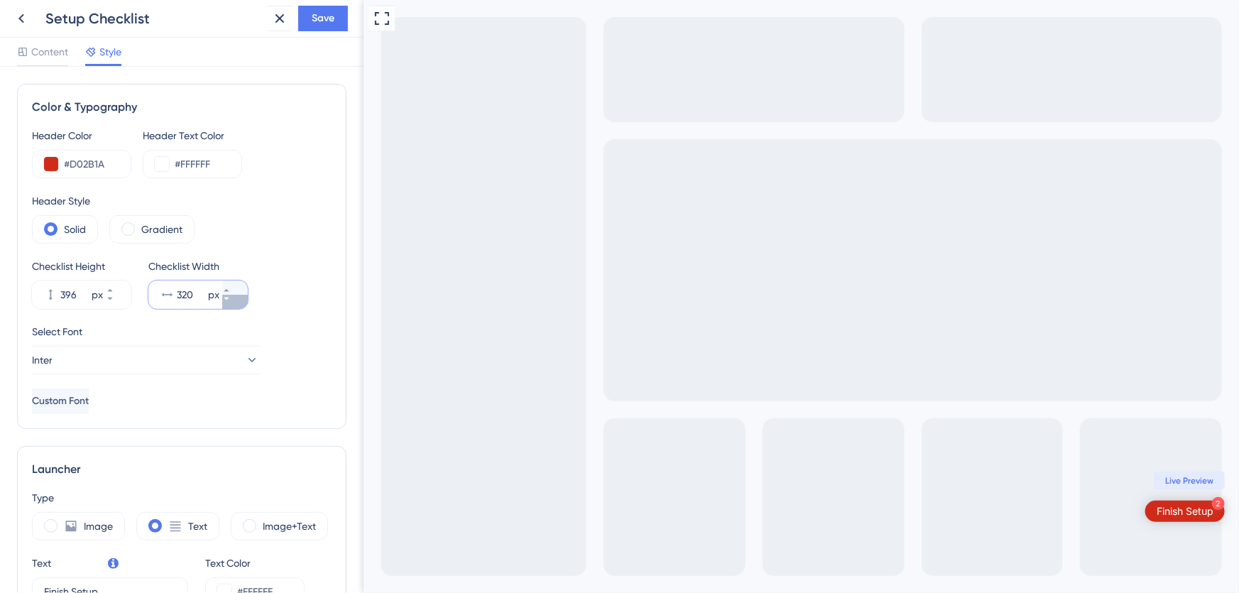
click at [231, 299] on icon at bounding box center [226, 299] width 9 height 9
click at [231, 286] on icon at bounding box center [226, 290] width 9 height 9
click at [231, 287] on icon at bounding box center [226, 290] width 9 height 9
type input "320"
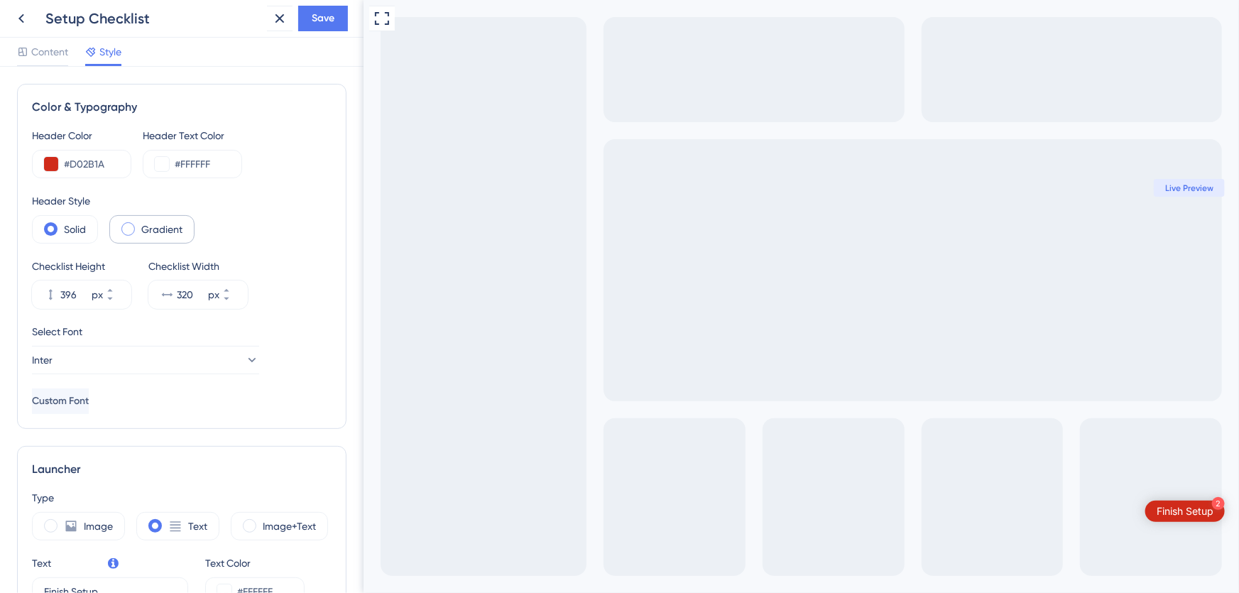
click at [162, 228] on label "Gradient" at bounding box center [161, 229] width 41 height 17
click at [57, 226] on span at bounding box center [50, 228] width 13 height 13
click at [62, 224] on input "radio" at bounding box center [62, 224] width 0 height 0
click at [162, 227] on label "Gradient" at bounding box center [161, 229] width 41 height 17
click at [72, 232] on label "Solid" at bounding box center [75, 229] width 22 height 17
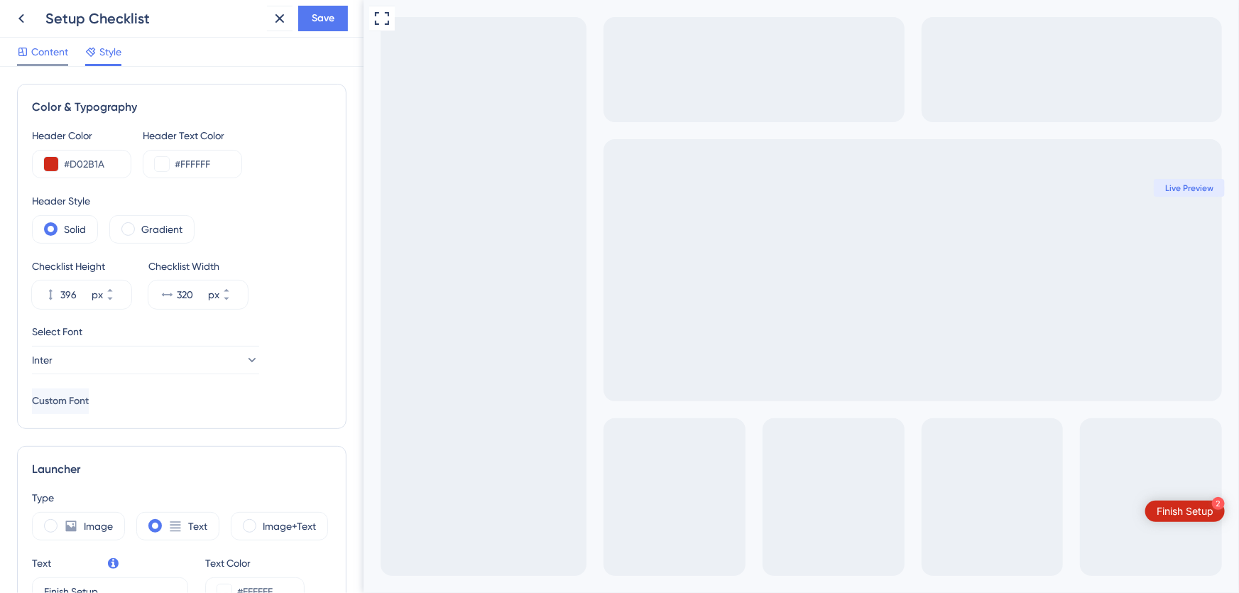
click at [60, 57] on span "Content" at bounding box center [49, 51] width 37 height 17
click at [108, 50] on span "Style" at bounding box center [110, 51] width 22 height 17
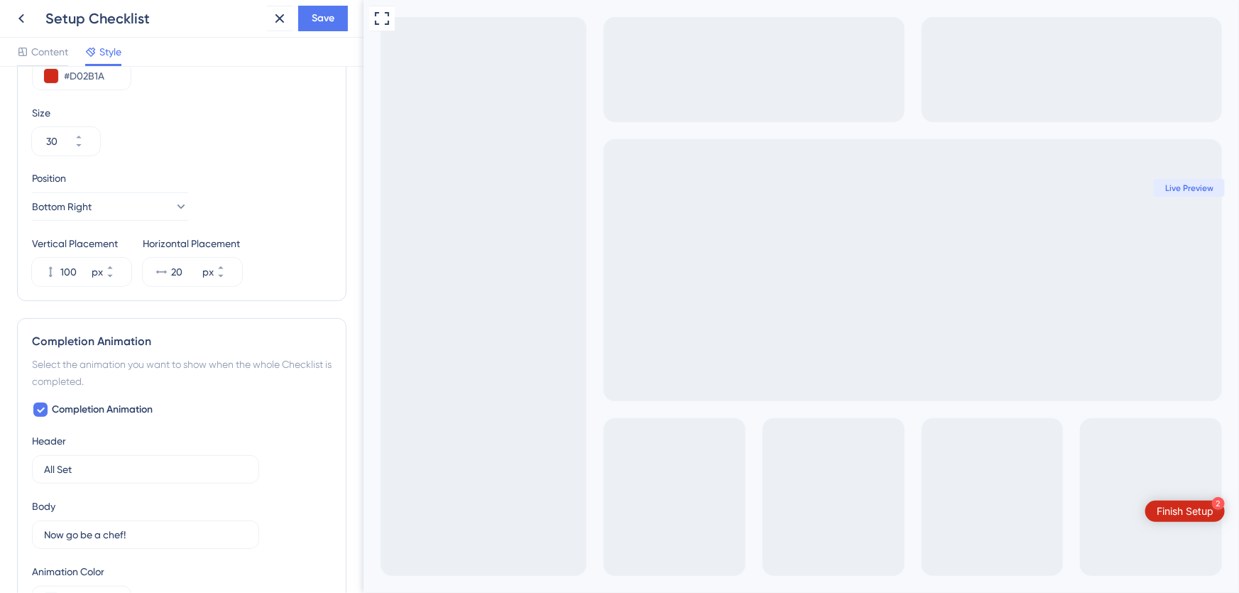
scroll to position [689, 0]
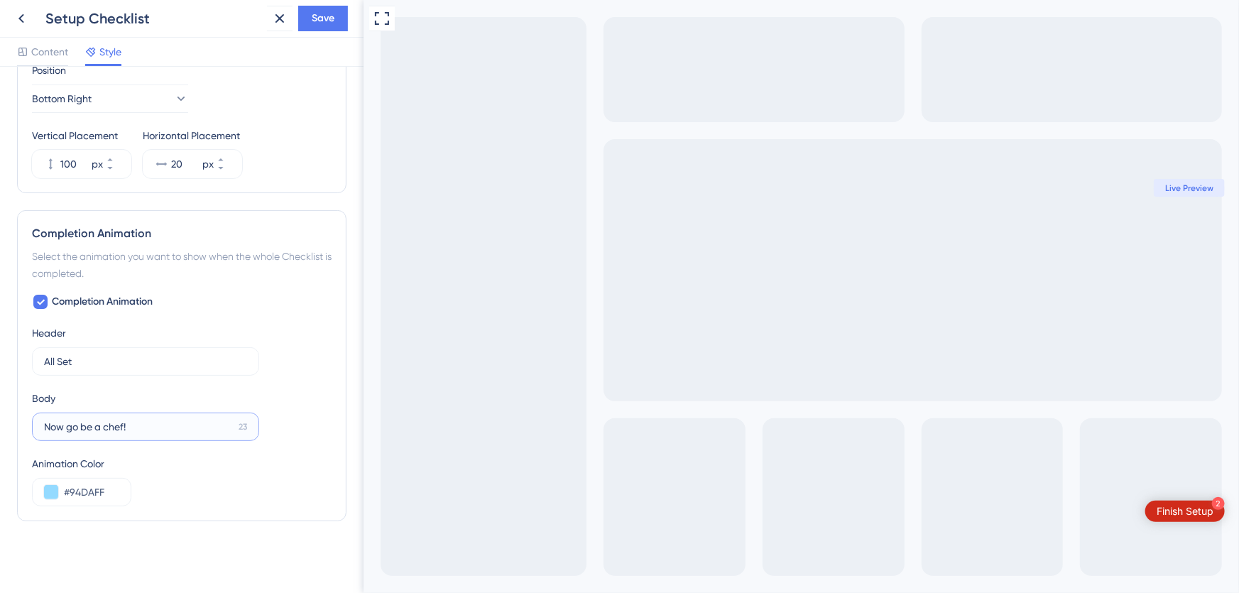
click at [147, 430] on input "Now go be a chef!" at bounding box center [138, 427] width 189 height 16
click at [86, 486] on input "#94DAFF" at bounding box center [91, 492] width 55 height 17
type input "#D02B1A"
drag, startPoint x: 274, startPoint y: 510, endPoint x: 273, endPoint y: 475, distance: 34.8
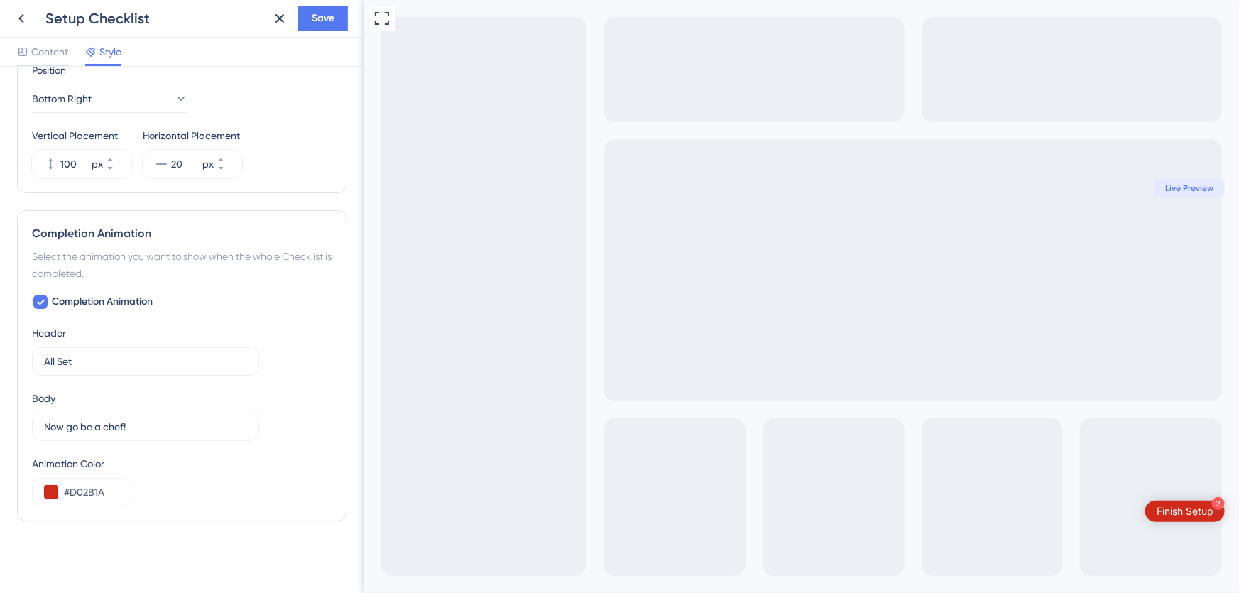
click at [274, 511] on div "Completion Animation Select the animation you want to show when the whole Check…" at bounding box center [182, 365] width 330 height 311
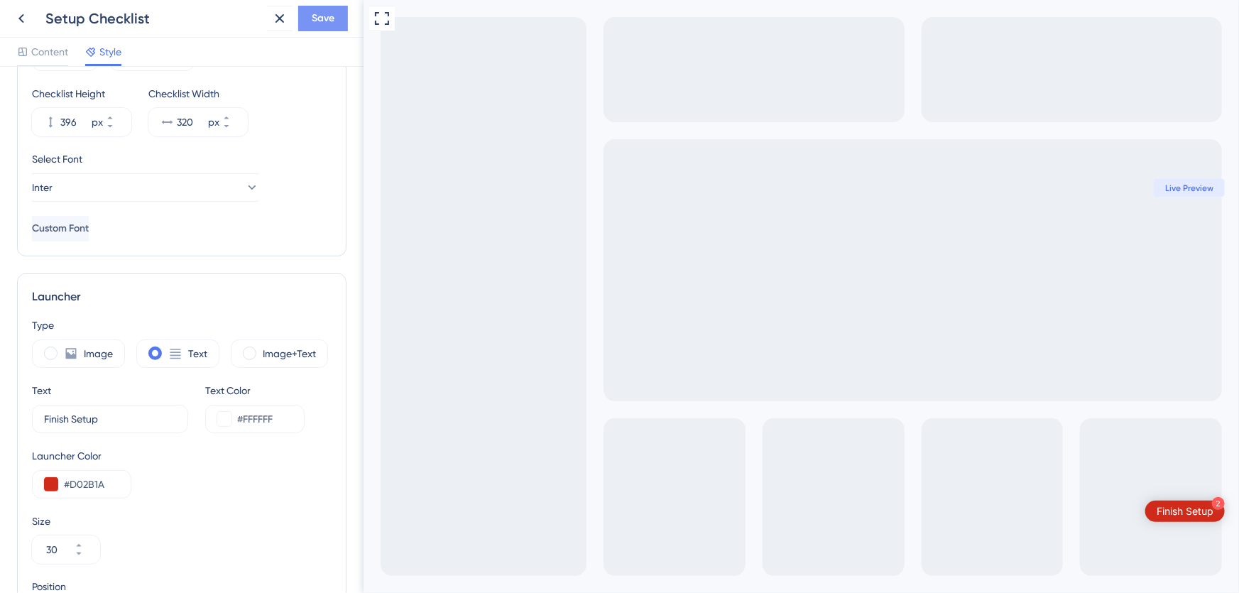
scroll to position [0, 0]
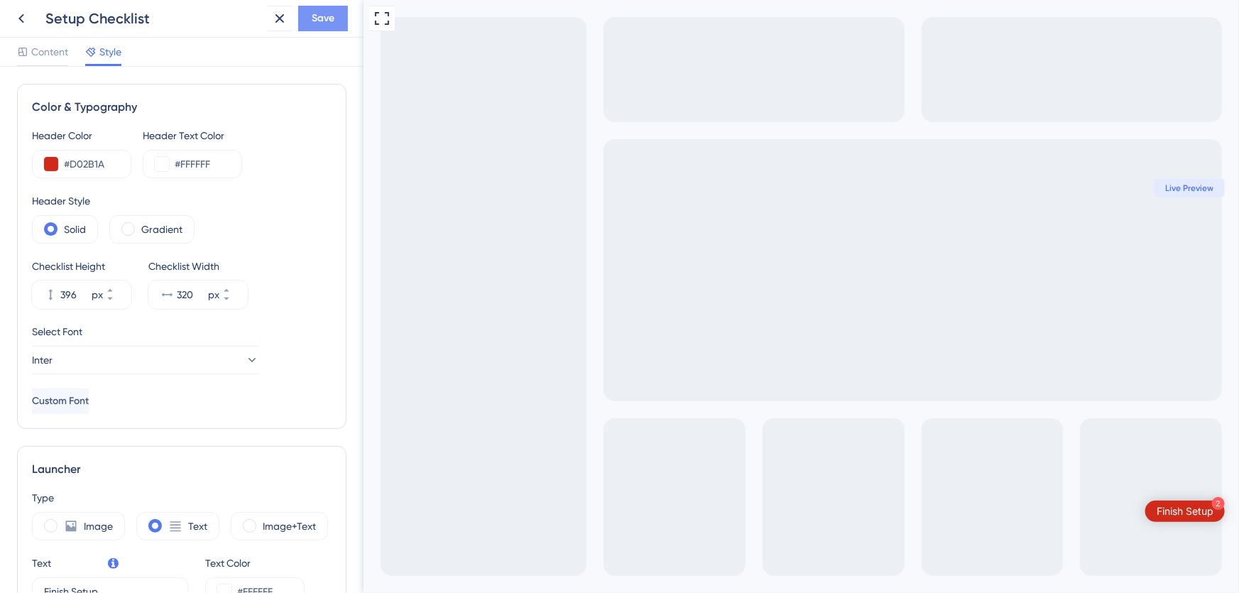
click at [320, 12] on span "Save" at bounding box center [323, 18] width 23 height 17
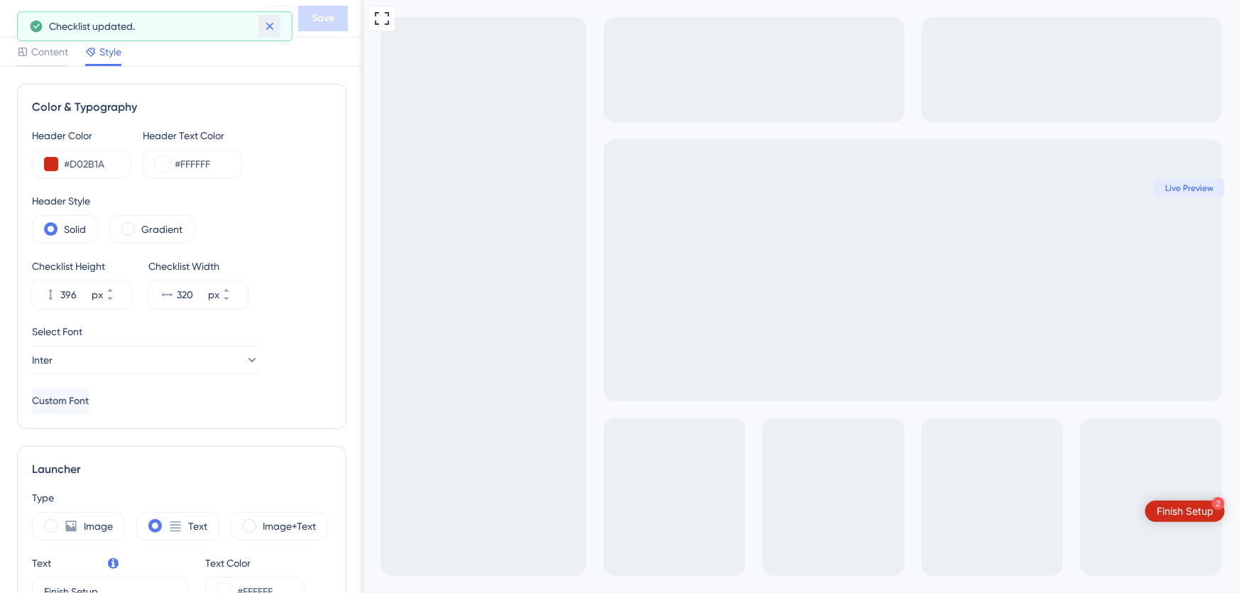
click at [272, 24] on icon at bounding box center [270, 26] width 14 height 14
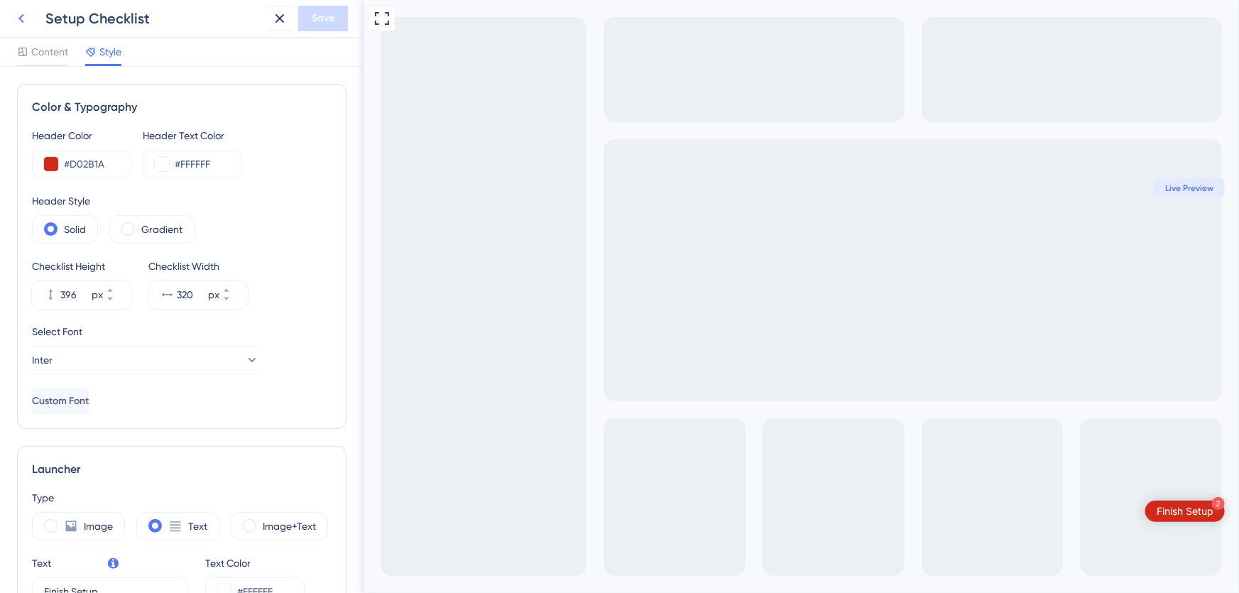
click at [24, 18] on icon at bounding box center [21, 18] width 17 height 17
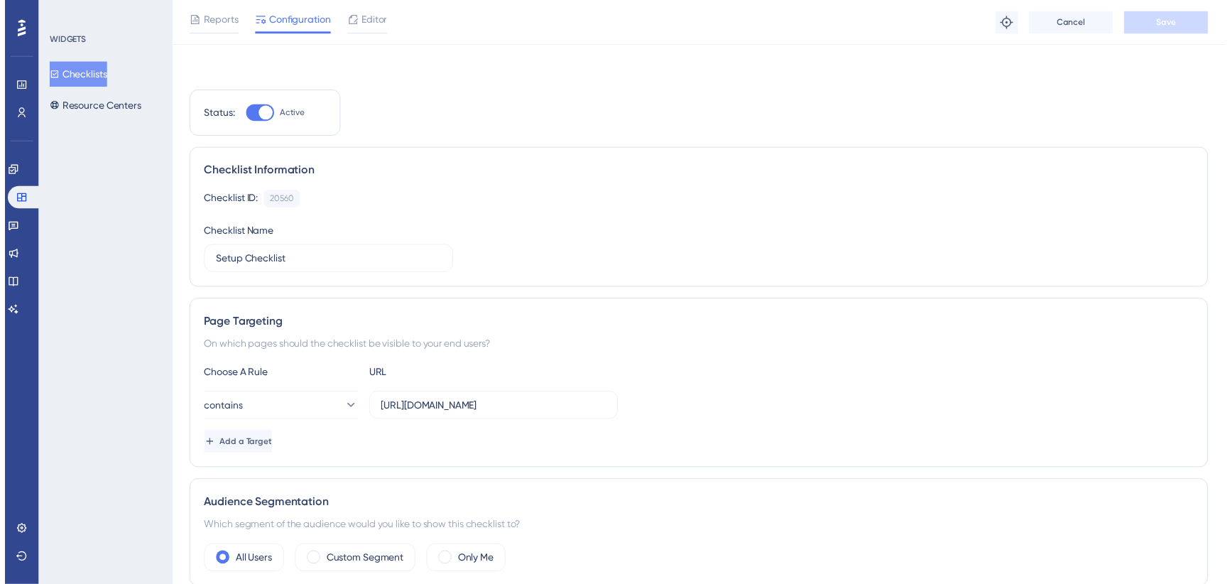
scroll to position [322, 0]
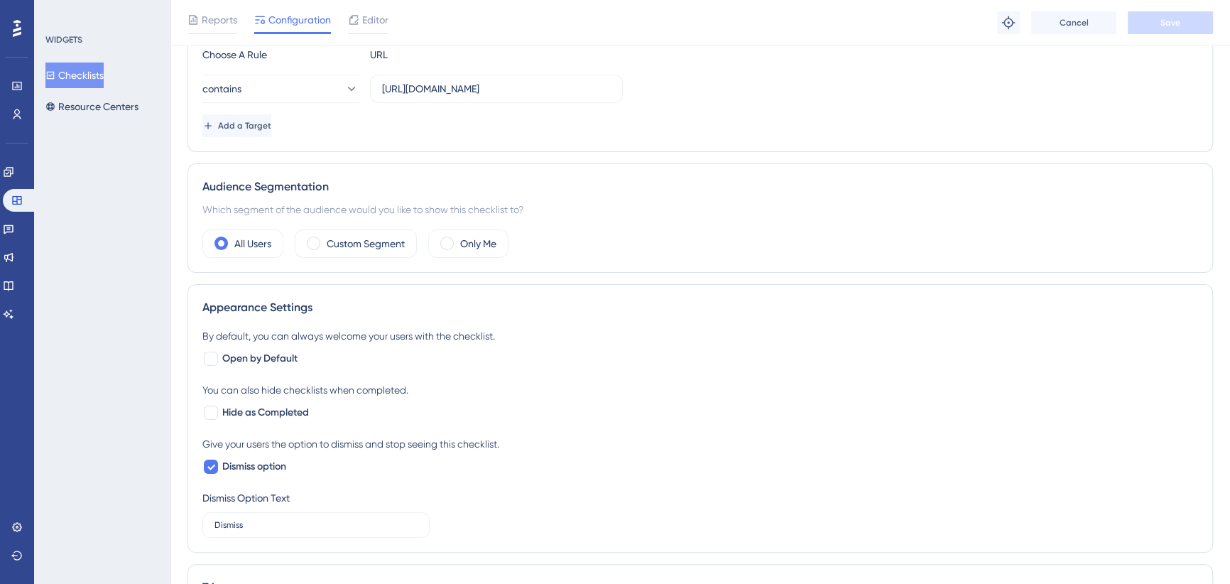
click at [210, 405] on div at bounding box center [211, 412] width 14 height 14
click at [1172, 18] on span "Save" at bounding box center [1170, 22] width 20 height 11
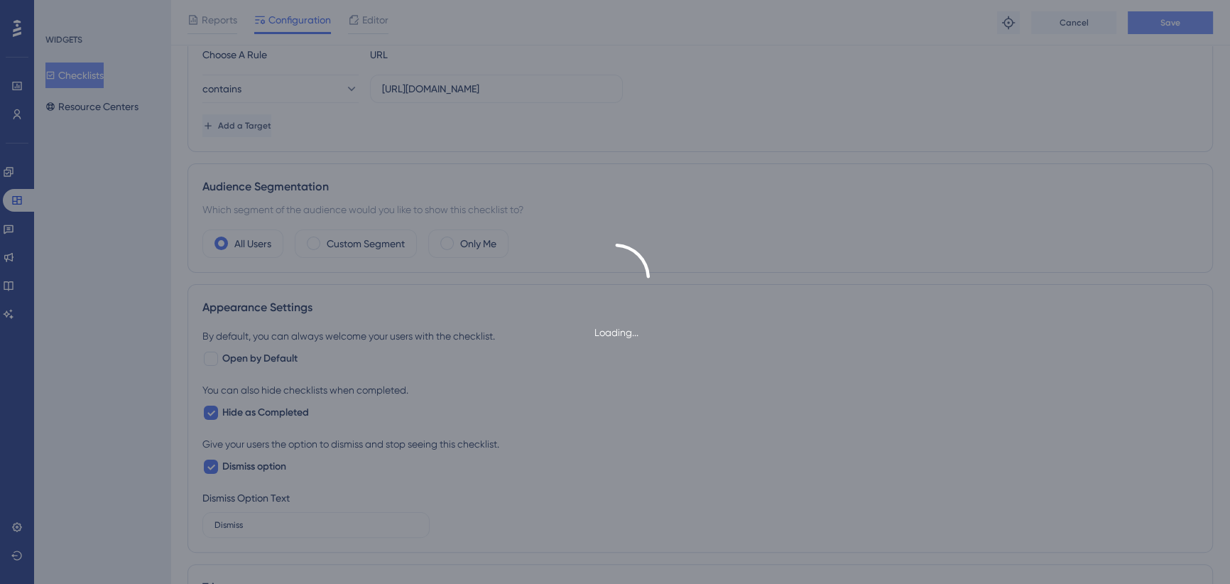
checkbox input "true"
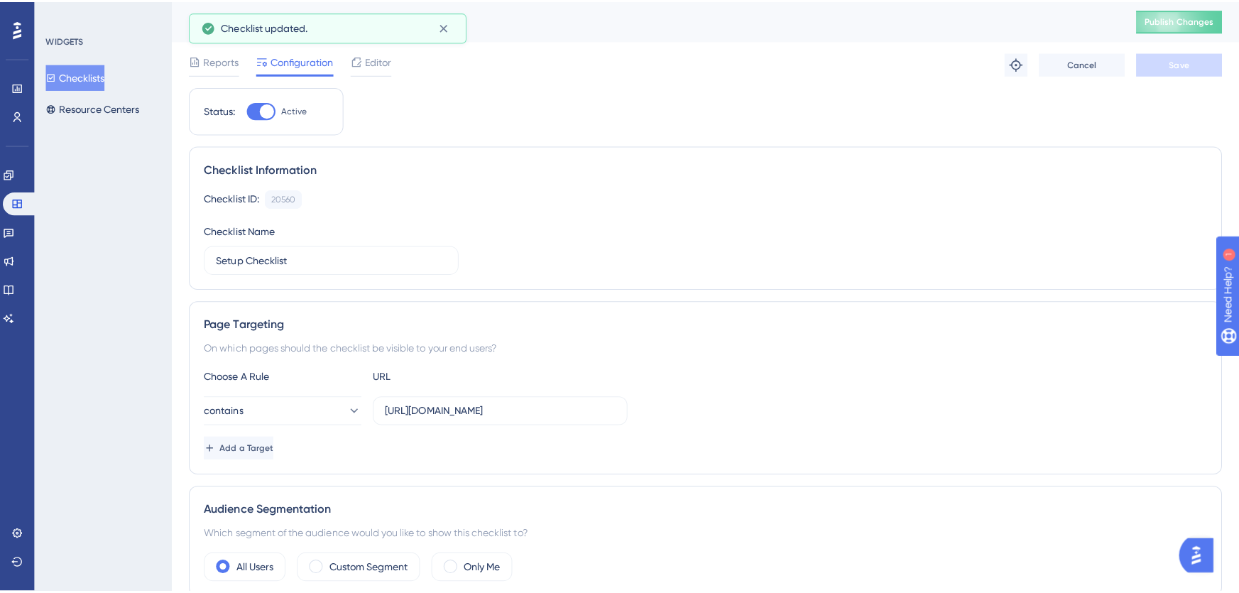
scroll to position [0, 0]
click at [372, 58] on span "Editor" at bounding box center [375, 59] width 26 height 17
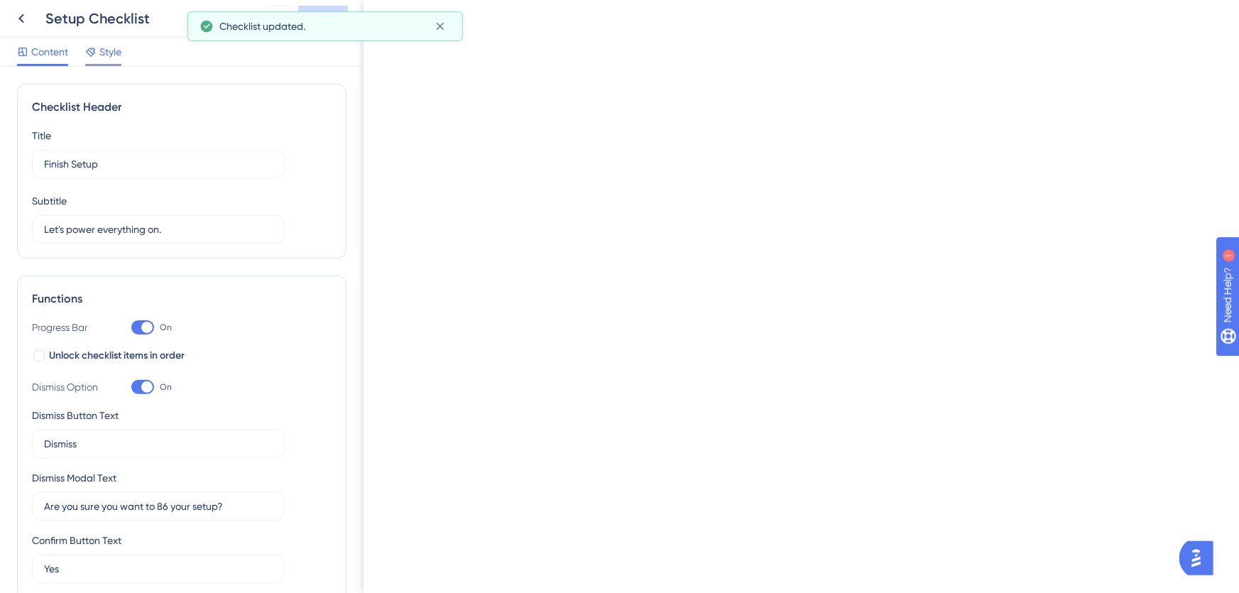
click at [100, 52] on span "Style" at bounding box center [110, 51] width 22 height 17
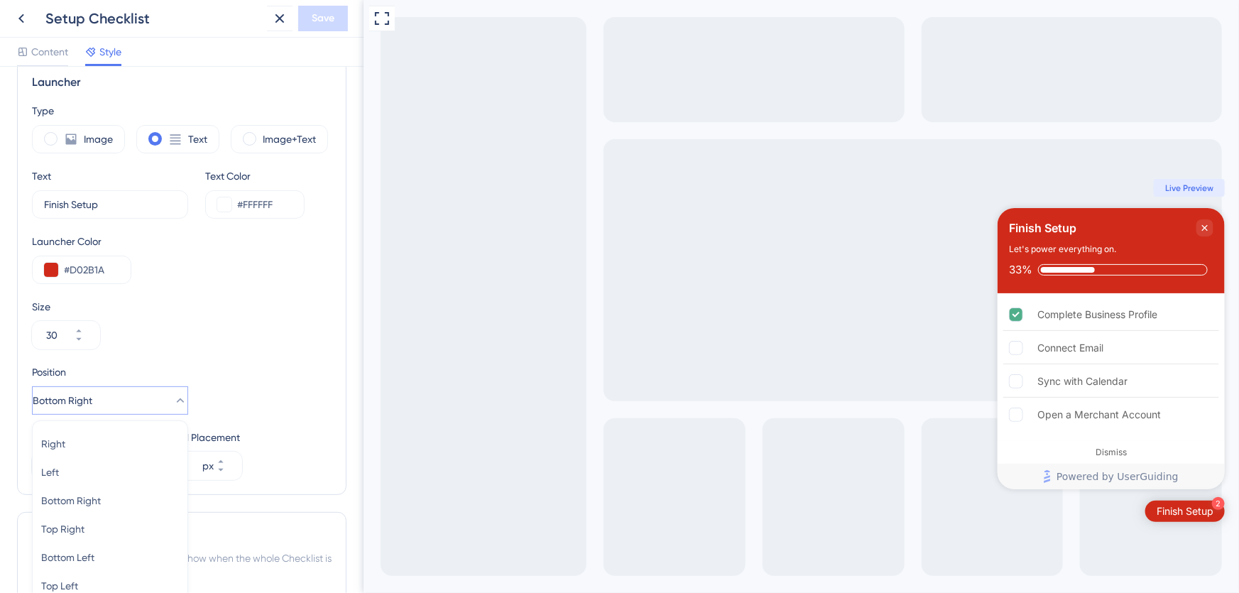
scroll to position [571, 0]
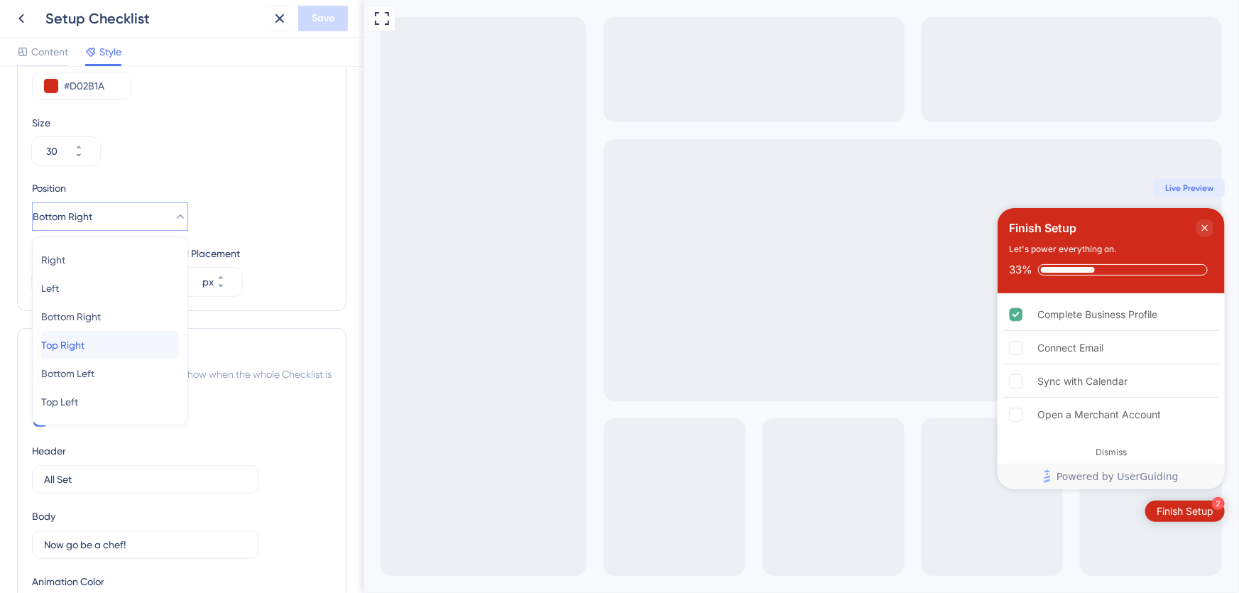
click at [85, 346] on span "Top Right" at bounding box center [62, 345] width 43 height 17
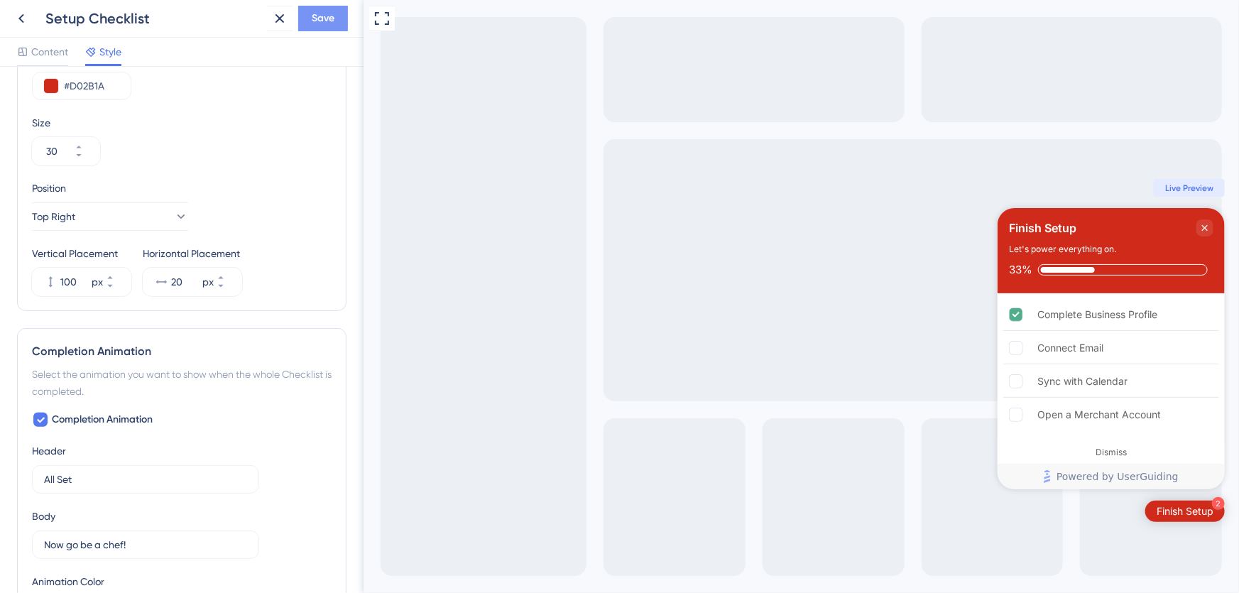
scroll to position [0, 0]
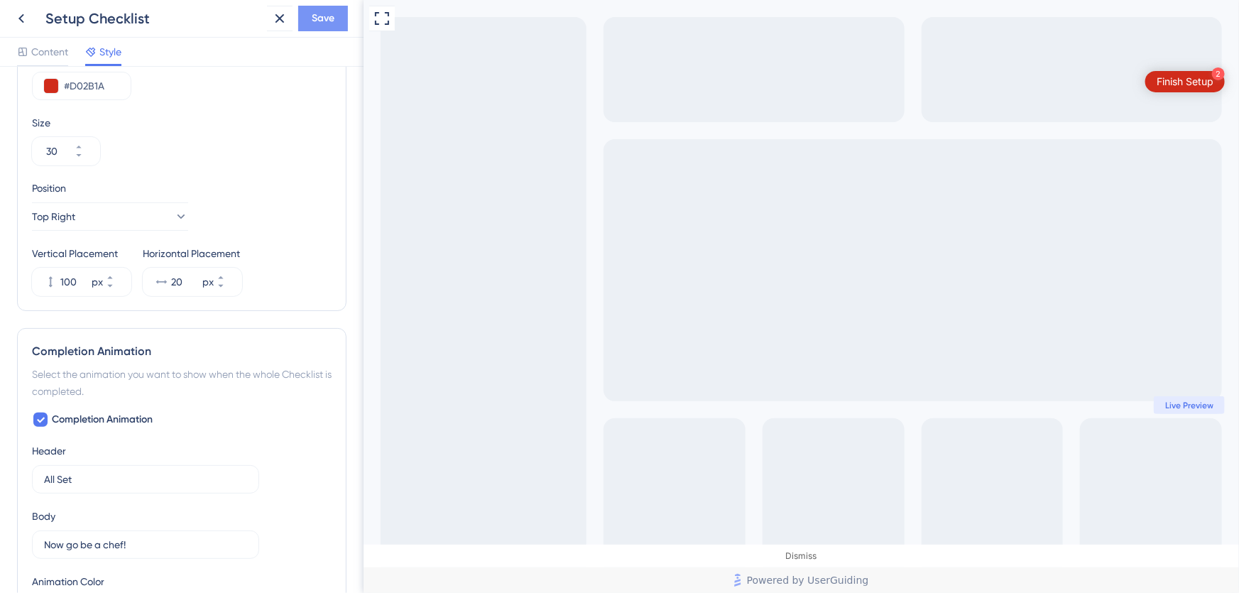
click at [329, 15] on span "Save" at bounding box center [323, 18] width 23 height 17
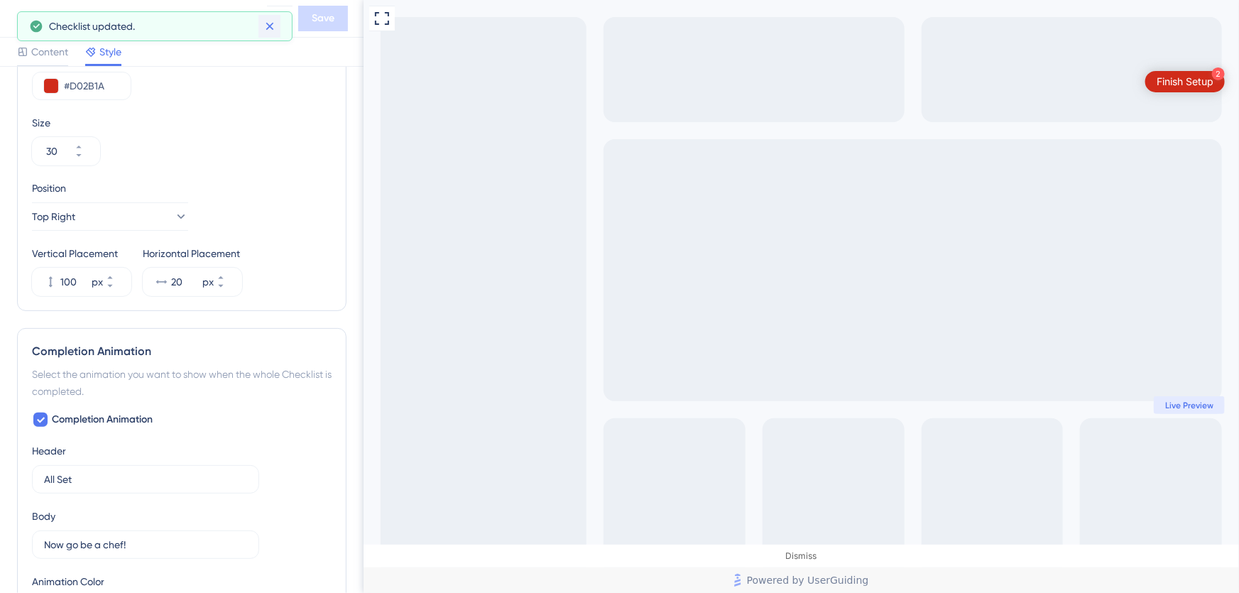
click at [265, 28] on icon at bounding box center [270, 26] width 14 height 14
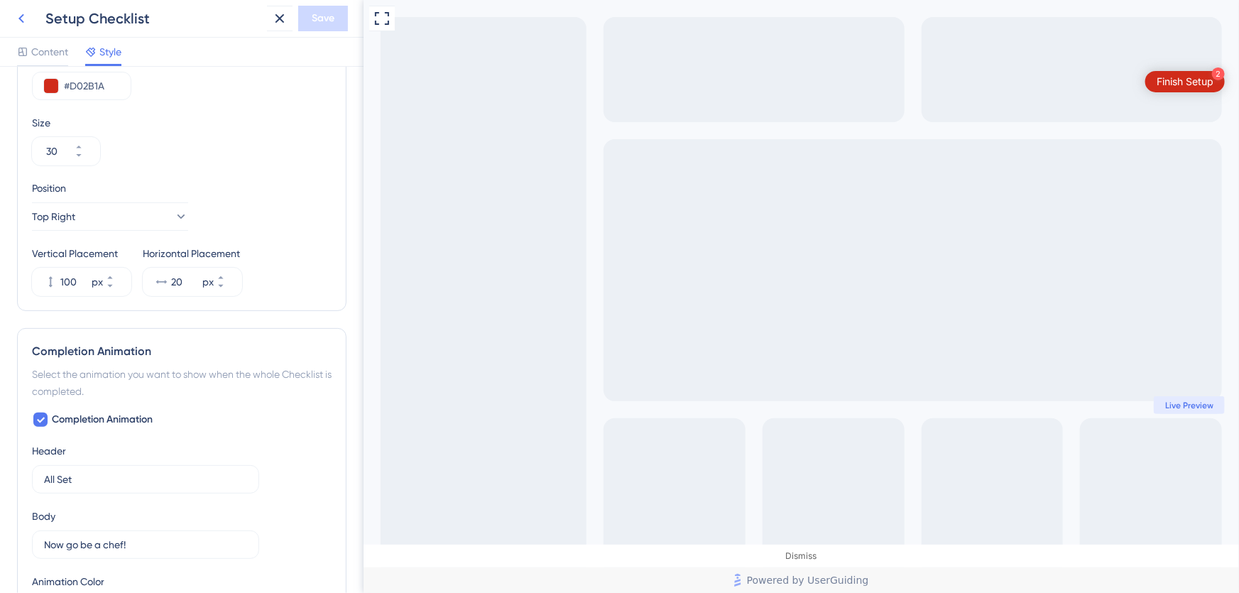
click at [21, 18] on icon at bounding box center [21, 18] width 17 height 17
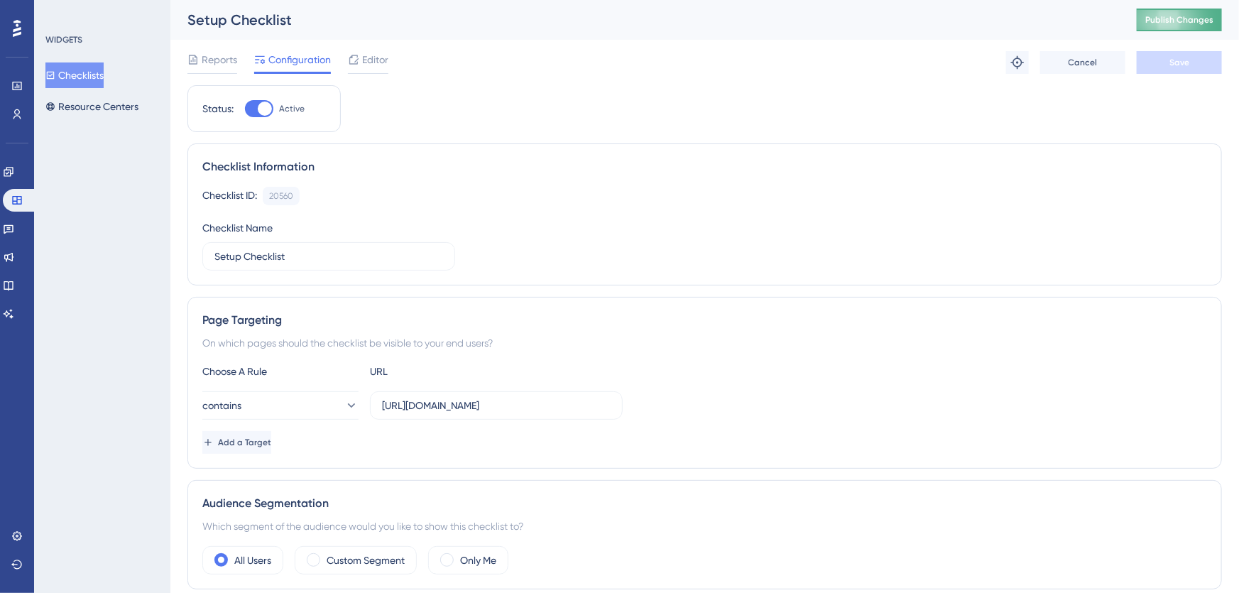
click at [1181, 25] on span "Publish Changes" at bounding box center [1179, 19] width 68 height 11
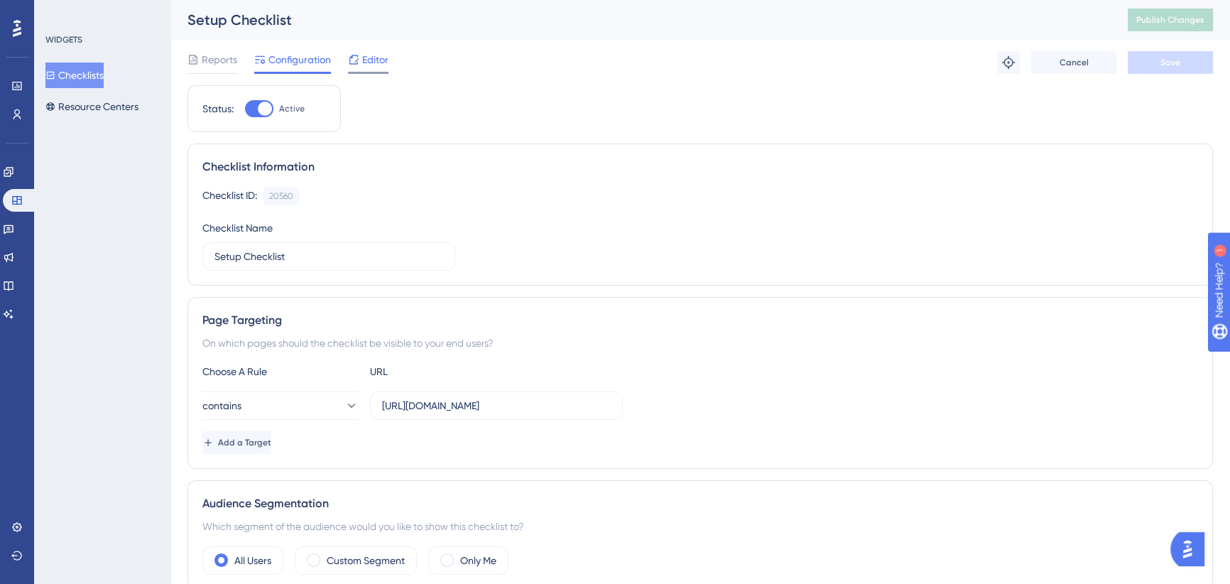
click at [369, 58] on span "Editor" at bounding box center [375, 59] width 26 height 17
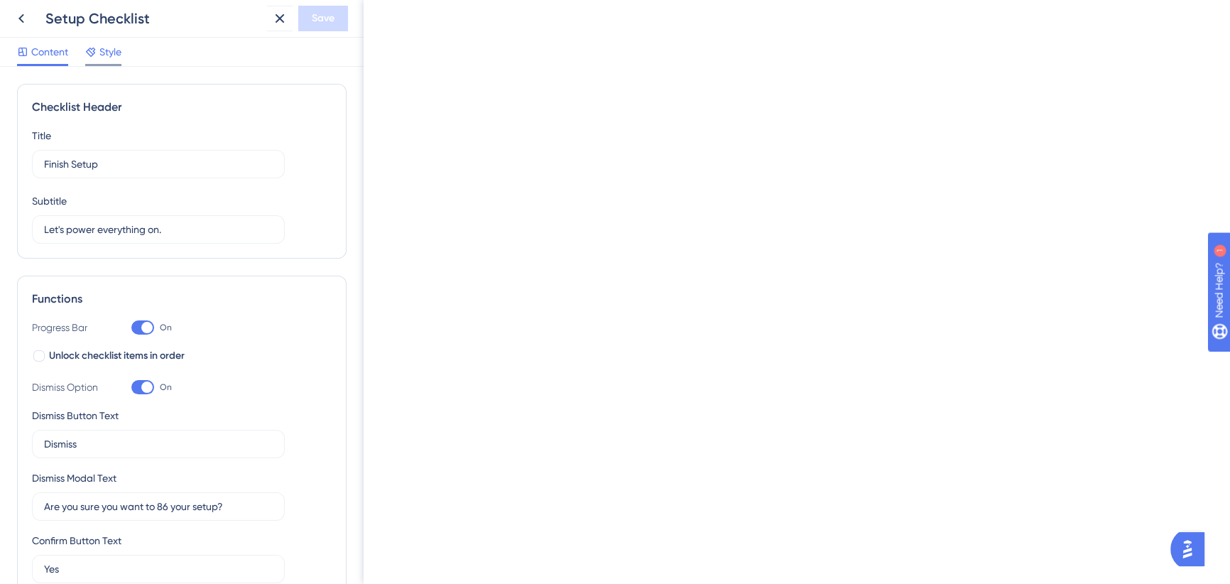
click at [113, 48] on span "Style" at bounding box center [110, 51] width 22 height 17
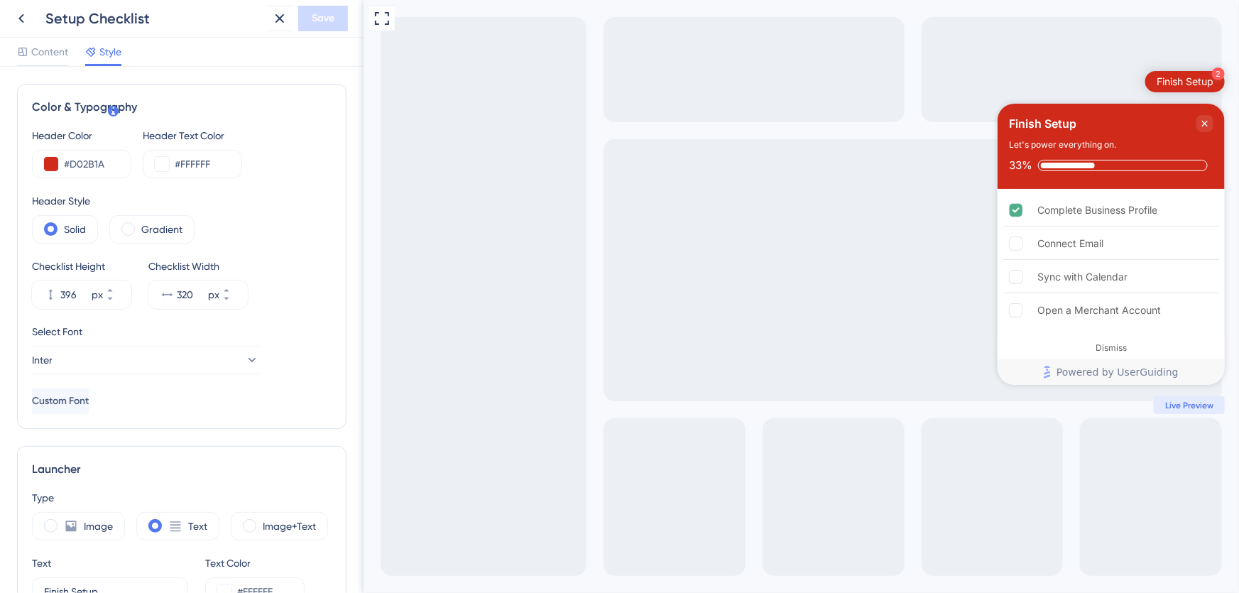
scroll to position [452, 0]
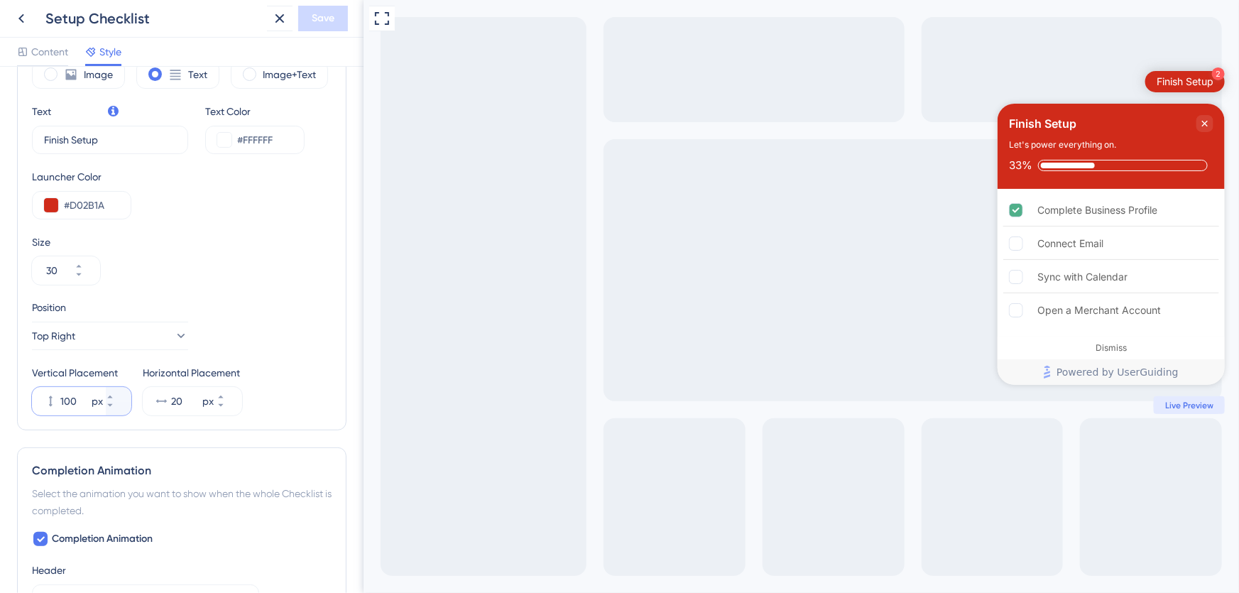
click at [70, 394] on input "100" at bounding box center [74, 401] width 28 height 17
click at [69, 399] on input "100" at bounding box center [74, 401] width 28 height 17
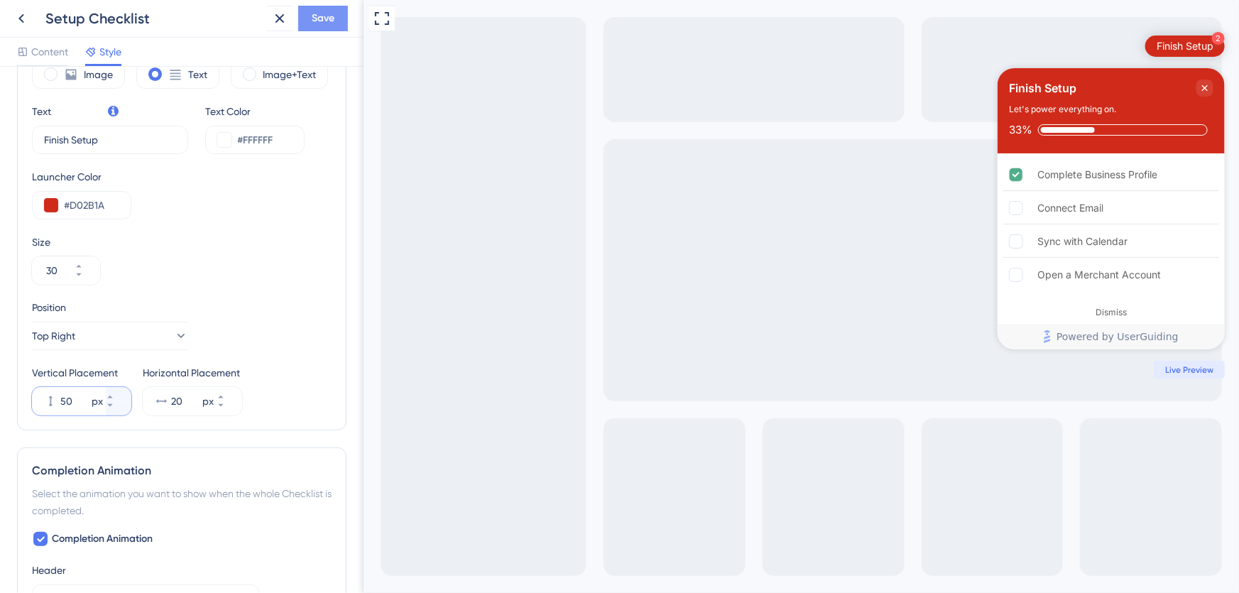
type input "50"
click at [326, 15] on span "Save" at bounding box center [323, 18] width 23 height 17
click at [25, 14] on icon at bounding box center [21, 18] width 17 height 17
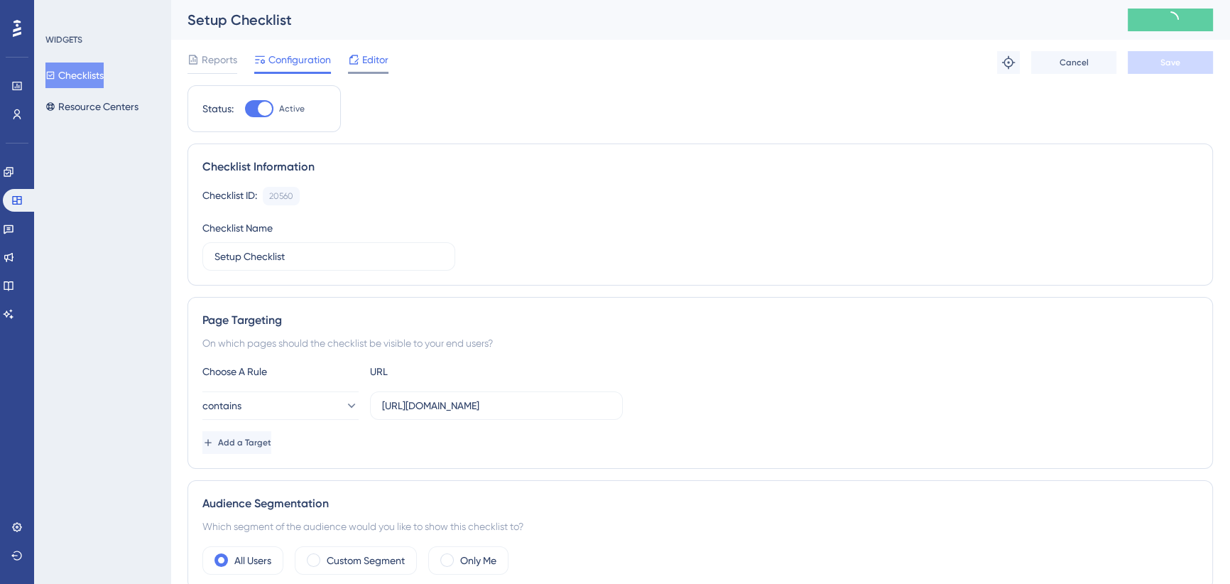
click at [376, 55] on span "Editor" at bounding box center [375, 59] width 26 height 17
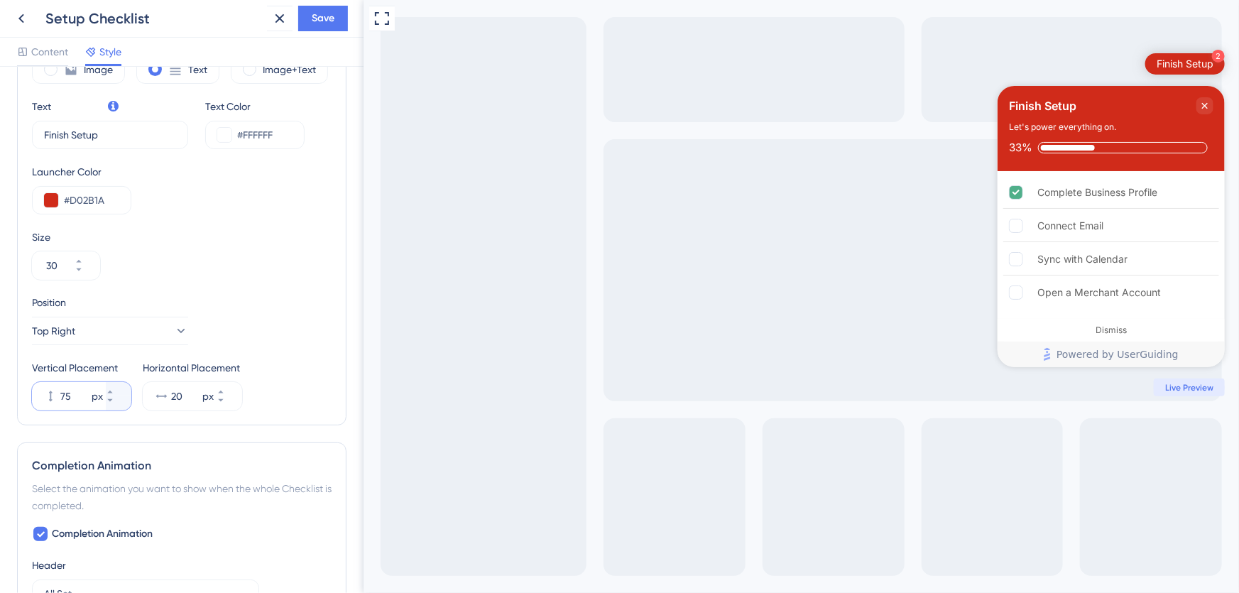
click at [67, 391] on input "75" at bounding box center [74, 396] width 28 height 17
type input "75"
click at [322, 10] on span "Save" at bounding box center [323, 18] width 23 height 17
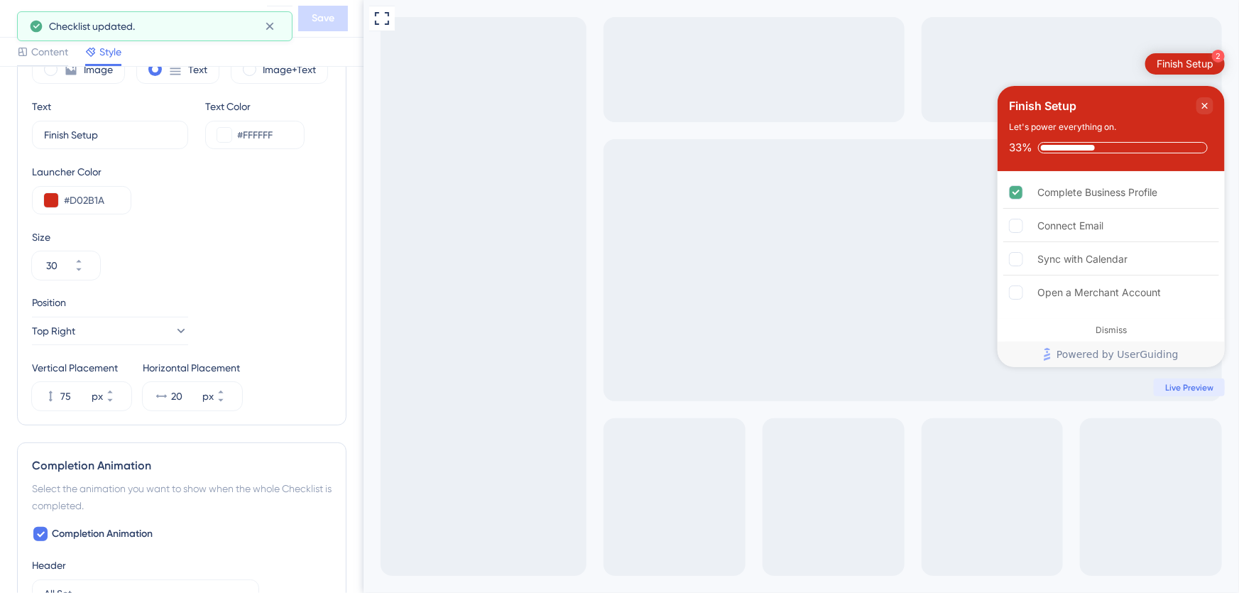
click at [21, 18] on div "Checklist updated." at bounding box center [155, 26] width 276 height 30
click at [266, 27] on icon at bounding box center [270, 26] width 14 height 14
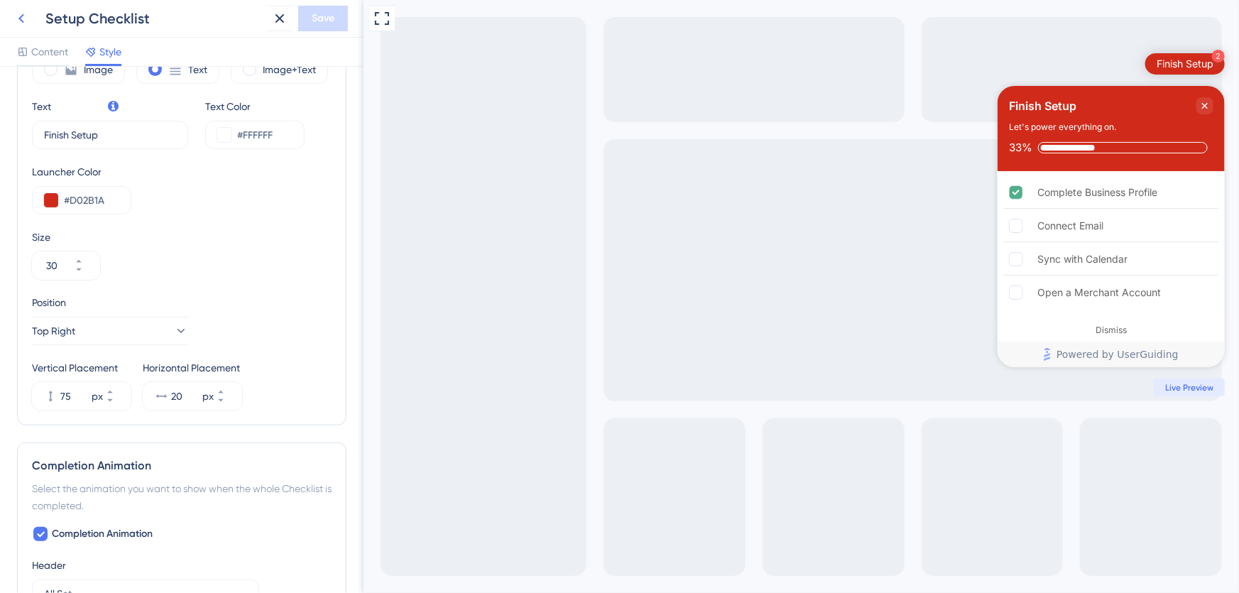
click at [22, 17] on icon at bounding box center [21, 18] width 17 height 17
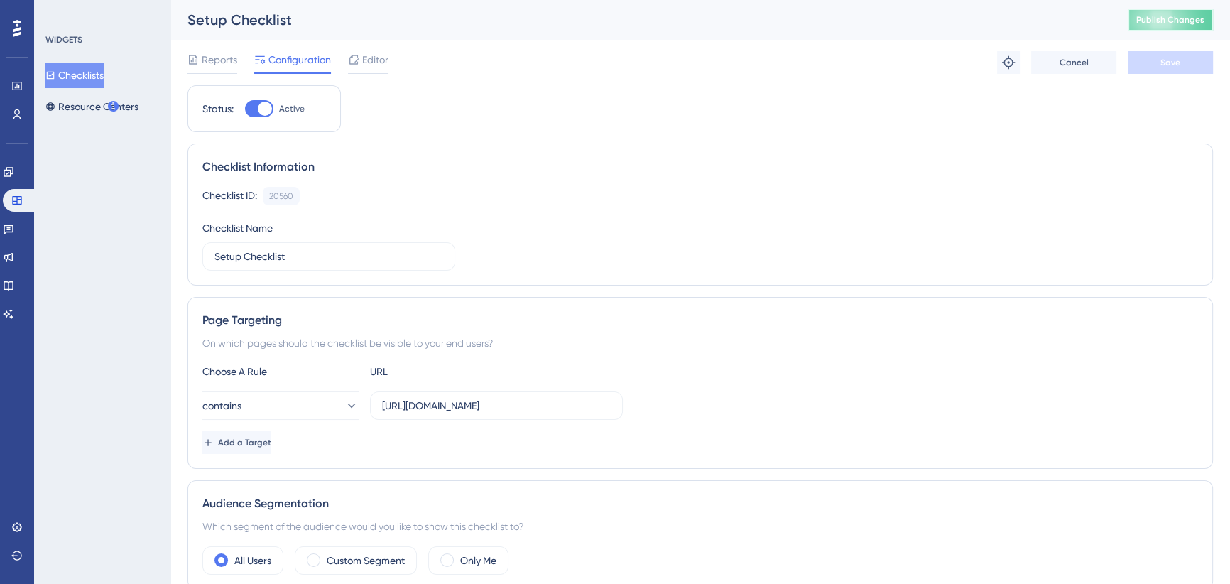
click at [1169, 22] on span "Publish Changes" at bounding box center [1170, 19] width 68 height 11
click at [369, 61] on span "Editor" at bounding box center [375, 59] width 26 height 17
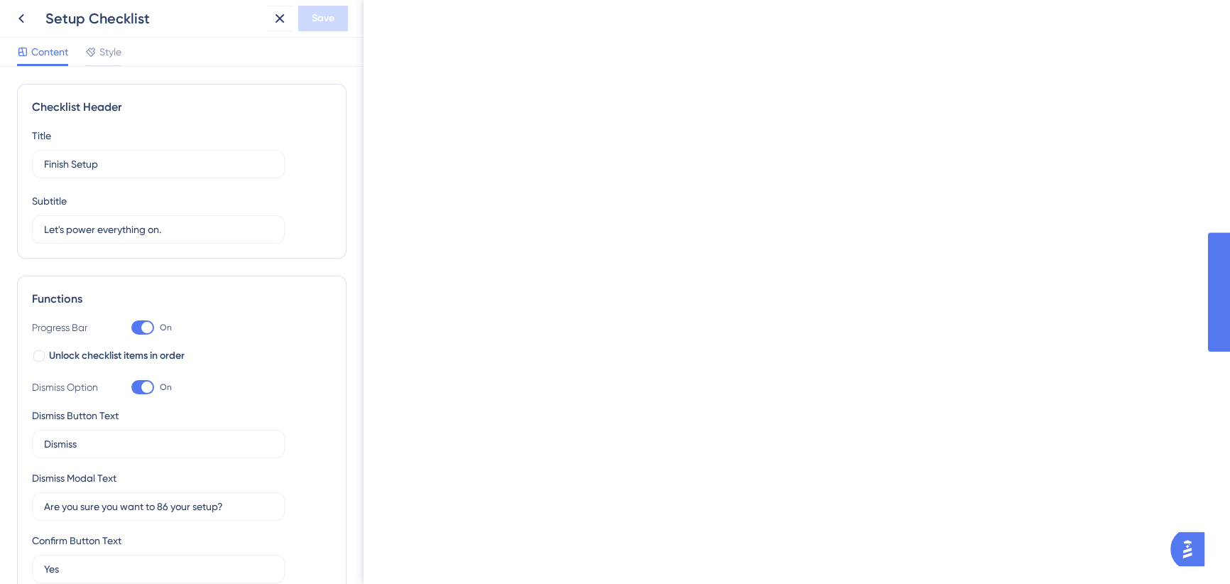
click at [54, 452] on label "Dismiss" at bounding box center [158, 444] width 253 height 28
click at [54, 452] on input "Dismiss" at bounding box center [158, 444] width 229 height 16
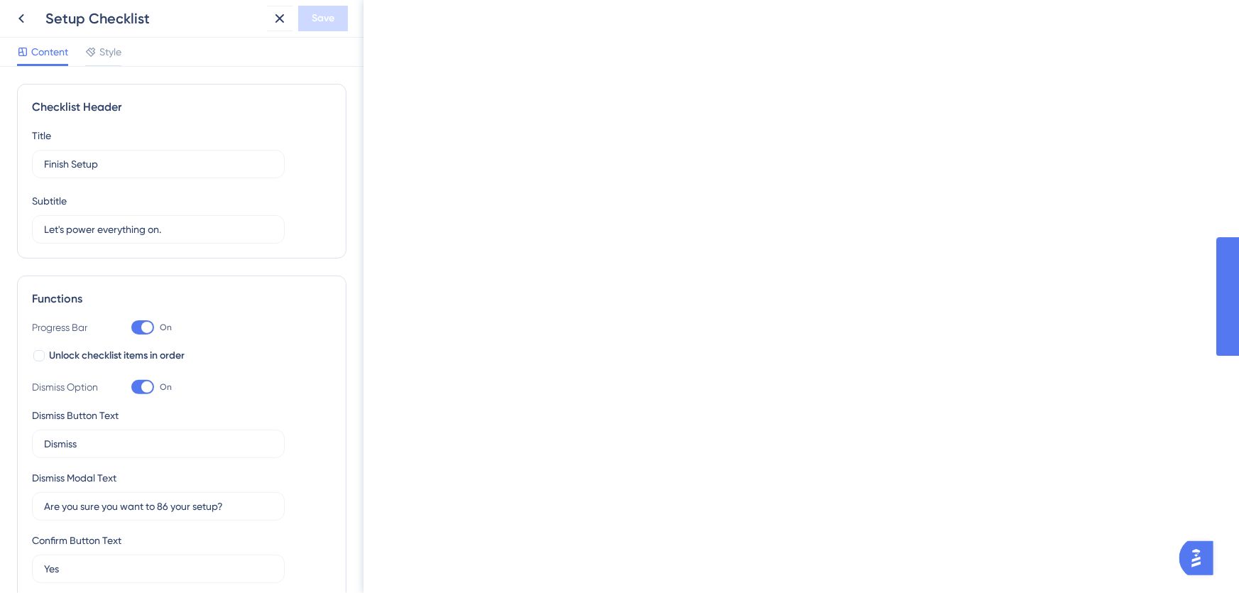
scroll to position [648, 0]
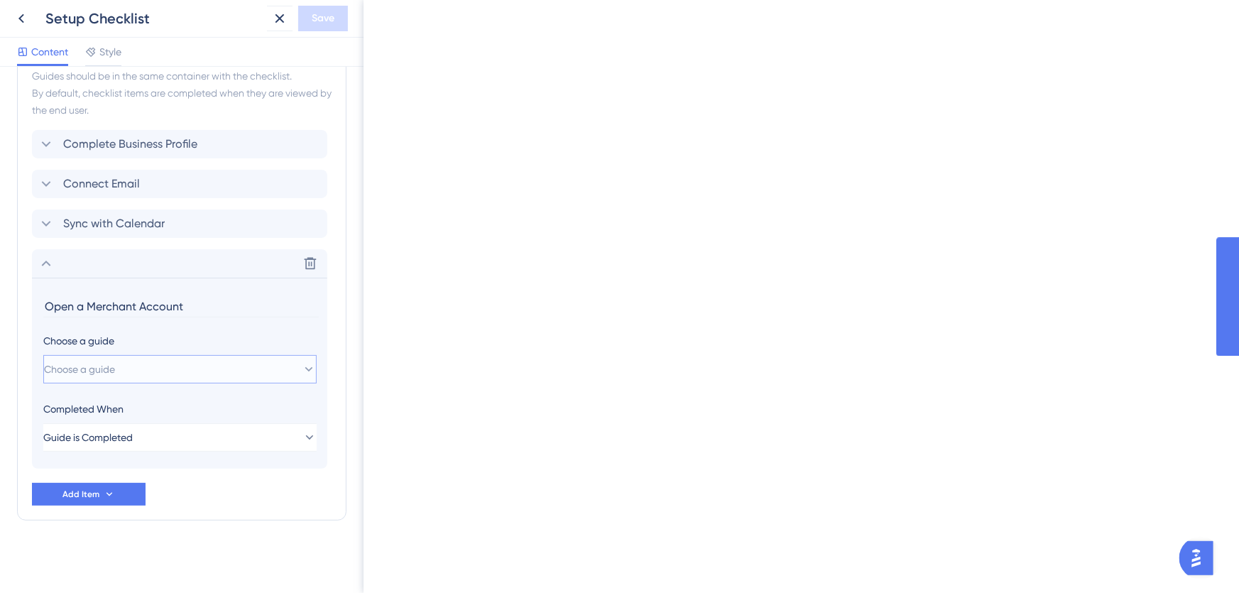
click at [140, 367] on button "Choose a guide" at bounding box center [179, 369] width 273 height 28
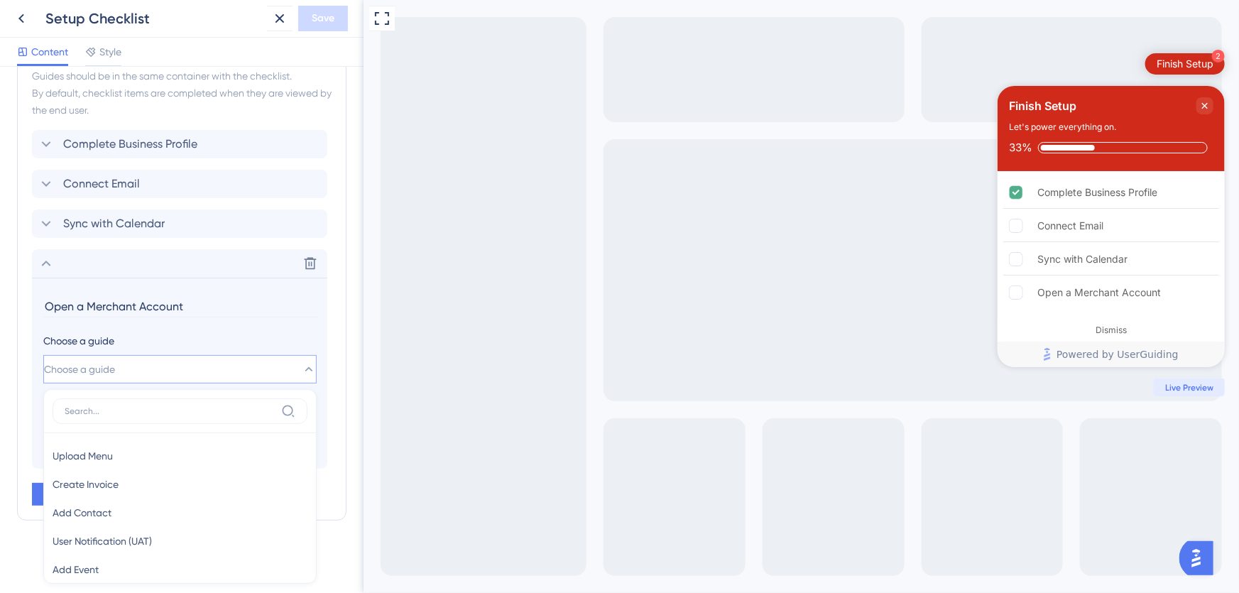
scroll to position [0, 0]
click at [165, 365] on button "Choose a guide" at bounding box center [179, 369] width 273 height 28
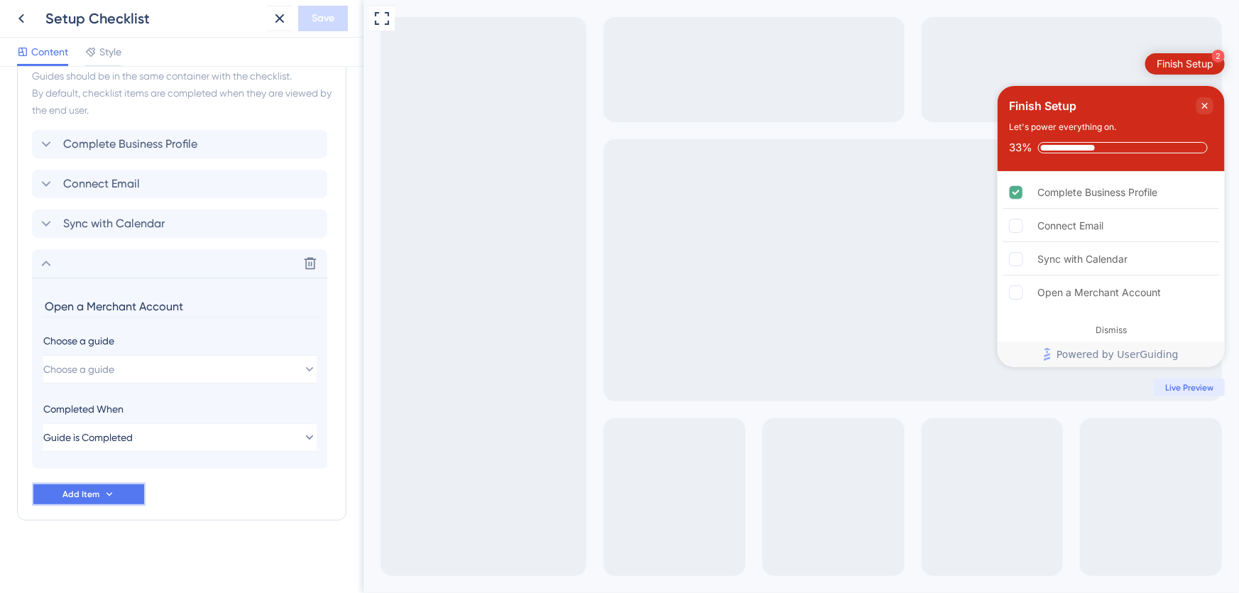
drag, startPoint x: 113, startPoint y: 494, endPoint x: 227, endPoint y: 457, distance: 120.1
click at [114, 494] on button "Add Item" at bounding box center [89, 494] width 114 height 23
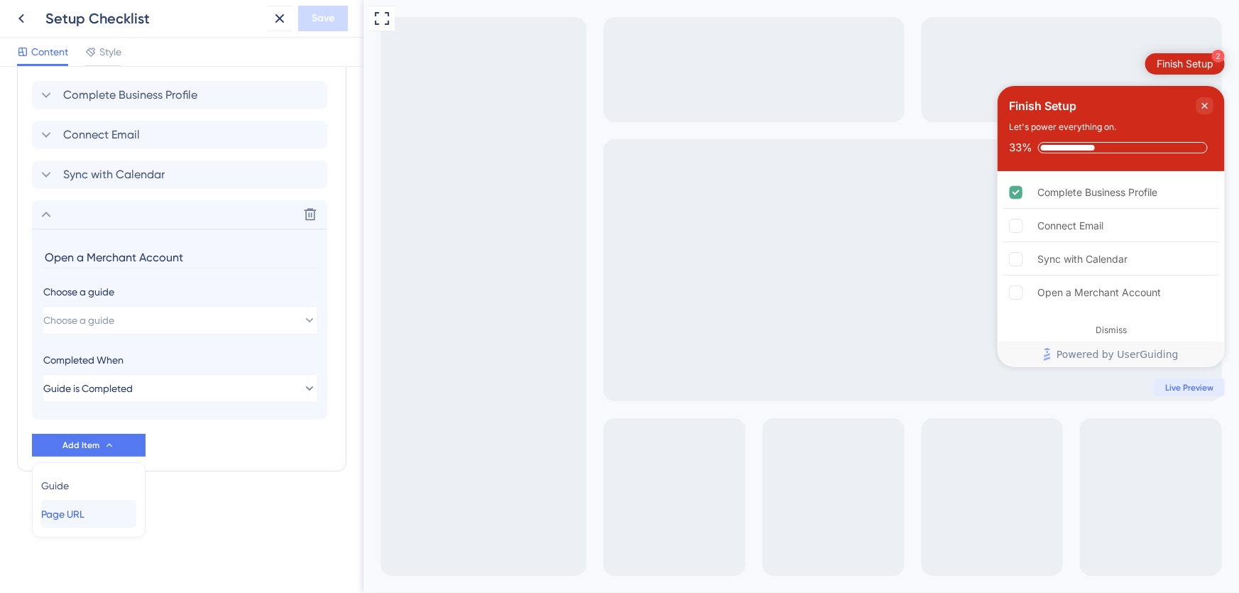
click at [114, 513] on div "Page URL Page URL" at bounding box center [88, 514] width 95 height 28
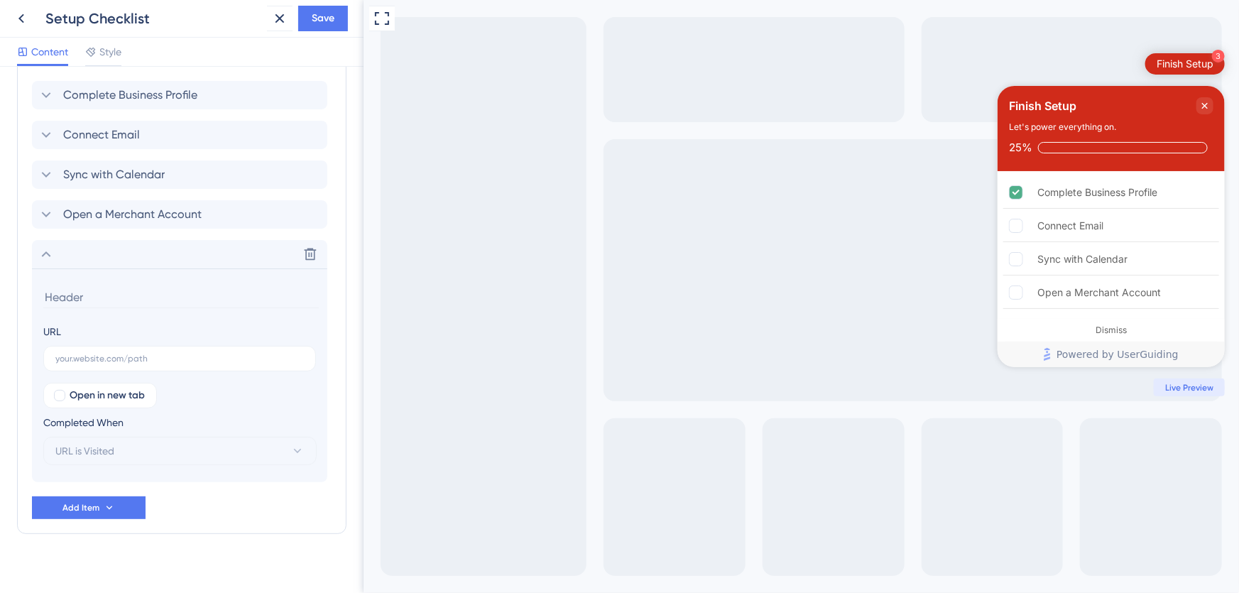
scroll to position [710, 0]
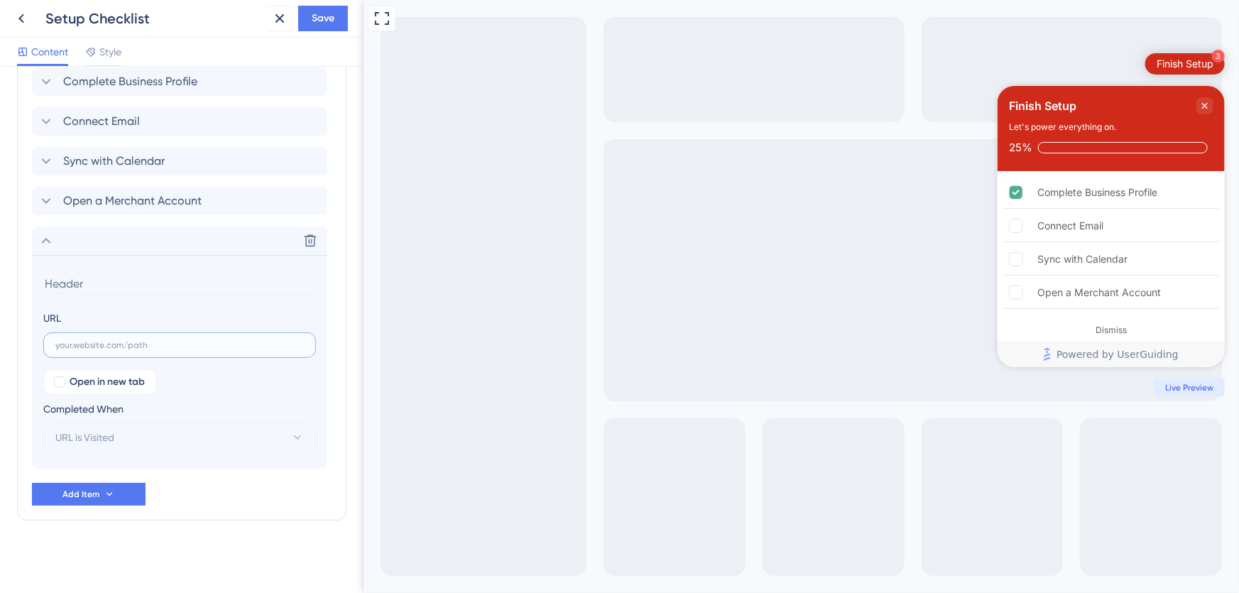
click at [107, 340] on input "text" at bounding box center [179, 345] width 249 height 10
paste input "[URL][DOMAIN_NAME]"
type input "[URL][DOMAIN_NAME]"
click at [141, 432] on button "URL is Visited" at bounding box center [179, 437] width 273 height 28
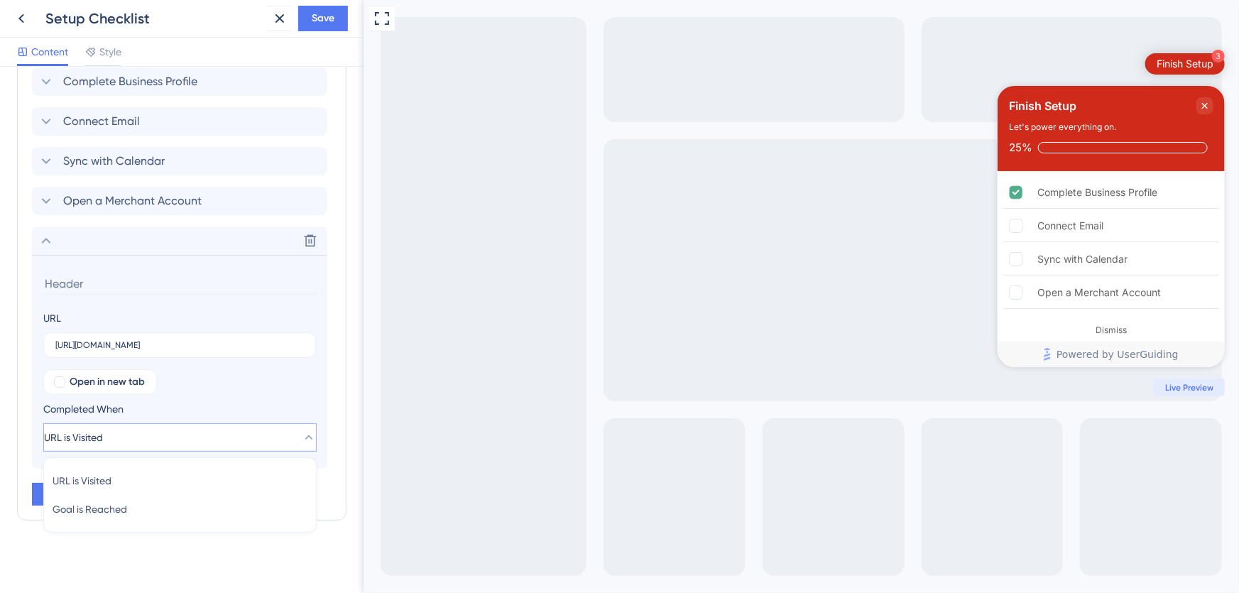
scroll to position [0, 0]
click at [116, 506] on span "Goal is Reached" at bounding box center [90, 509] width 75 height 17
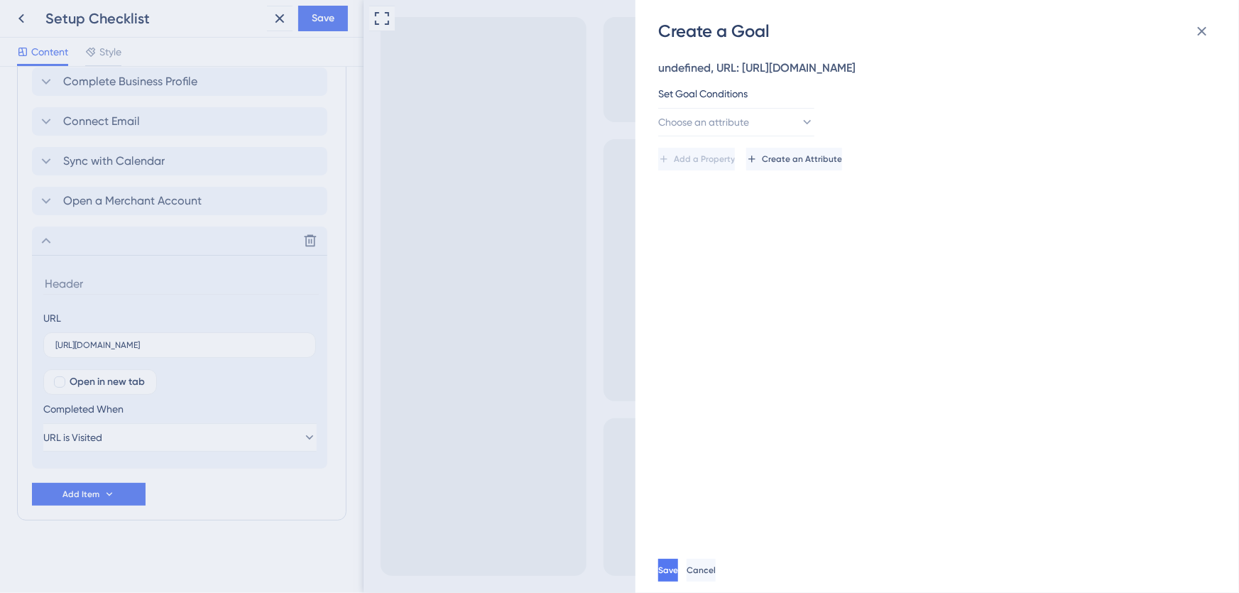
click at [89, 271] on div "Create a Goal undefined, URL: [URL][DOMAIN_NAME] Set Goal Conditions Choose an …" at bounding box center [619, 296] width 1239 height 593
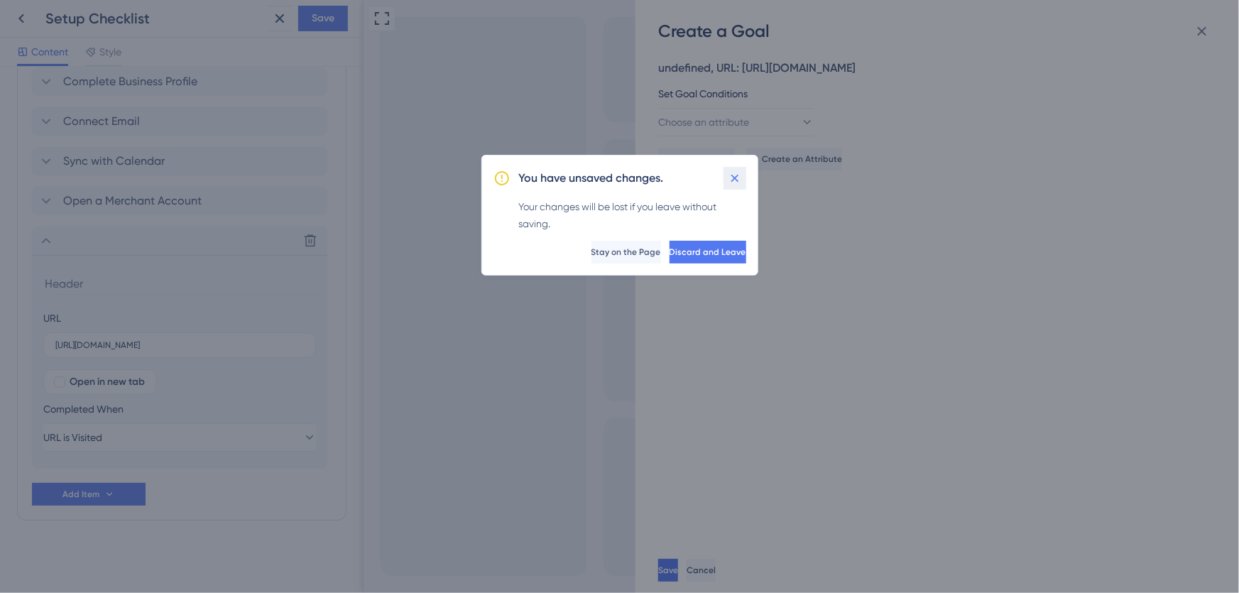
click at [728, 176] on icon at bounding box center [735, 178] width 14 height 14
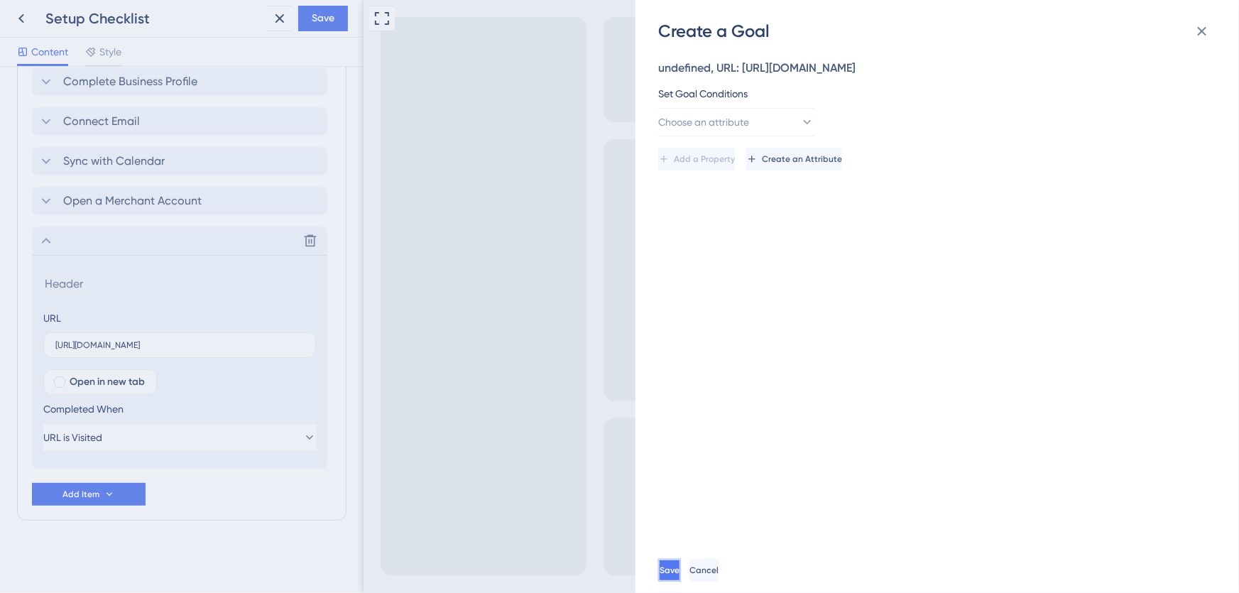
click at [681, 579] on button "Save" at bounding box center [669, 570] width 23 height 23
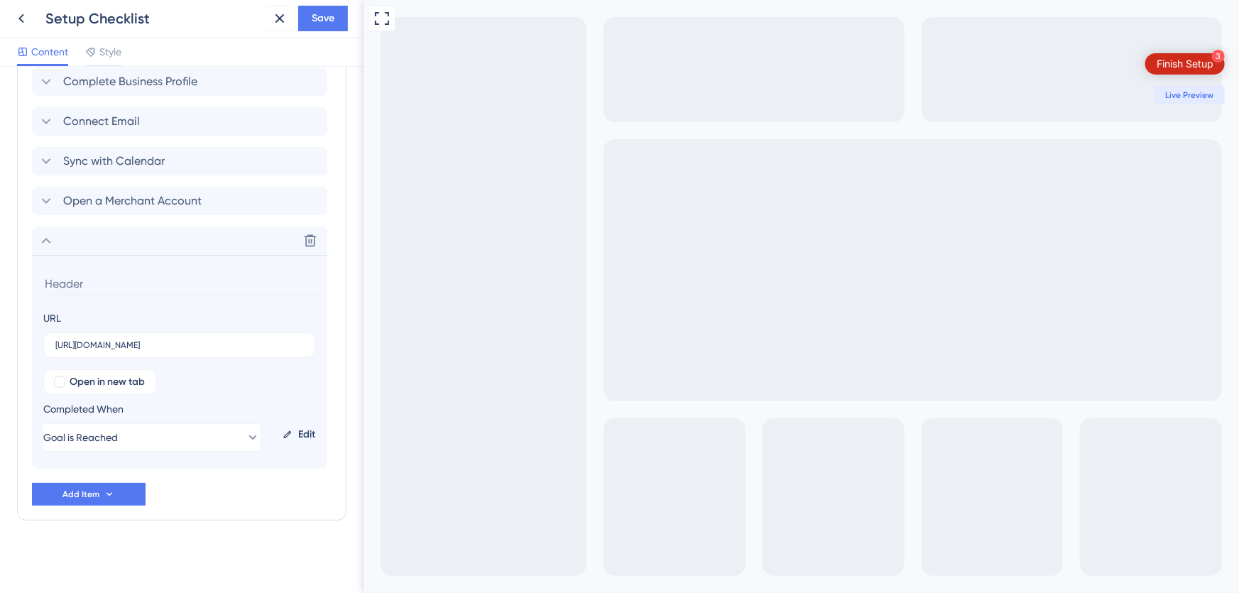
click at [92, 277] on input at bounding box center [181, 284] width 276 height 22
type input "Open a Merchant Account"
click at [261, 200] on div "Open a Merchant Account" at bounding box center [179, 201] width 295 height 28
click at [42, 215] on div "Open a Merchant Account" at bounding box center [179, 201] width 295 height 28
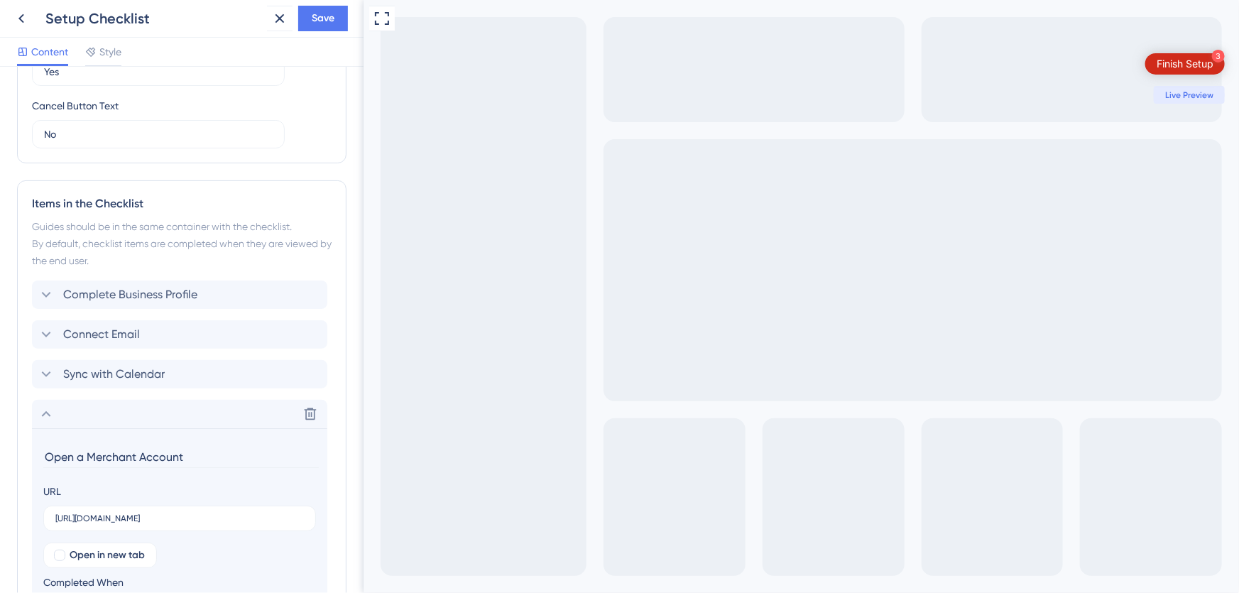
scroll to position [670, 0]
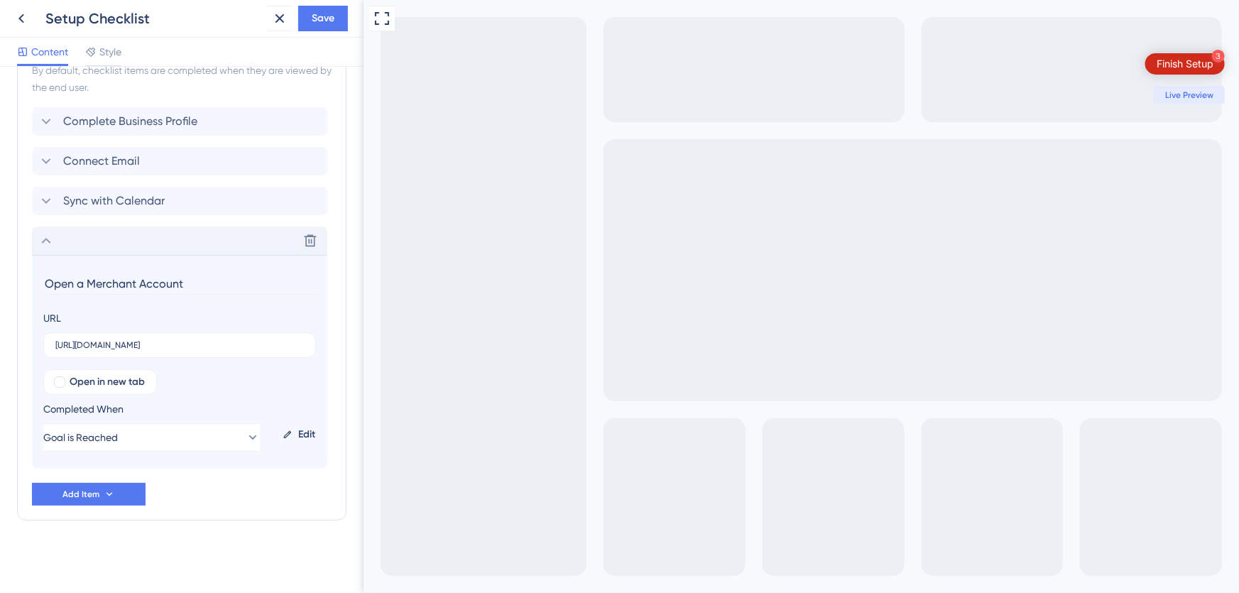
click at [44, 239] on icon at bounding box center [46, 240] width 17 height 17
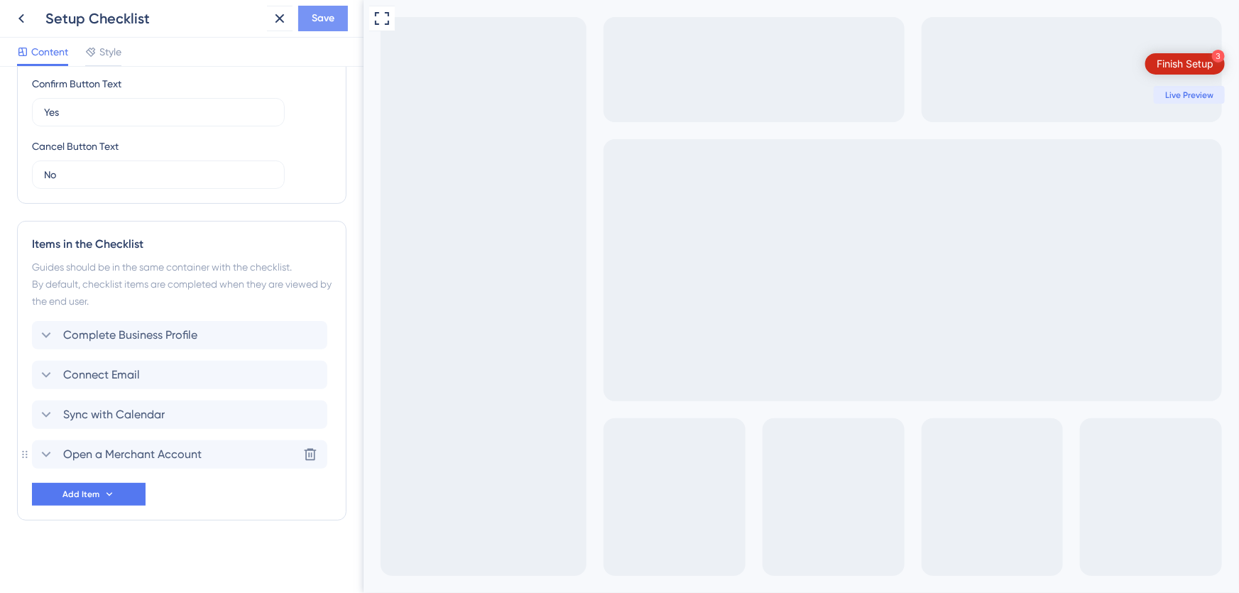
click at [332, 21] on span "Save" at bounding box center [323, 18] width 23 height 17
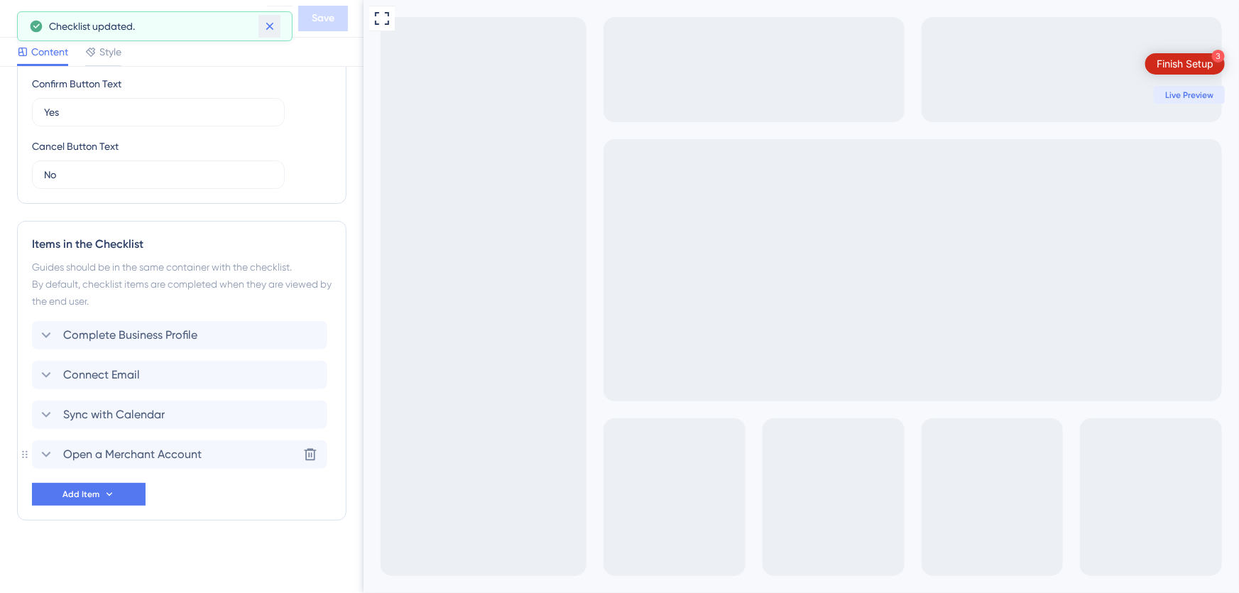
click at [266, 26] on icon at bounding box center [270, 26] width 14 height 14
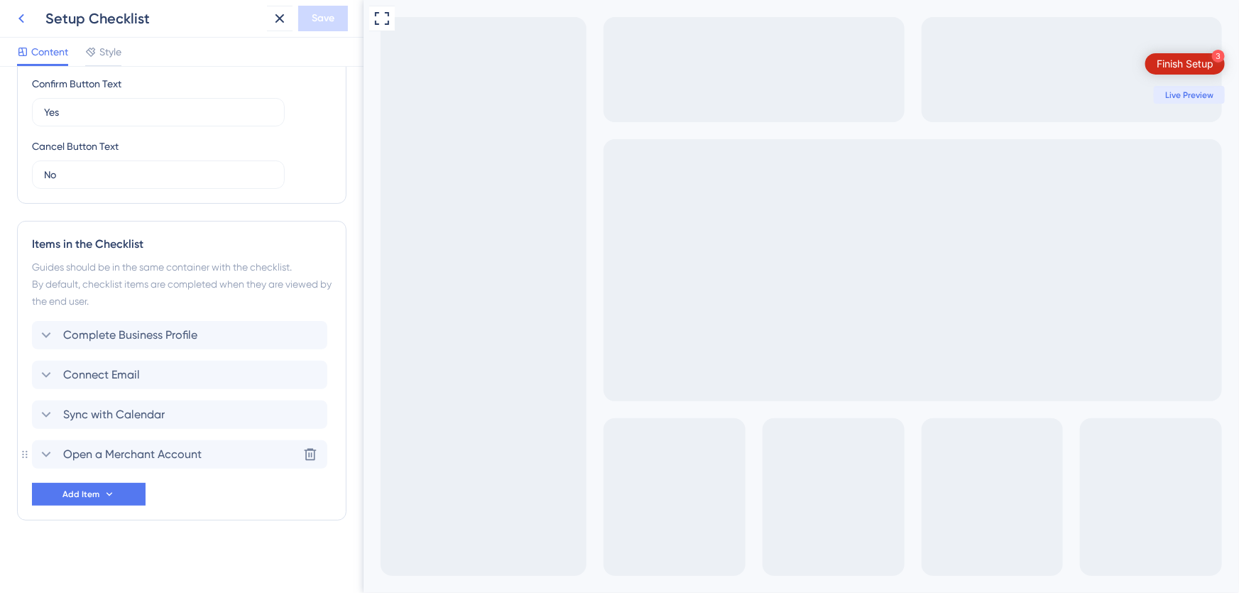
click at [21, 19] on icon at bounding box center [21, 18] width 17 height 17
